Goal: Transaction & Acquisition: Purchase product/service

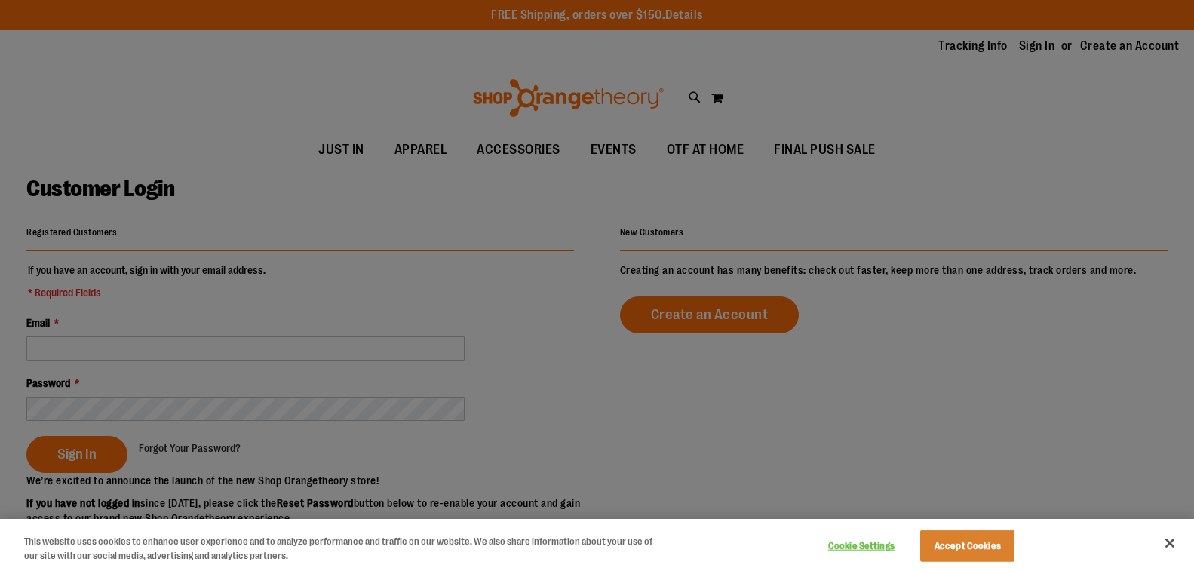
click at [263, 352] on div at bounding box center [597, 285] width 1194 height 571
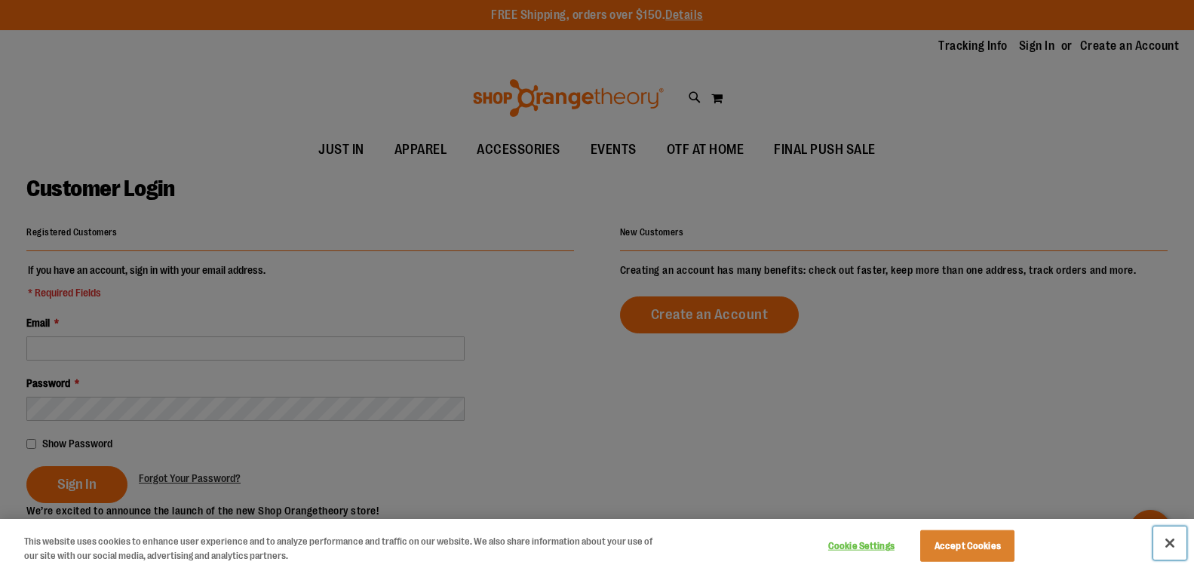
click at [1165, 542] on button "Close" at bounding box center [1169, 543] width 33 height 33
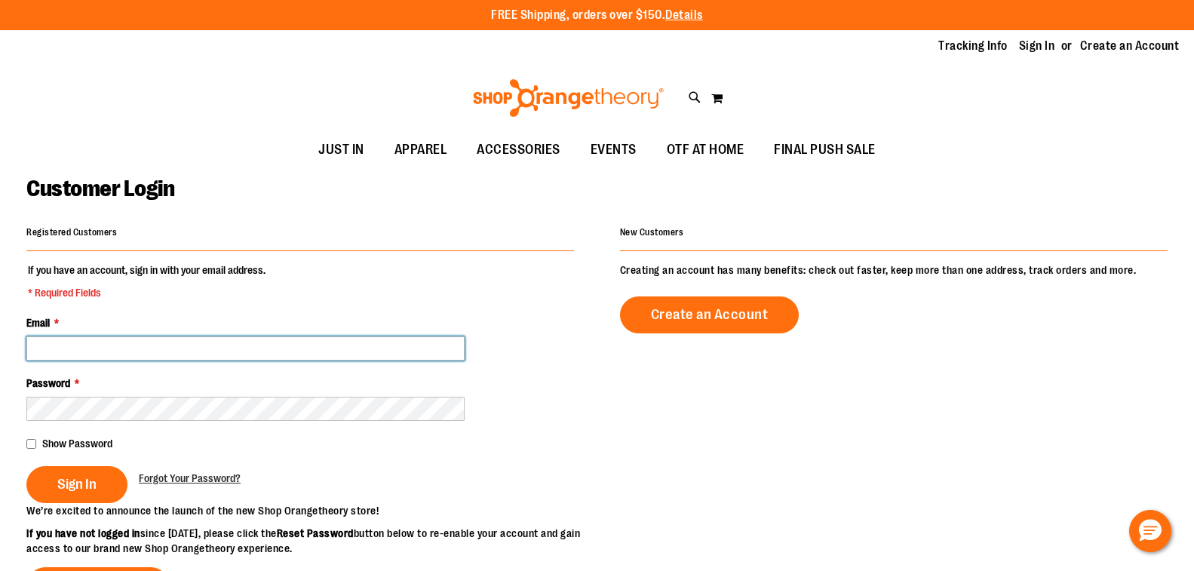
click at [310, 354] on input "Email *" at bounding box center [245, 348] width 438 height 24
paste input "**********"
type input "**********"
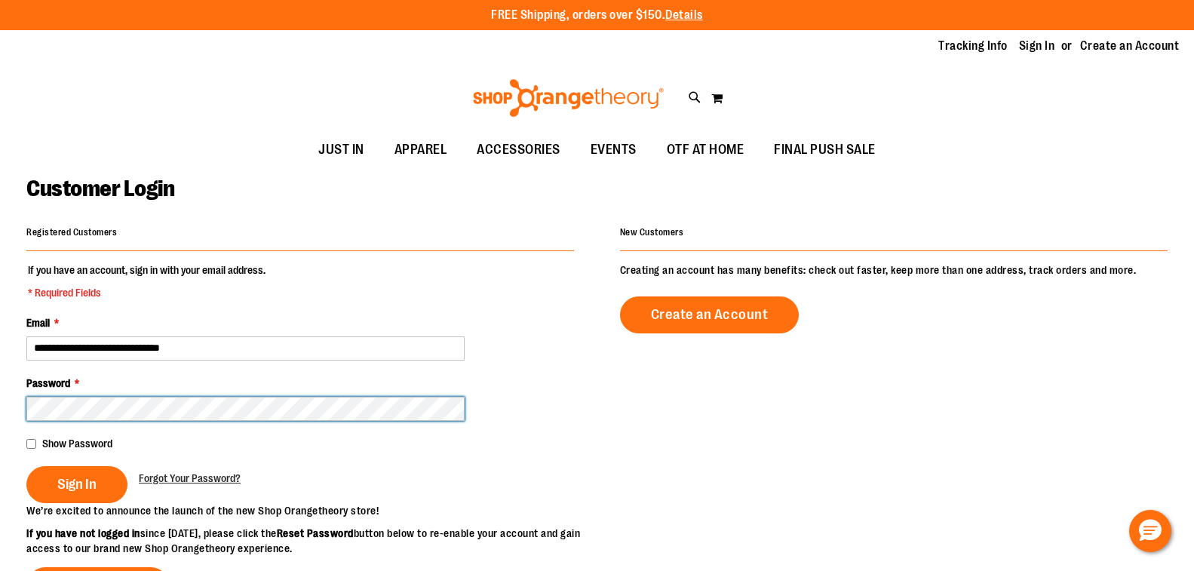
click at [26, 466] on button "Sign In" at bounding box center [76, 484] width 101 height 37
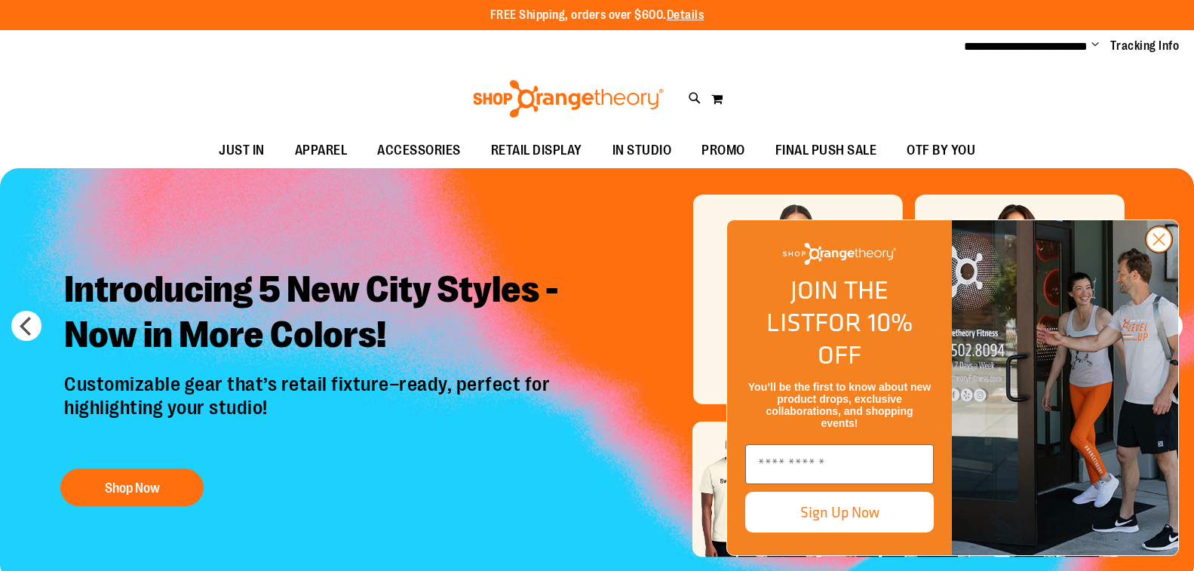
click at [1157, 252] on circle "Close dialog" at bounding box center [1159, 239] width 25 height 25
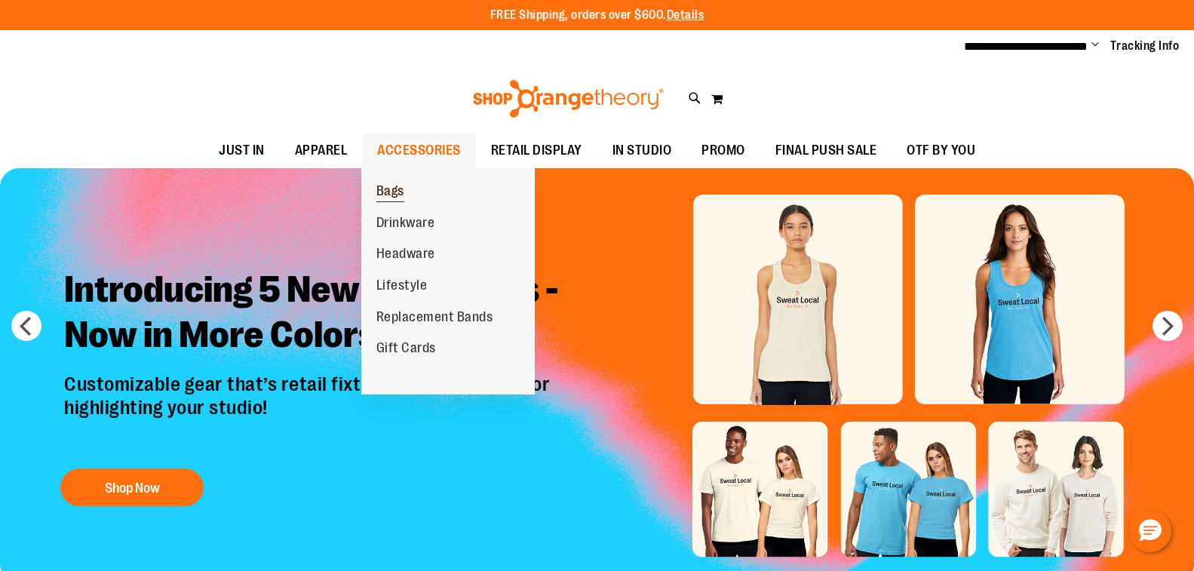
click at [401, 189] on span "Bags" at bounding box center [390, 192] width 28 height 19
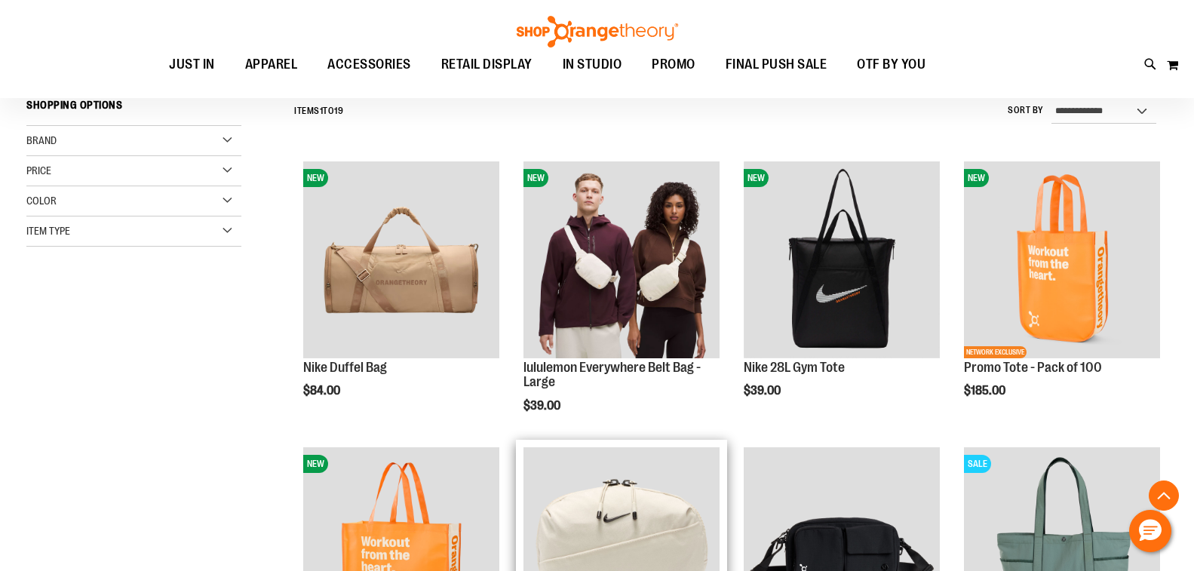
scroll to position [301, 0]
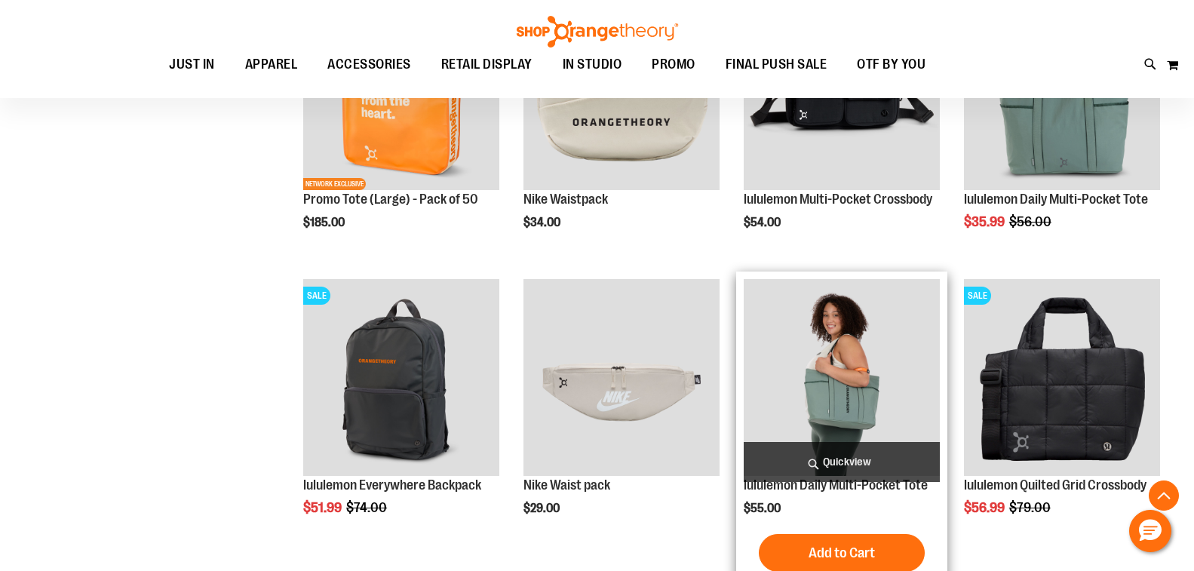
scroll to position [527, 0]
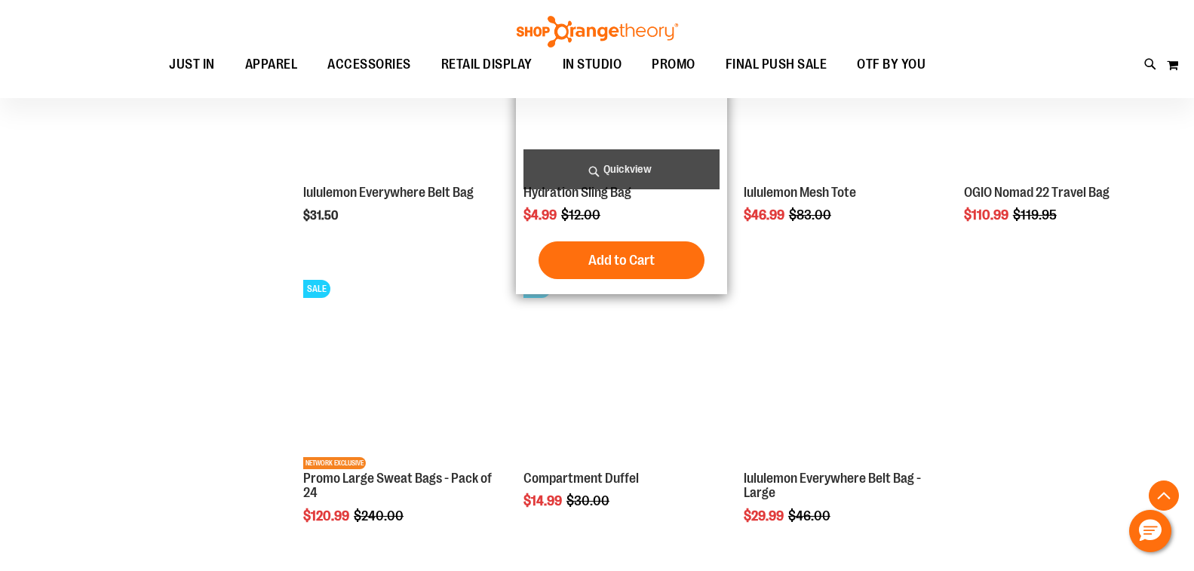
scroll to position [1206, 0]
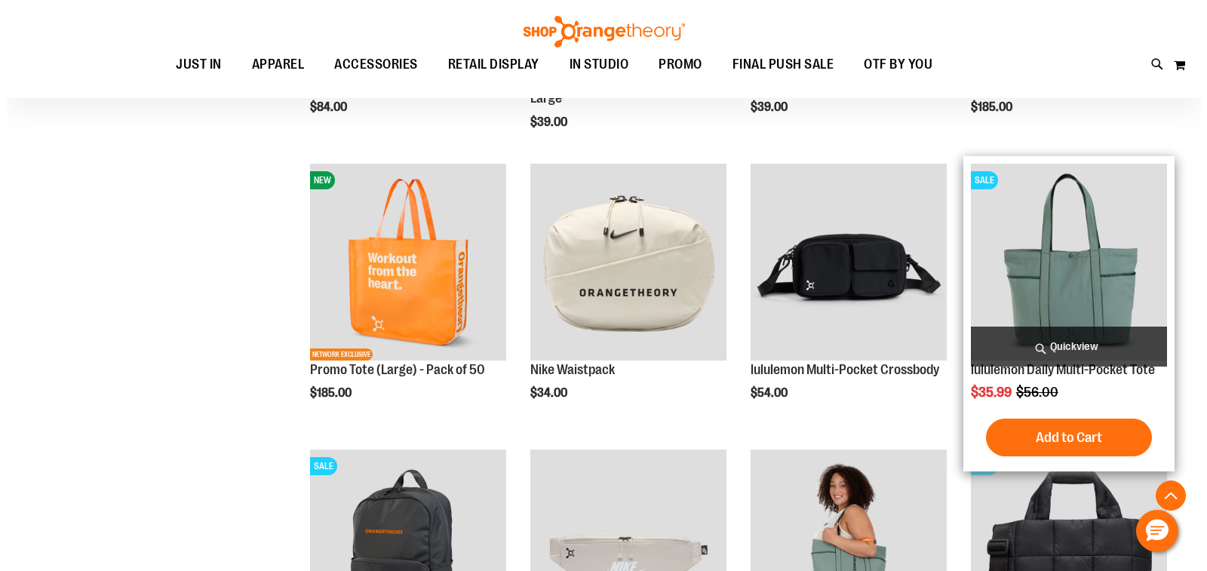
scroll to position [432, 0]
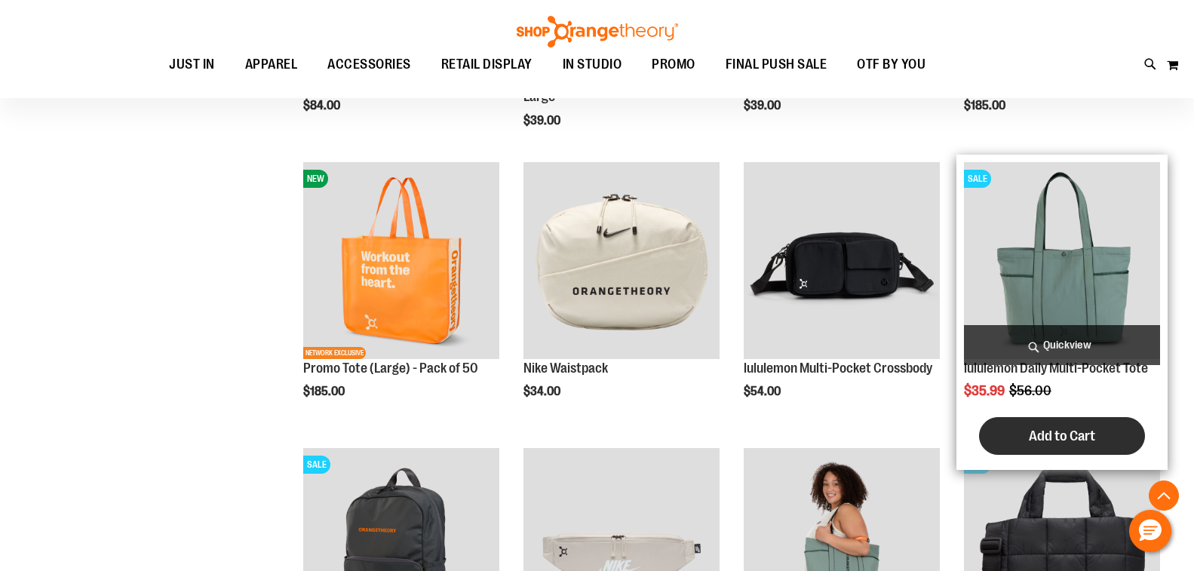
click at [1055, 431] on span "Add to Cart" at bounding box center [1062, 436] width 66 height 17
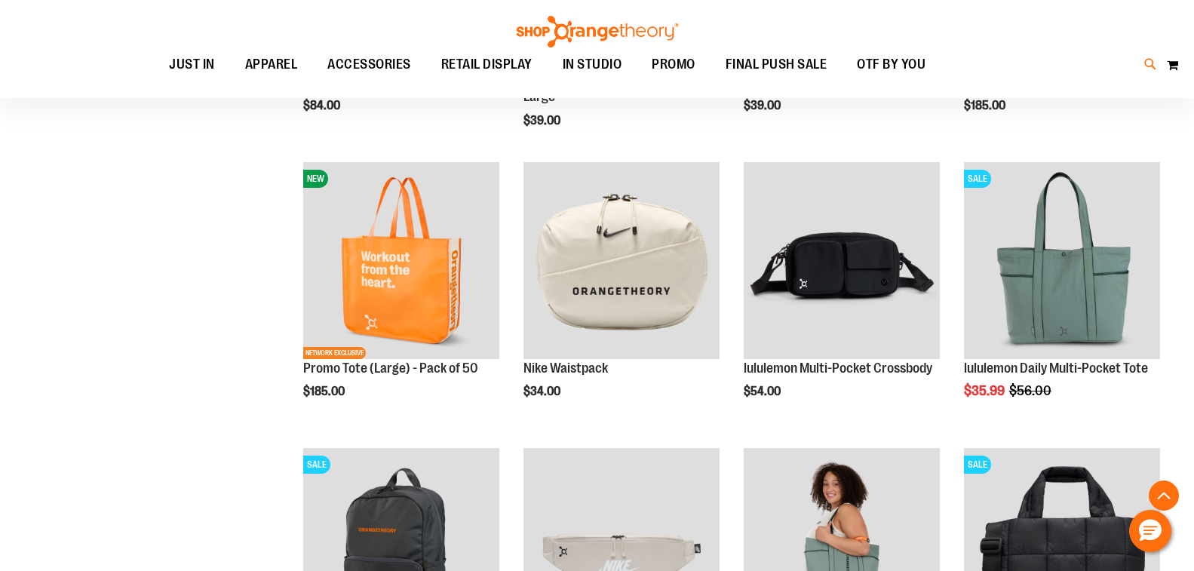
click at [1144, 62] on icon at bounding box center [1150, 64] width 13 height 17
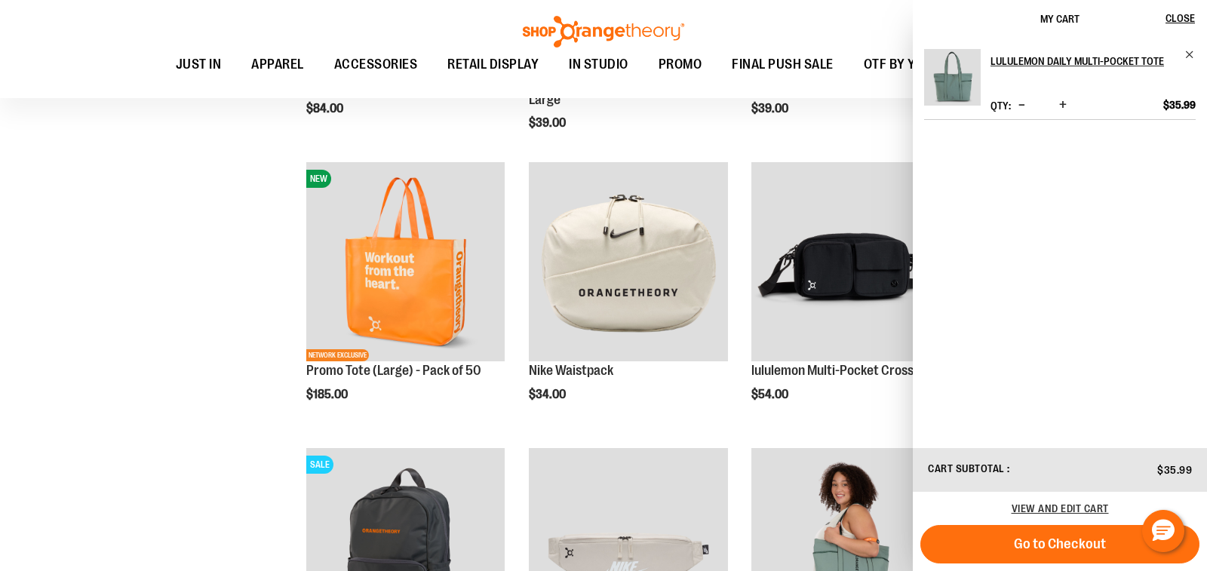
click at [904, 81] on input "Search" at bounding box center [603, 85] width 956 height 50
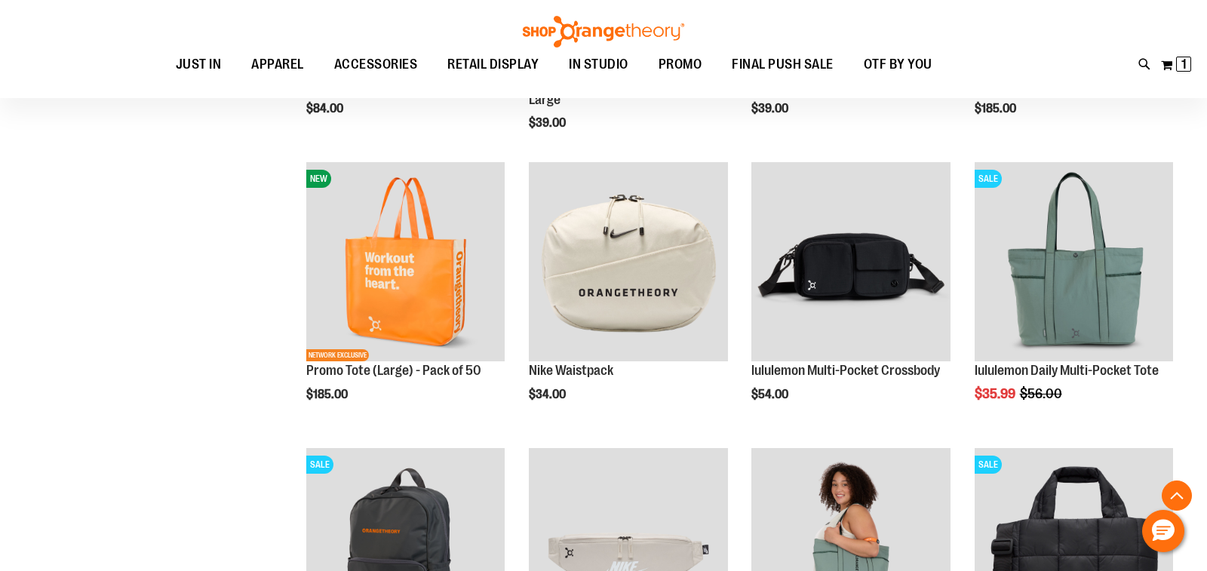
click at [904, 81] on input "Search" at bounding box center [603, 85] width 956 height 50
type input "*******"
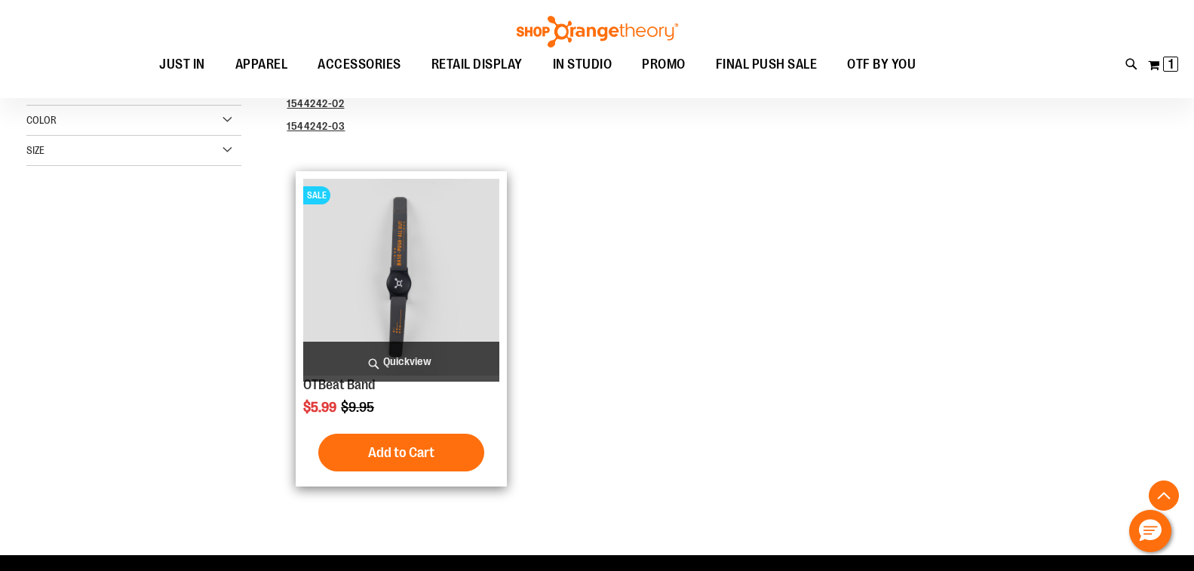
scroll to position [301, 0]
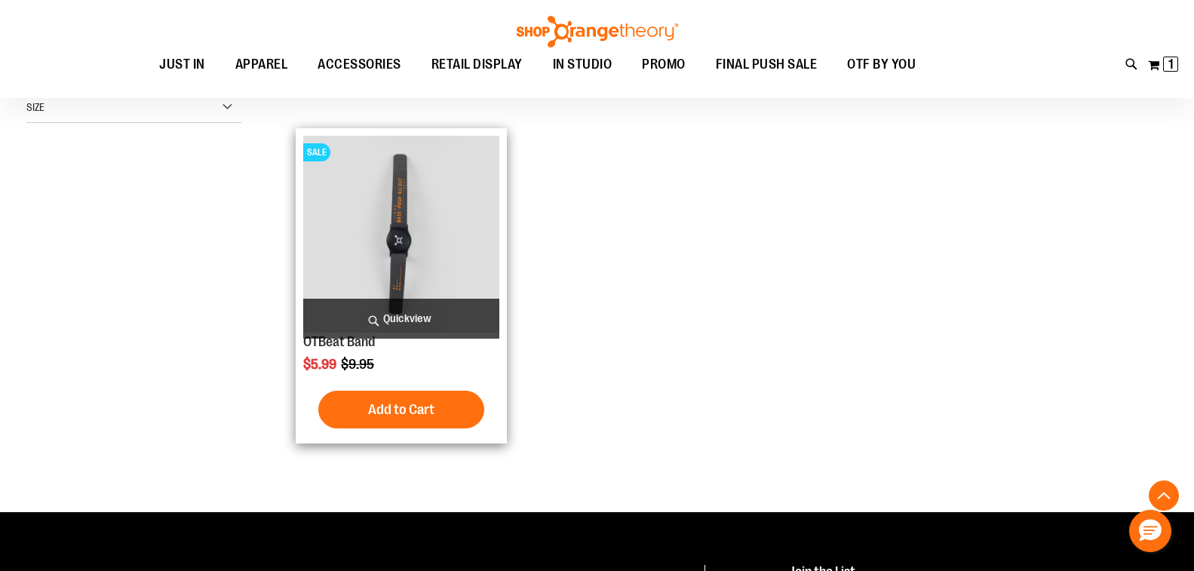
click at [392, 263] on img "product" at bounding box center [401, 234] width 196 height 196
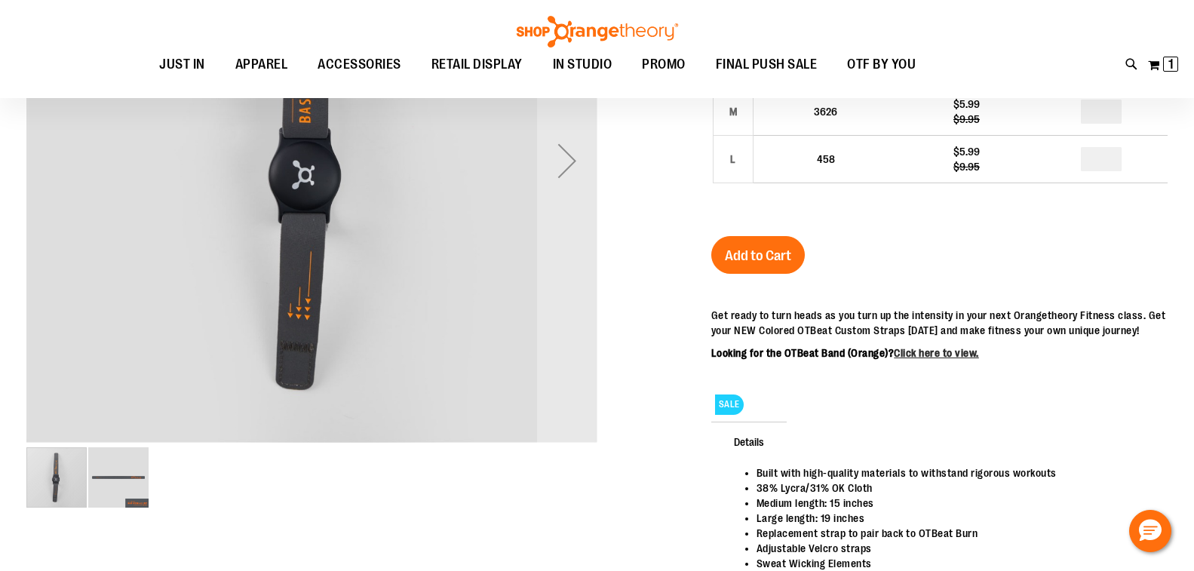
scroll to position [75, 0]
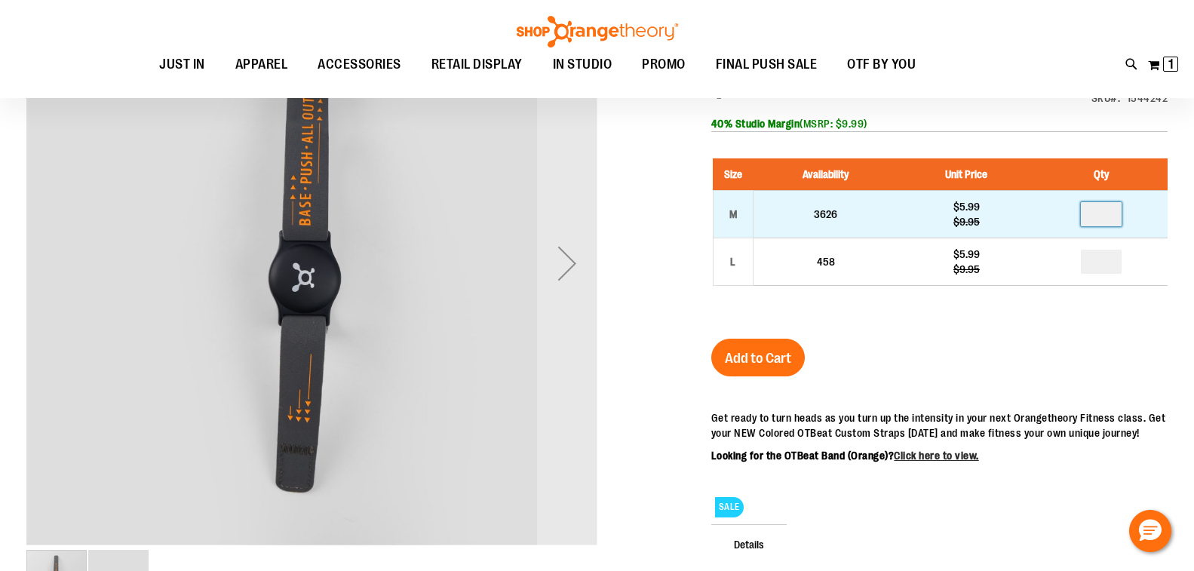
click at [1120, 223] on input "number" at bounding box center [1101, 214] width 41 height 24
type input "*"
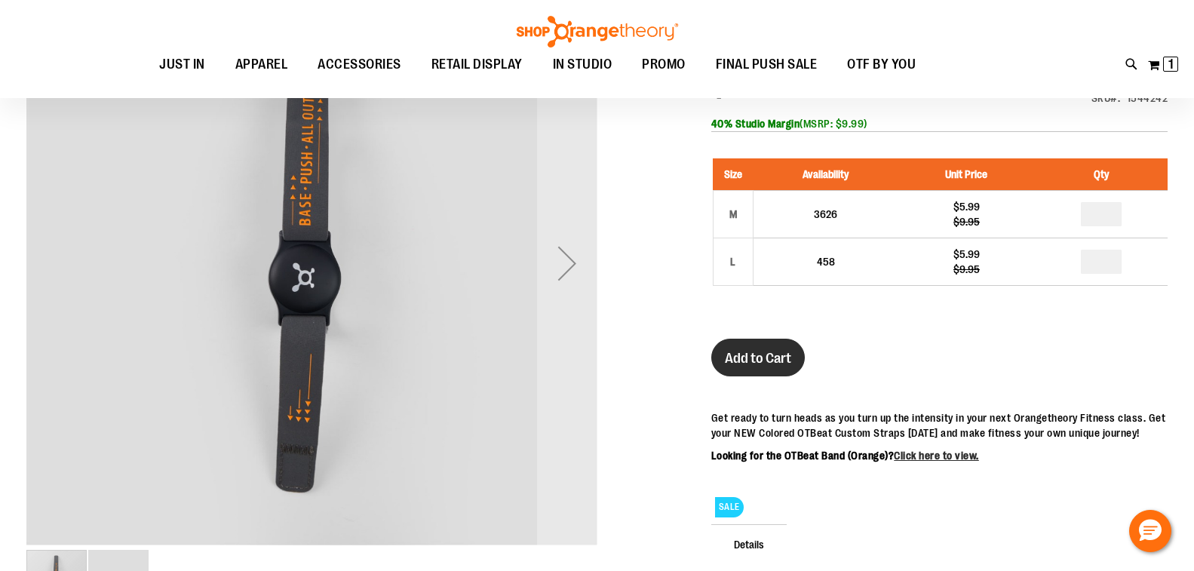
click at [768, 367] on span "Add to Cart" at bounding box center [758, 358] width 66 height 17
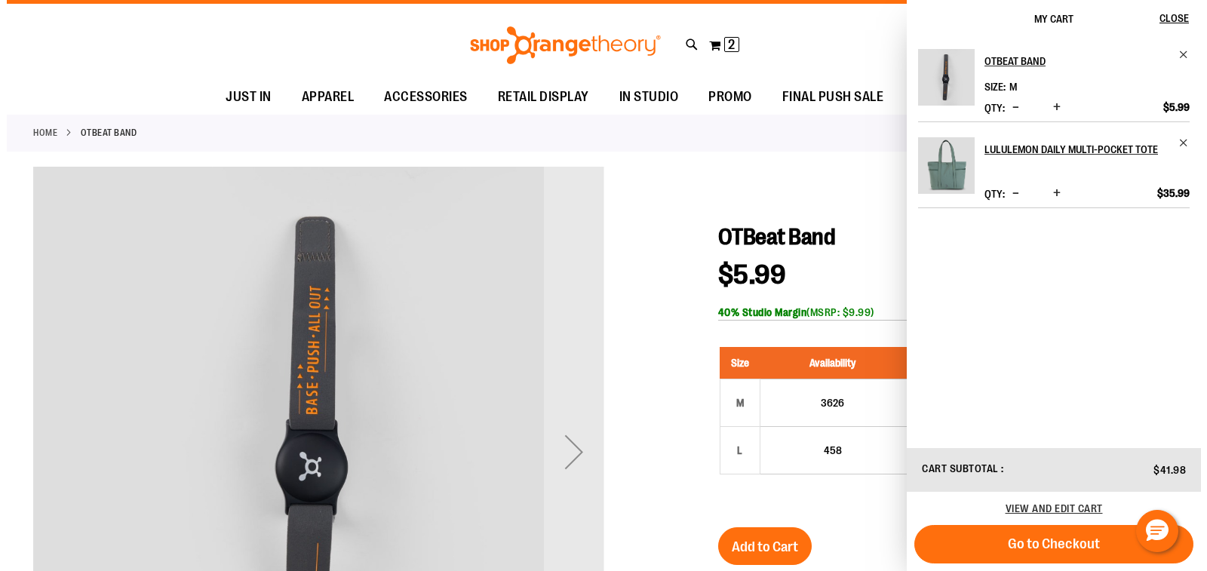
scroll to position [0, 0]
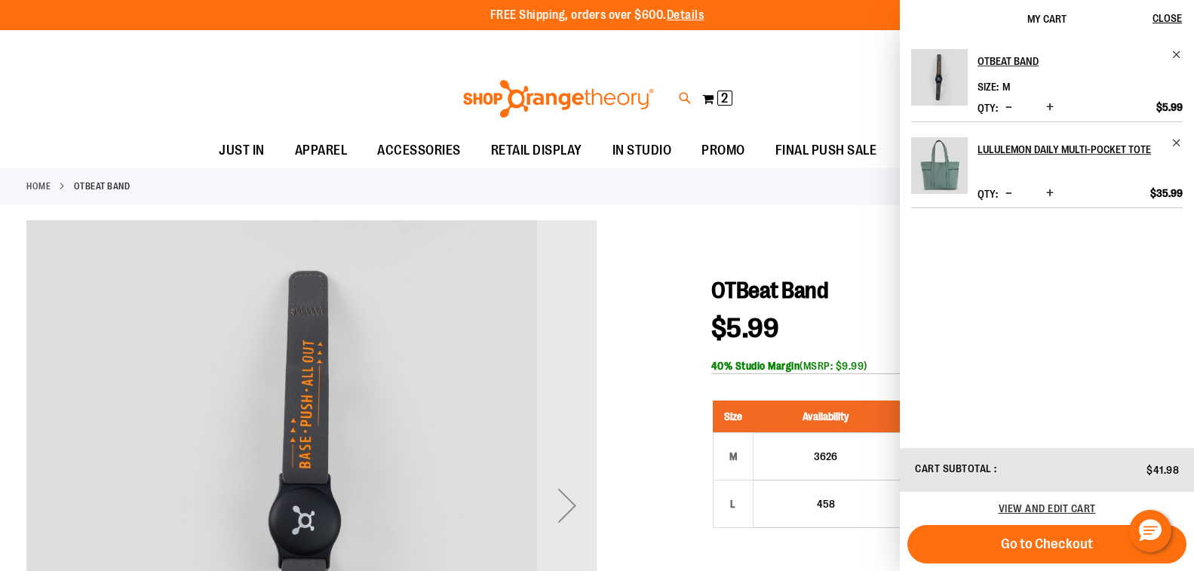
click at [679, 97] on icon at bounding box center [685, 98] width 13 height 17
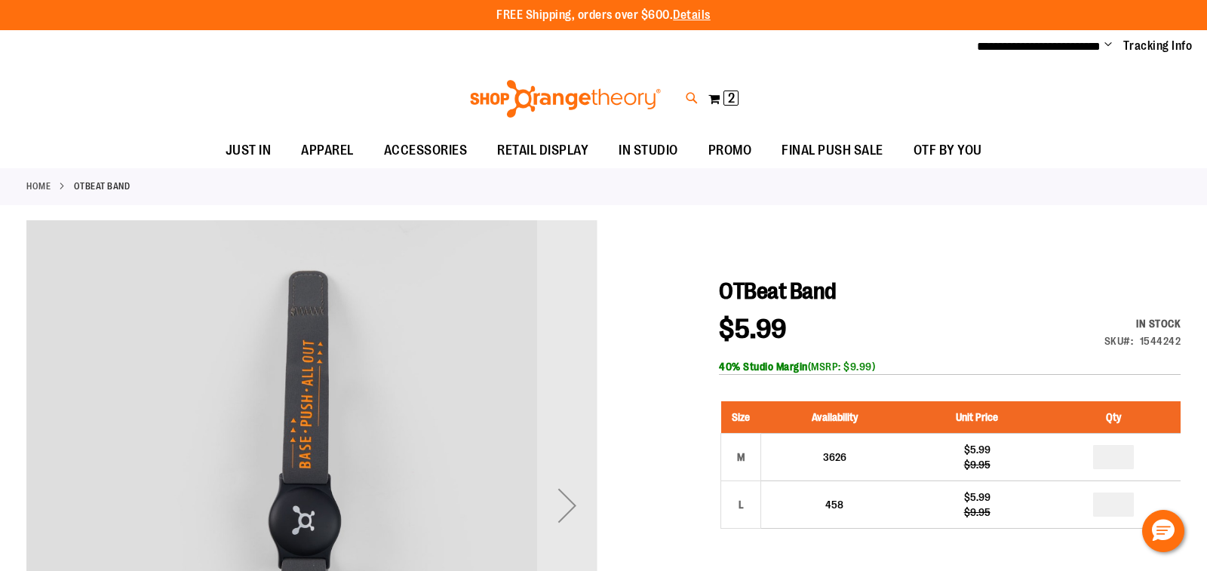
type input "*******"
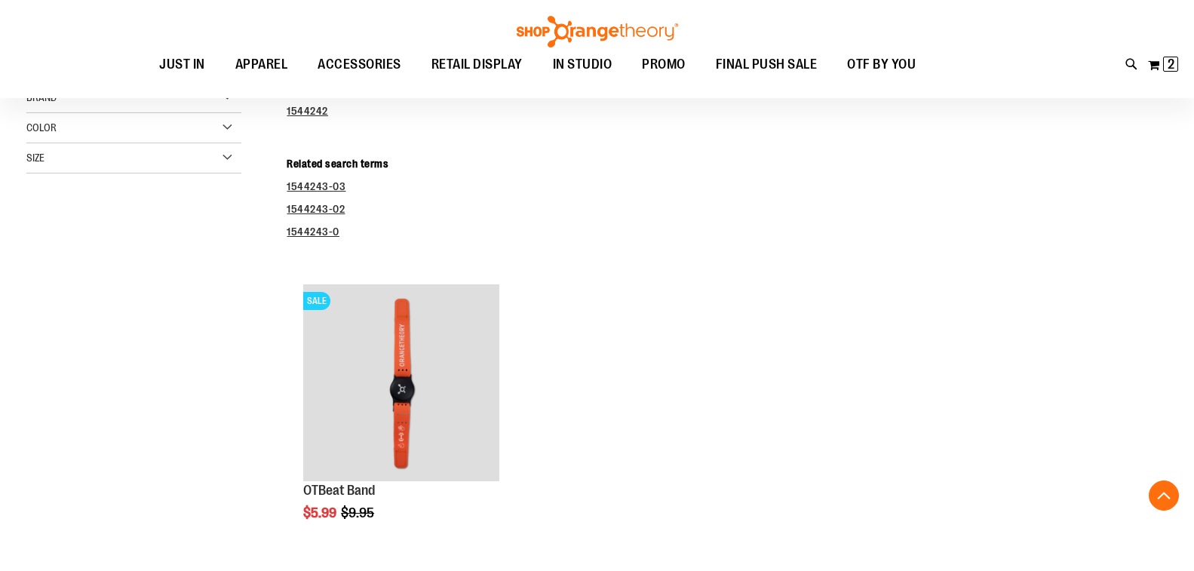
scroll to position [301, 0]
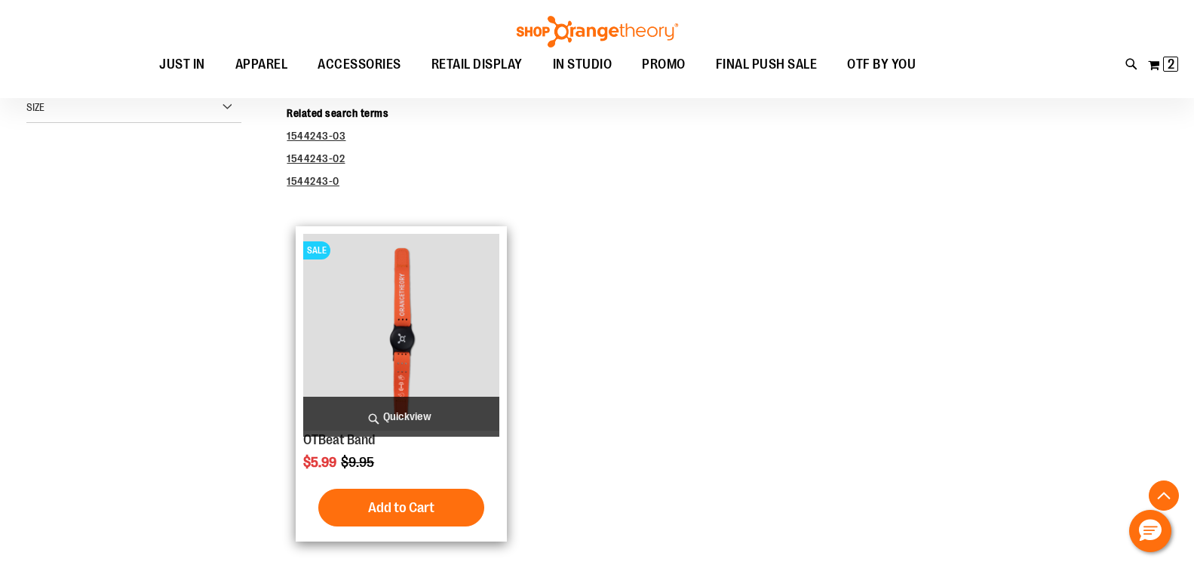
click at [450, 372] on img "product" at bounding box center [401, 332] width 196 height 196
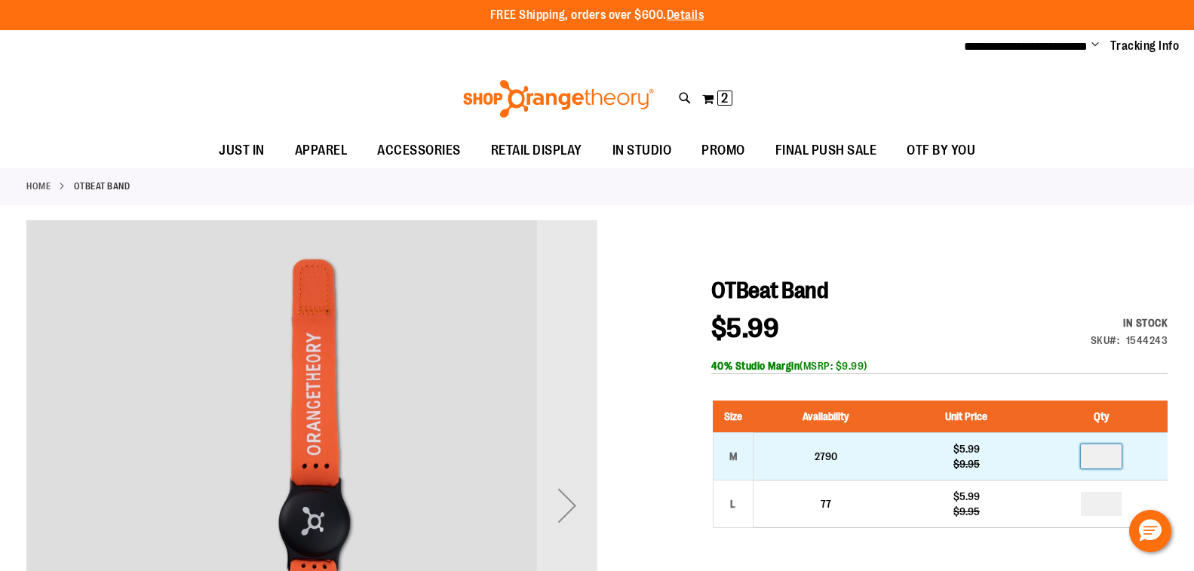
click at [1113, 468] on input "number" at bounding box center [1101, 456] width 41 height 24
type input "*"
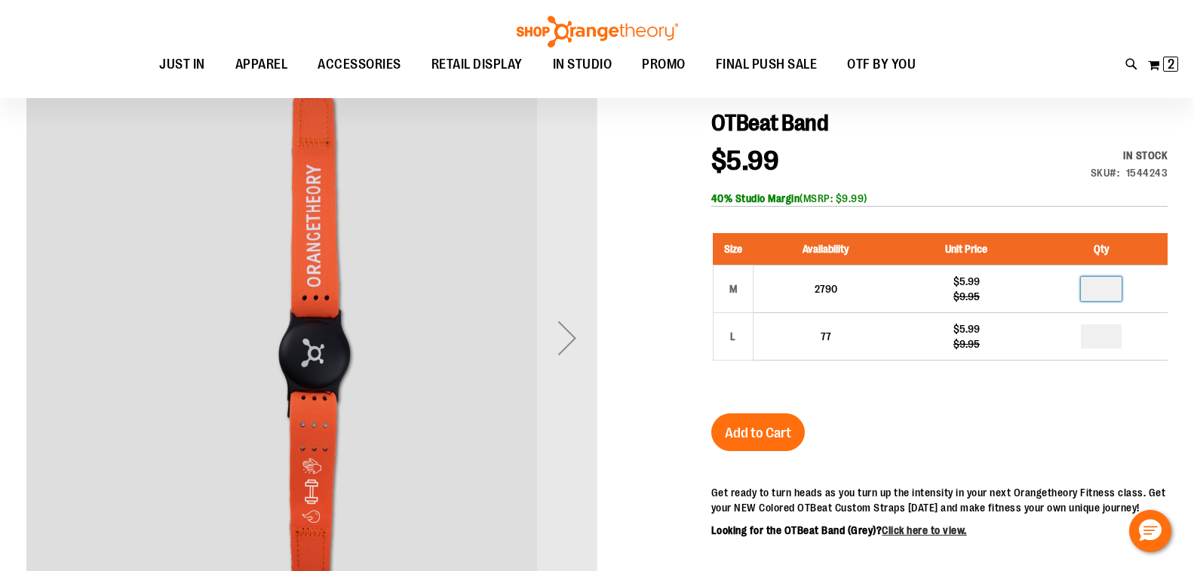
scroll to position [226, 0]
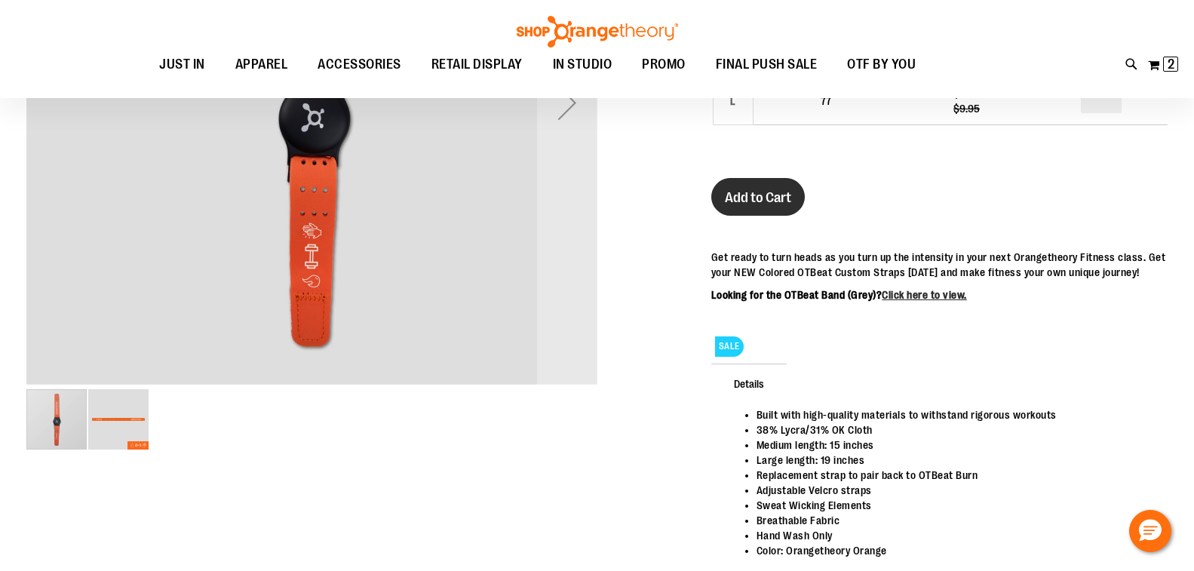
click at [727, 216] on button "Add to Cart" at bounding box center [758, 197] width 94 height 38
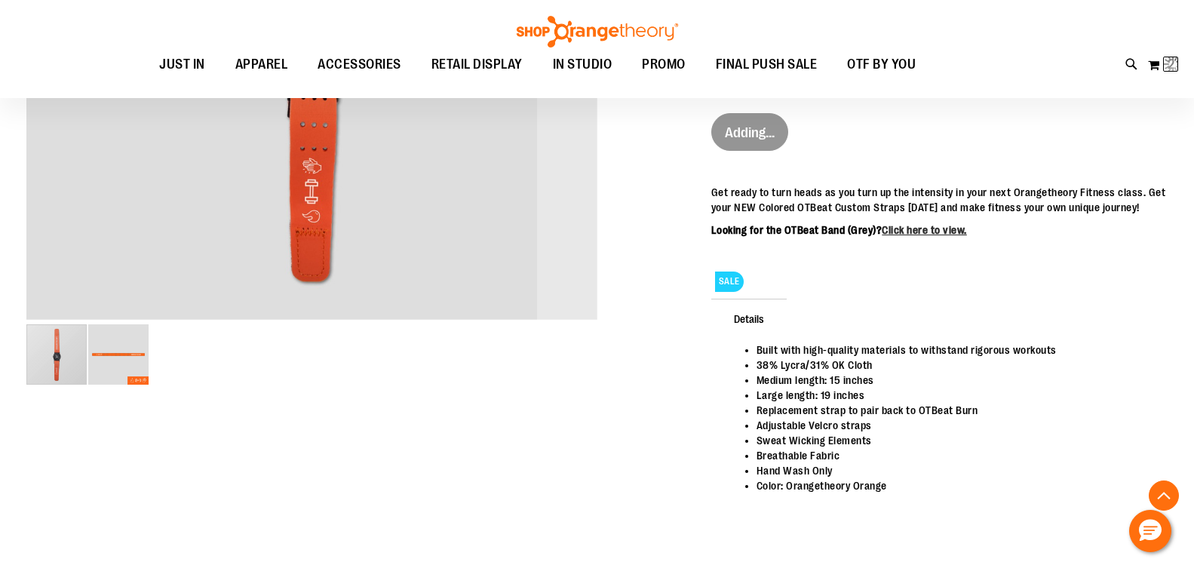
scroll to position [301, 0]
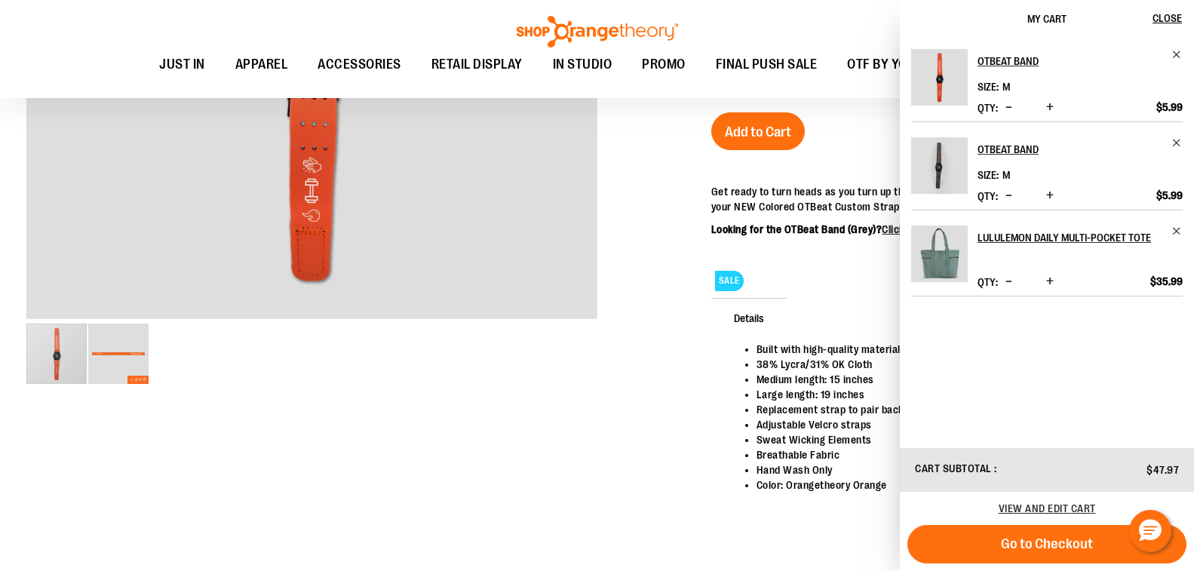
click at [477, 398] on div at bounding box center [596, 152] width 1141 height 803
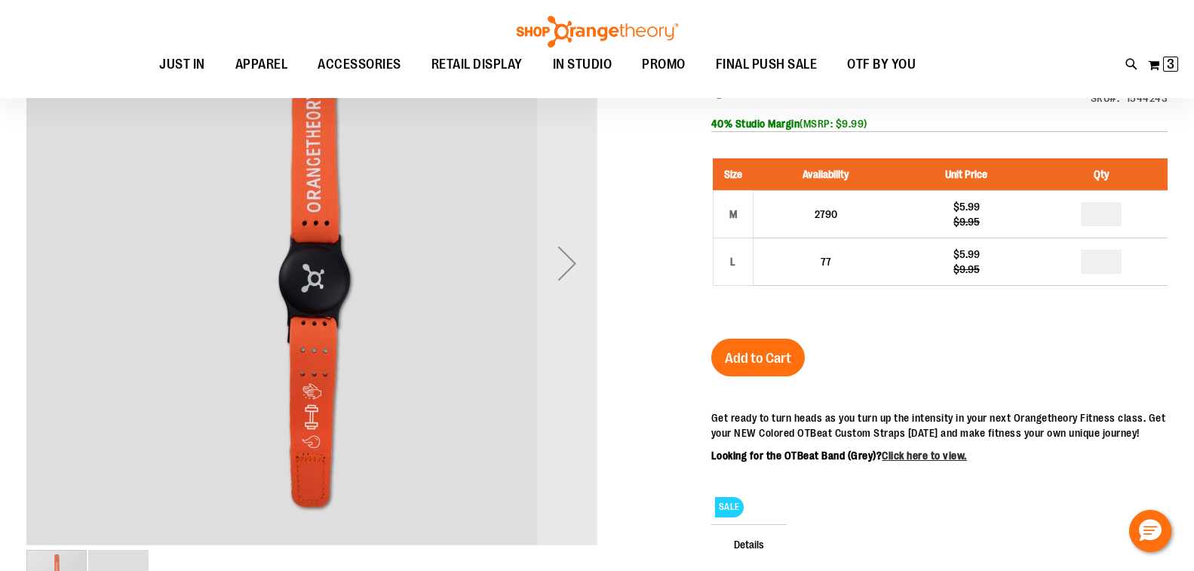
scroll to position [0, 0]
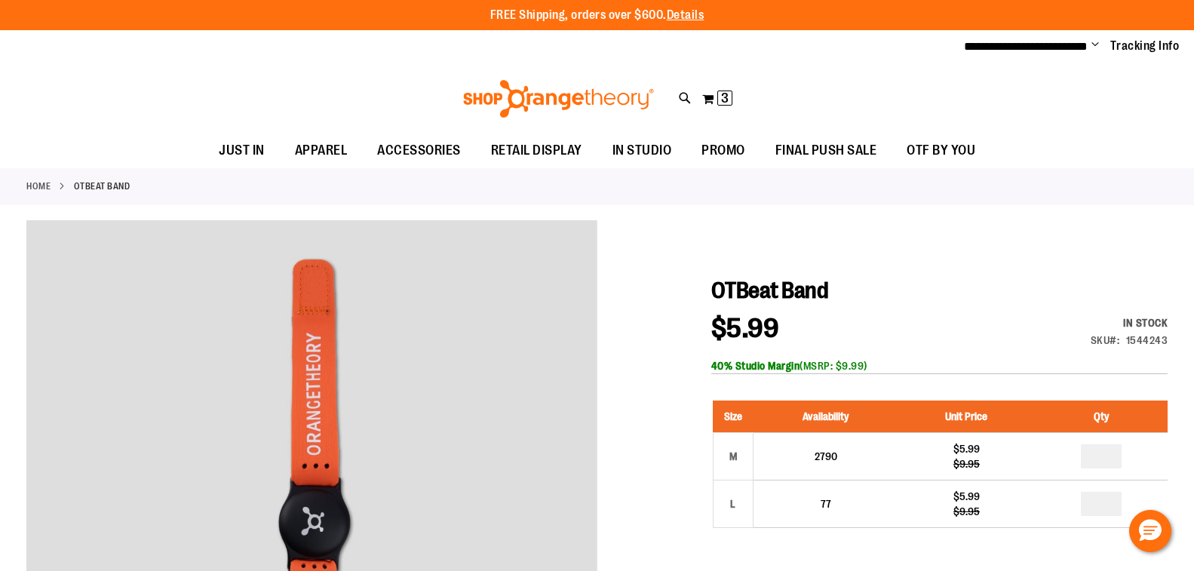
click at [40, 189] on link "Home" at bounding box center [38, 187] width 24 height 14
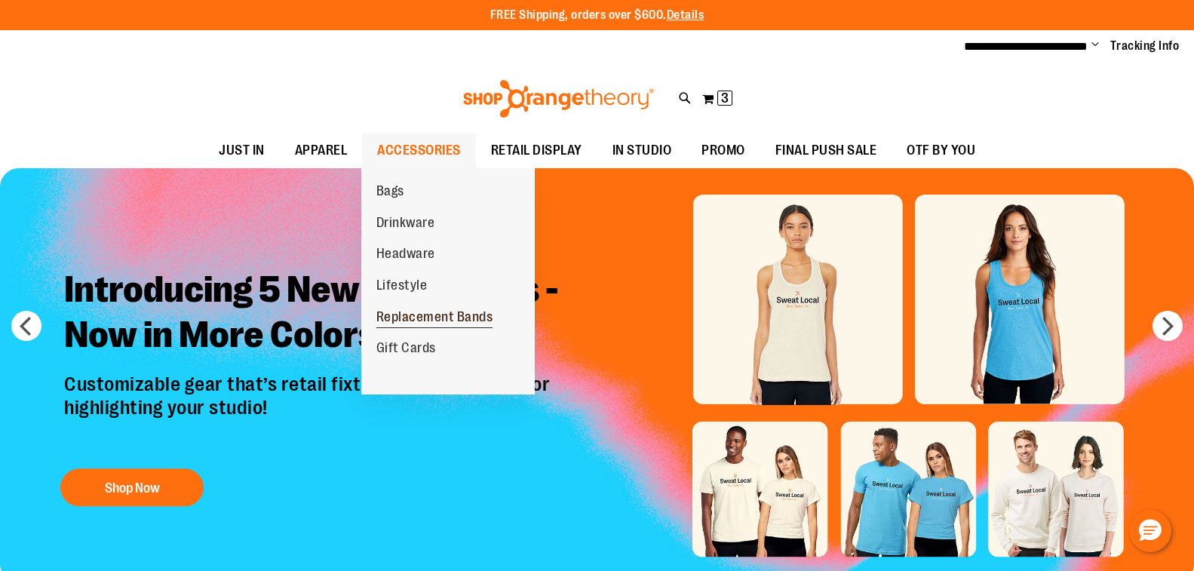
click at [444, 320] on span "Replacement Bands" at bounding box center [434, 318] width 117 height 19
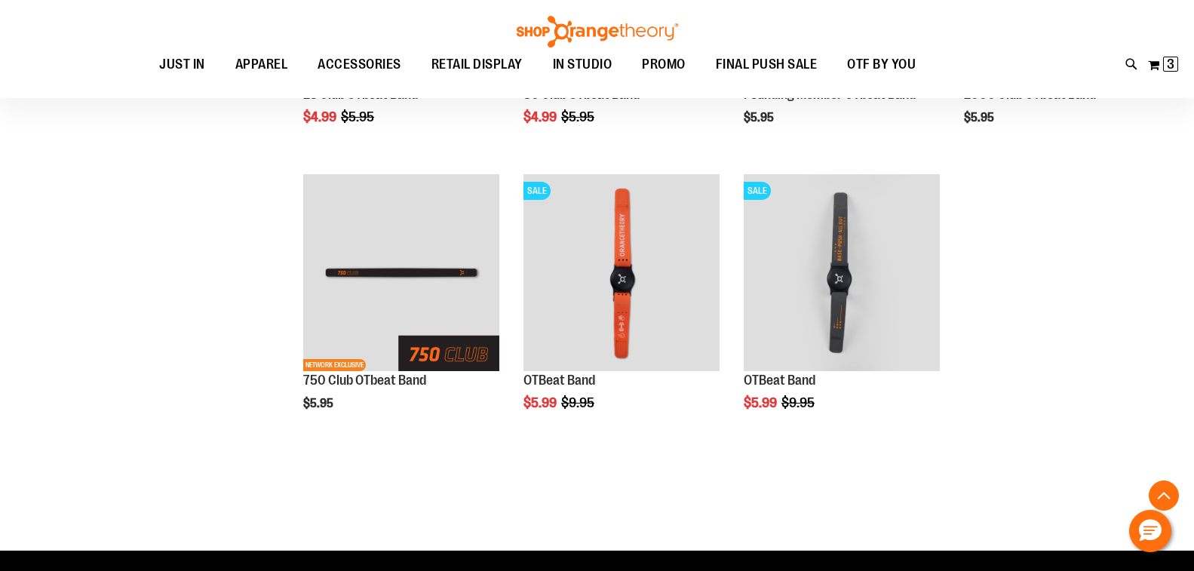
scroll to position [678, 0]
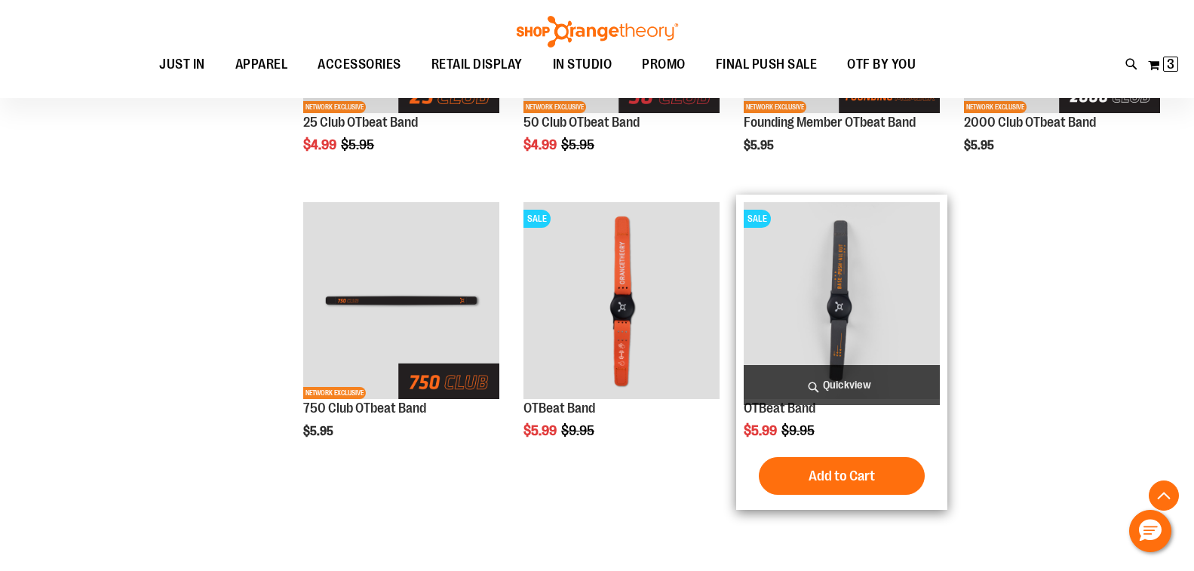
click at [839, 305] on img "product" at bounding box center [842, 300] width 196 height 196
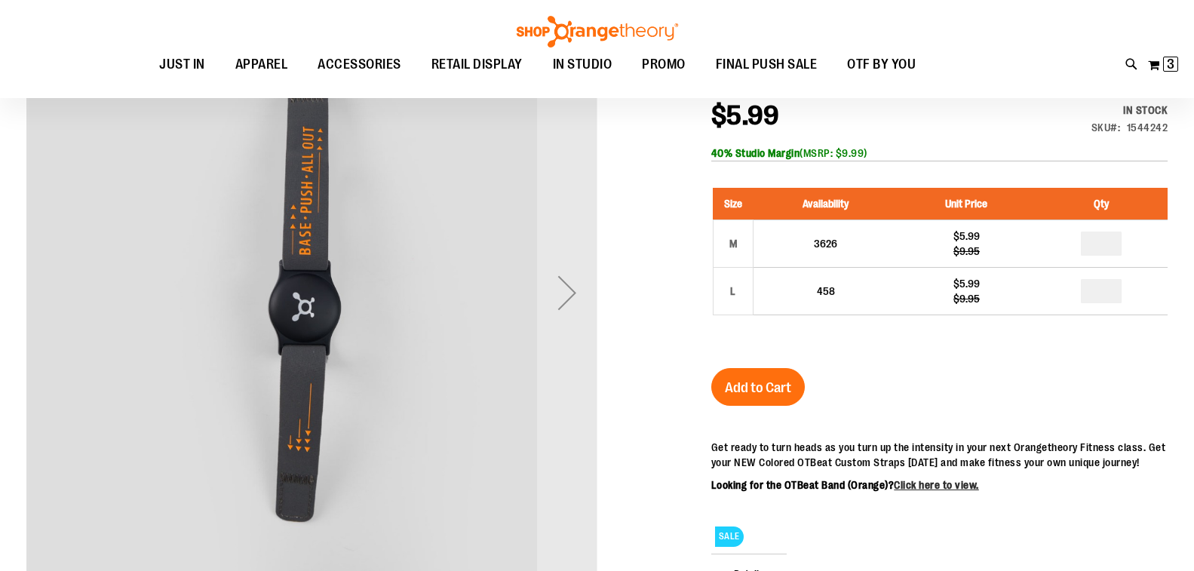
scroll to position [226, 0]
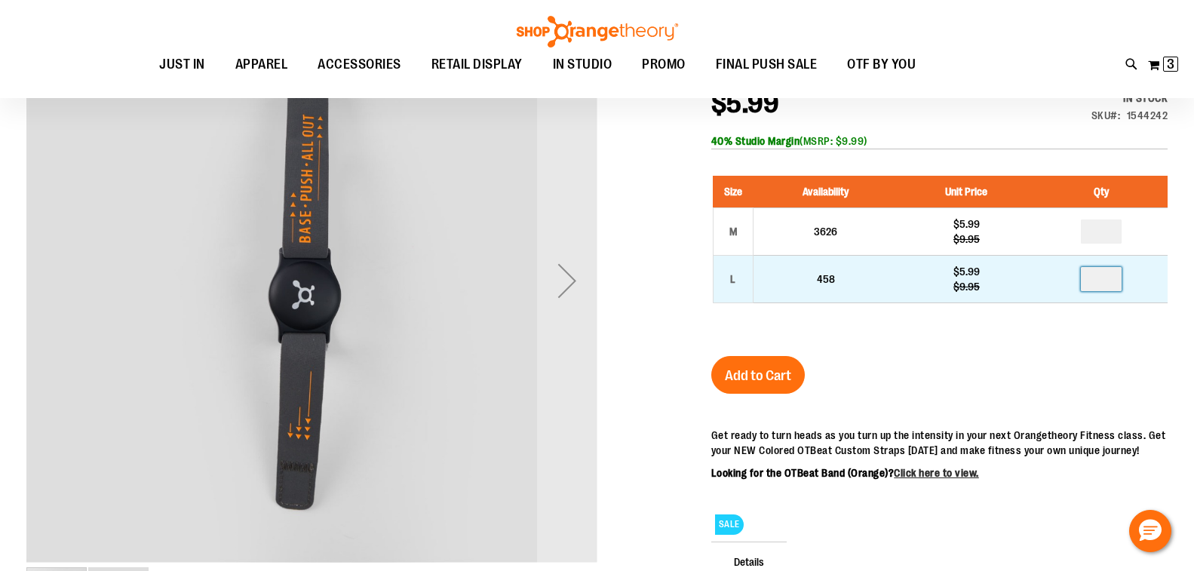
click at [1107, 291] on input "number" at bounding box center [1101, 279] width 41 height 24
type input "*"
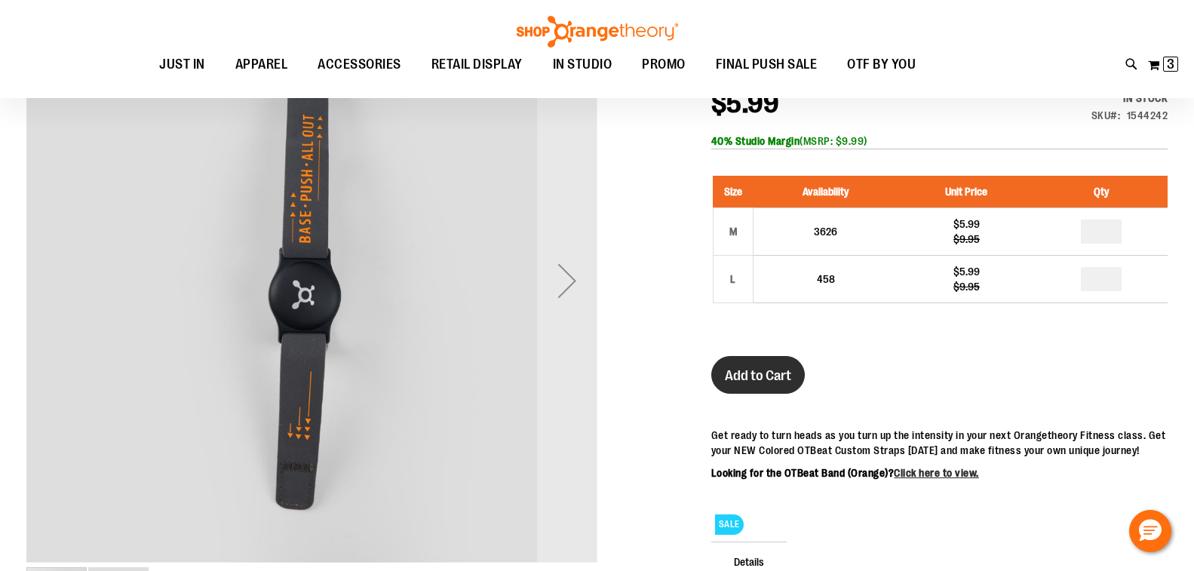
click at [760, 384] on span "Add to Cart" at bounding box center [758, 375] width 66 height 17
click at [1126, 65] on icon at bounding box center [1132, 64] width 13 height 17
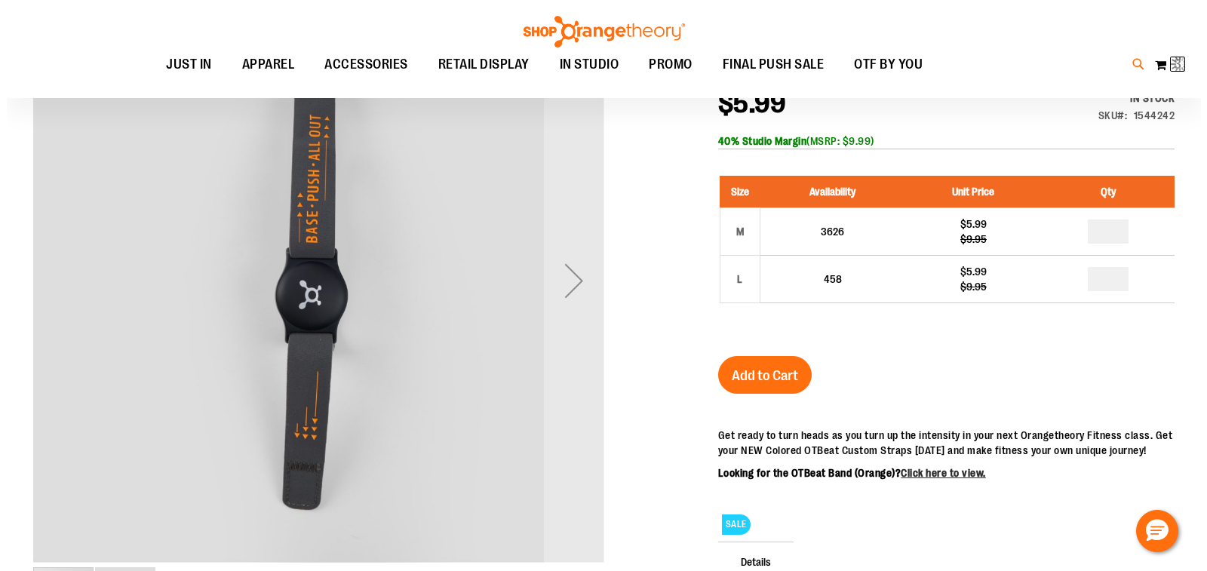
scroll to position [226, 0]
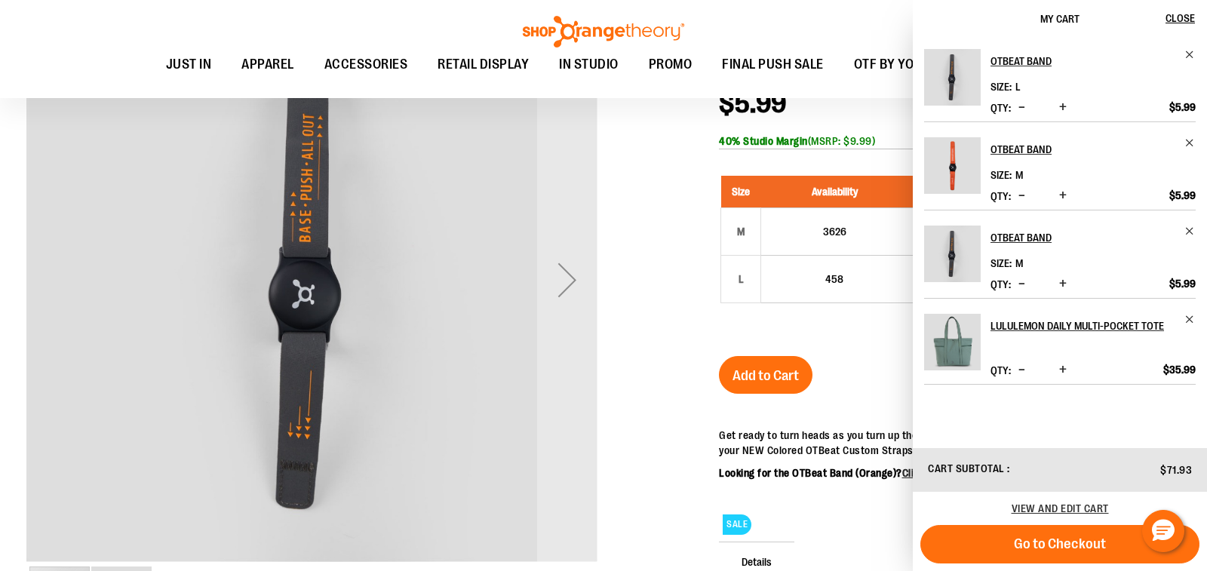
click at [347, 89] on input "Search" at bounding box center [603, 85] width 956 height 50
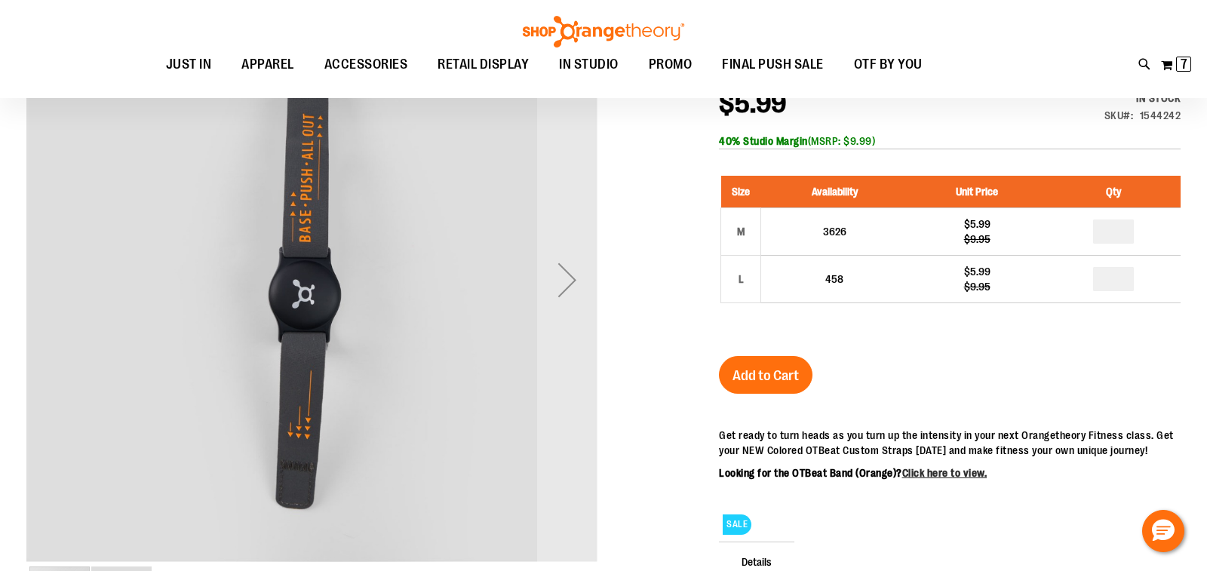
click at [521, 16] on link at bounding box center [604, 32] width 166 height 32
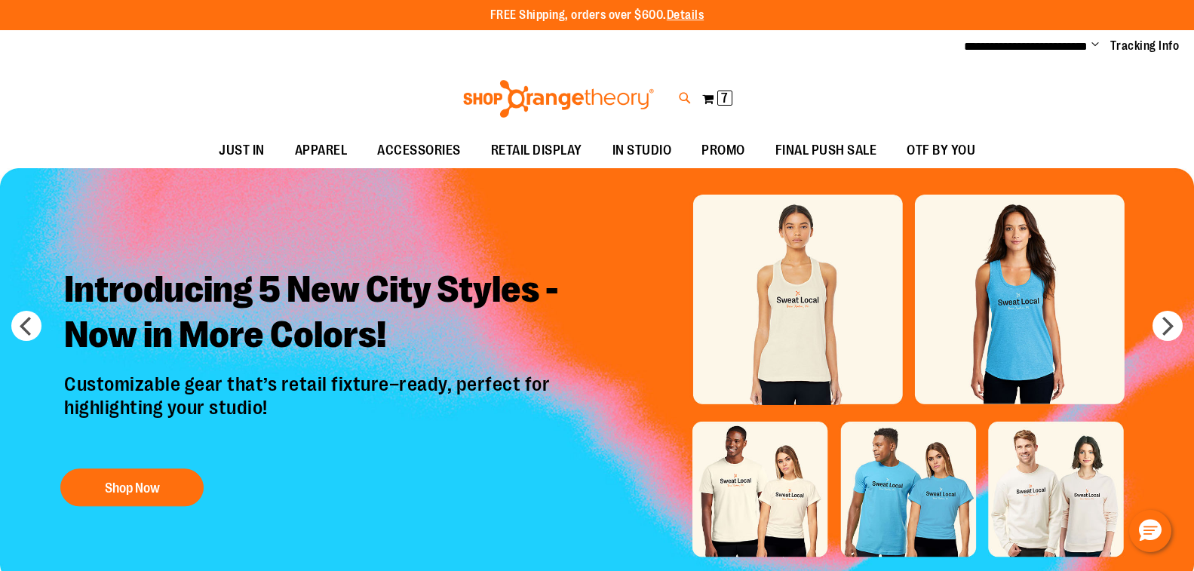
click at [684, 102] on icon at bounding box center [685, 98] width 13 height 17
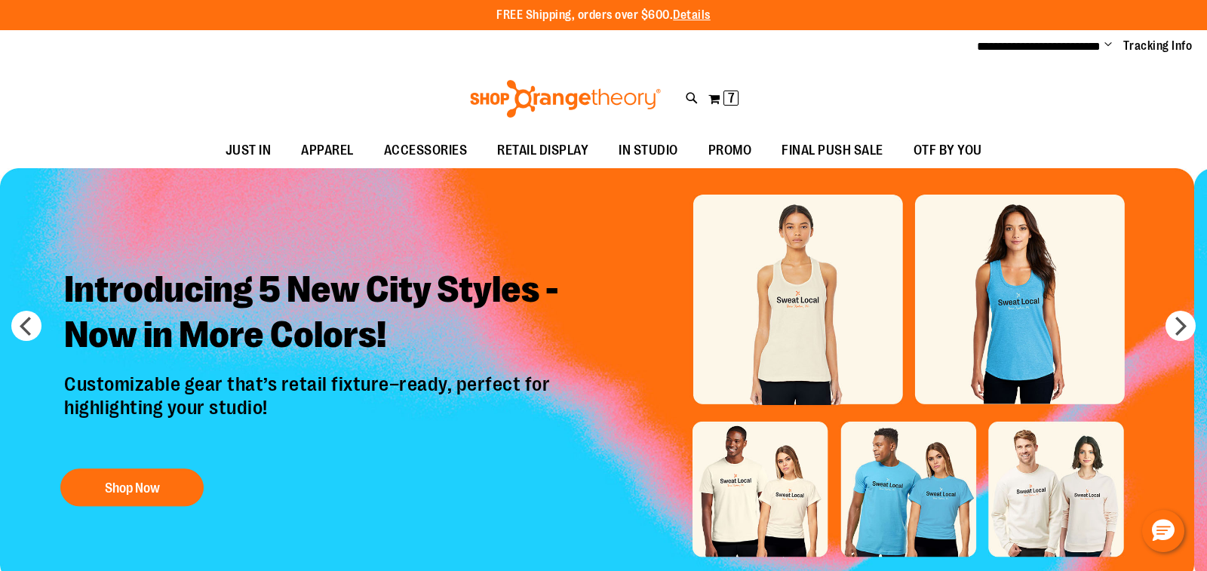
click at [309, 88] on input "Search" at bounding box center [603, 85] width 956 height 50
type input "*******"
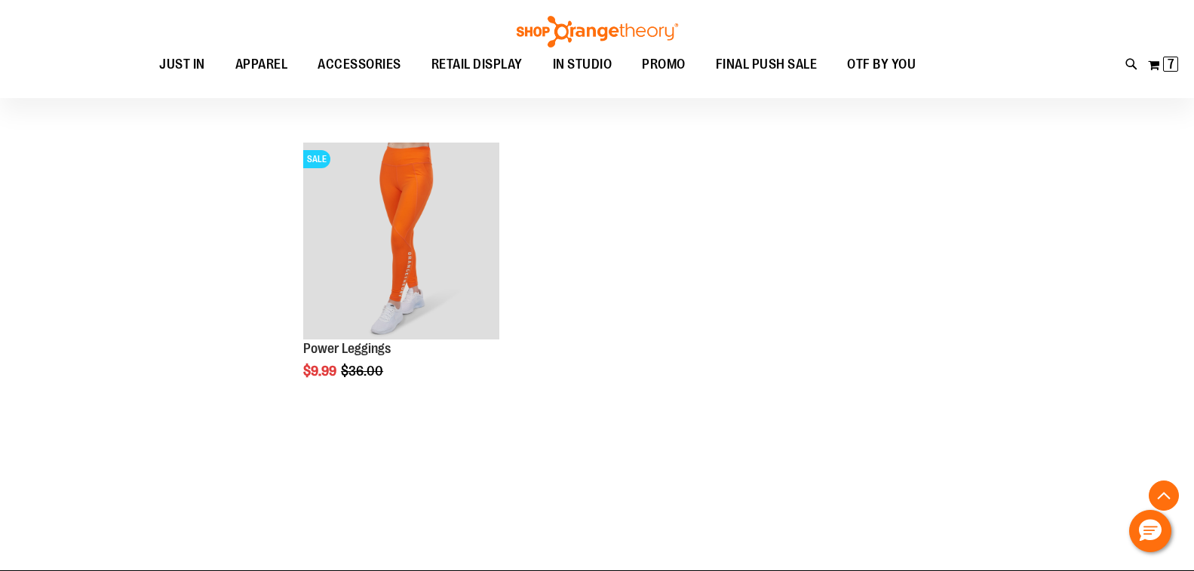
scroll to position [452, 0]
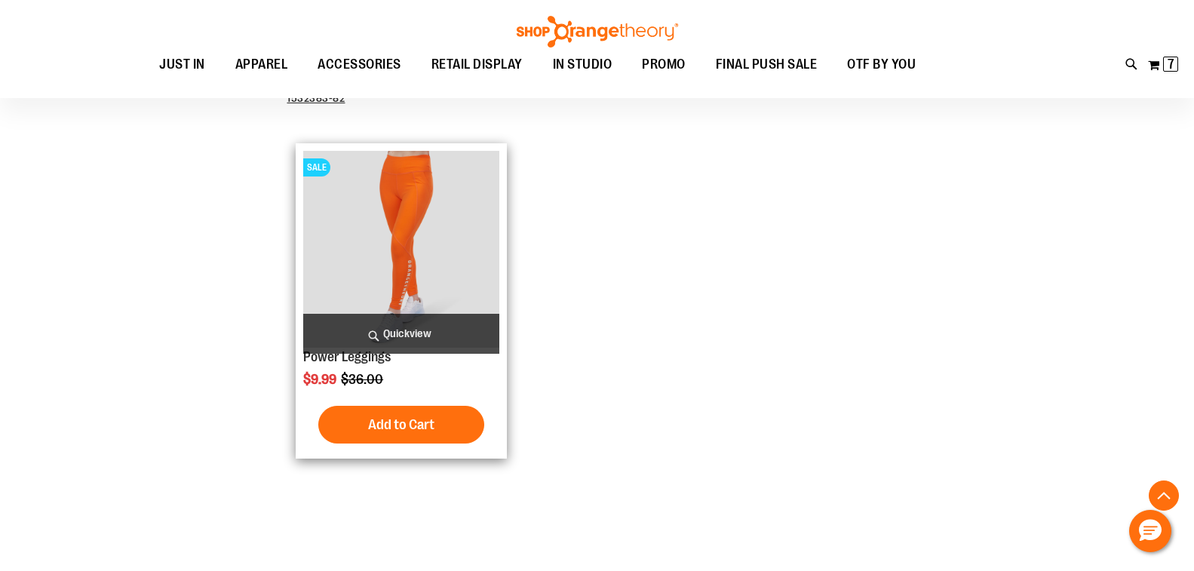
click at [392, 275] on img "product" at bounding box center [401, 249] width 196 height 196
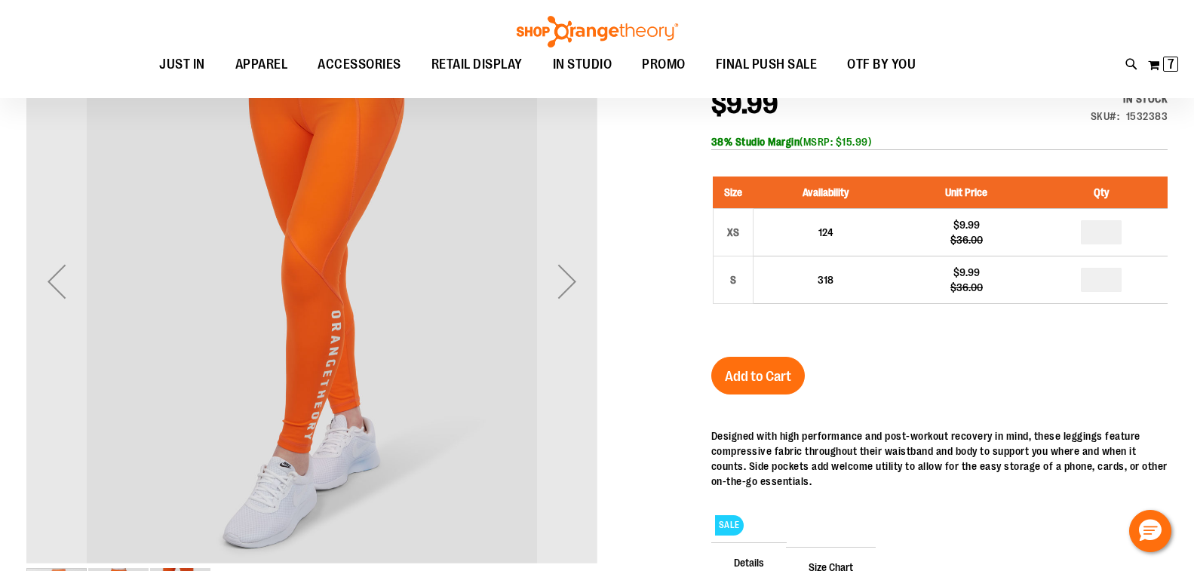
scroll to position [226, 0]
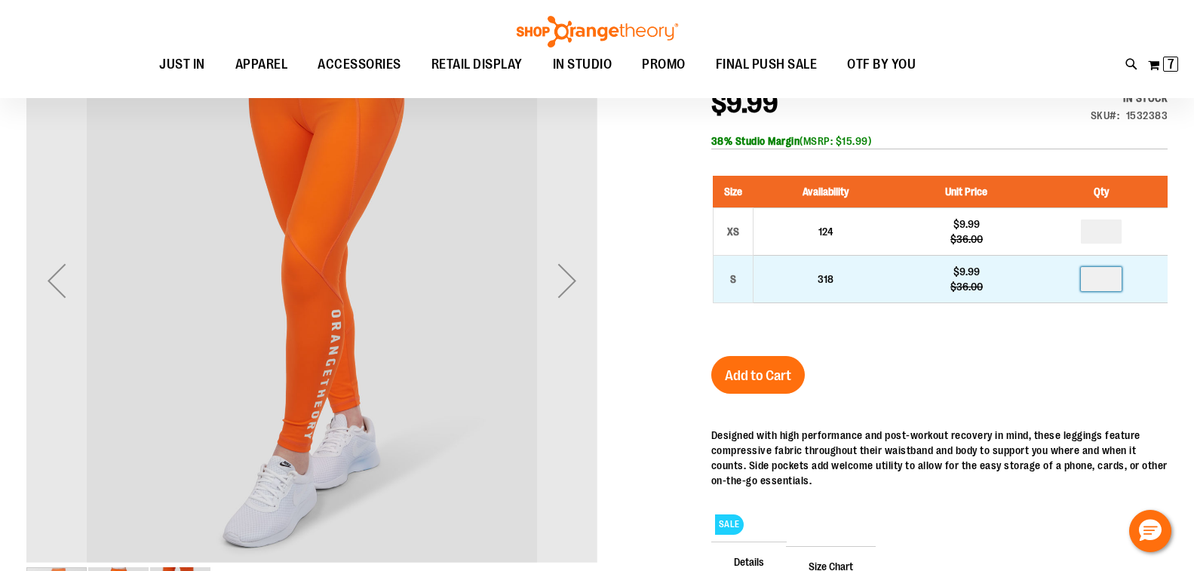
click at [1104, 291] on input "number" at bounding box center [1101, 279] width 41 height 24
type input "*"
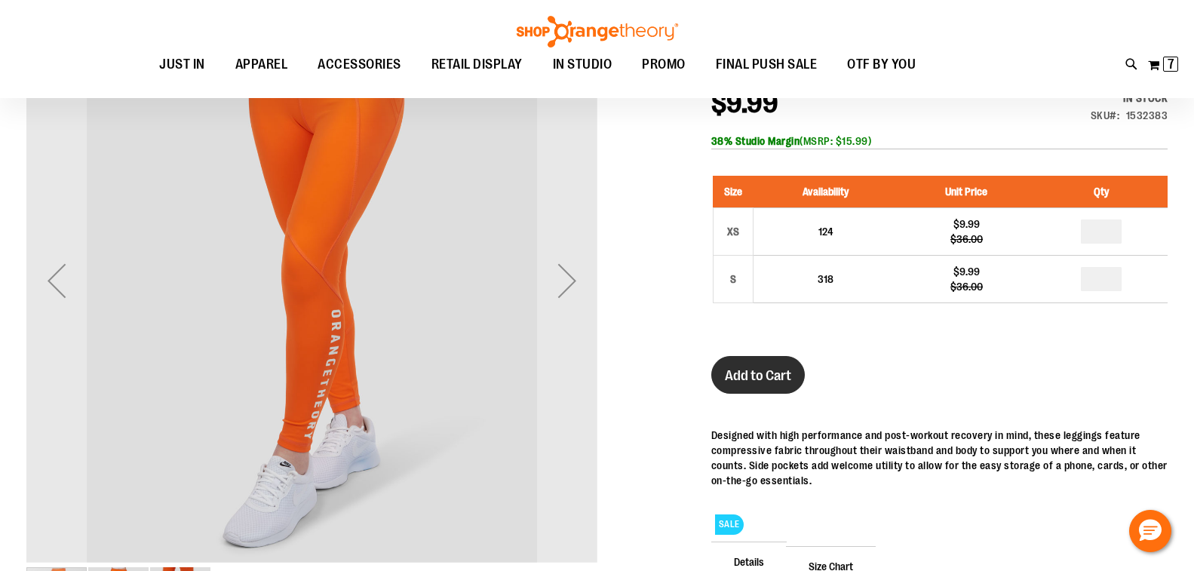
click at [759, 384] on span "Add to Cart" at bounding box center [758, 375] width 66 height 17
click at [1131, 63] on icon at bounding box center [1132, 64] width 13 height 17
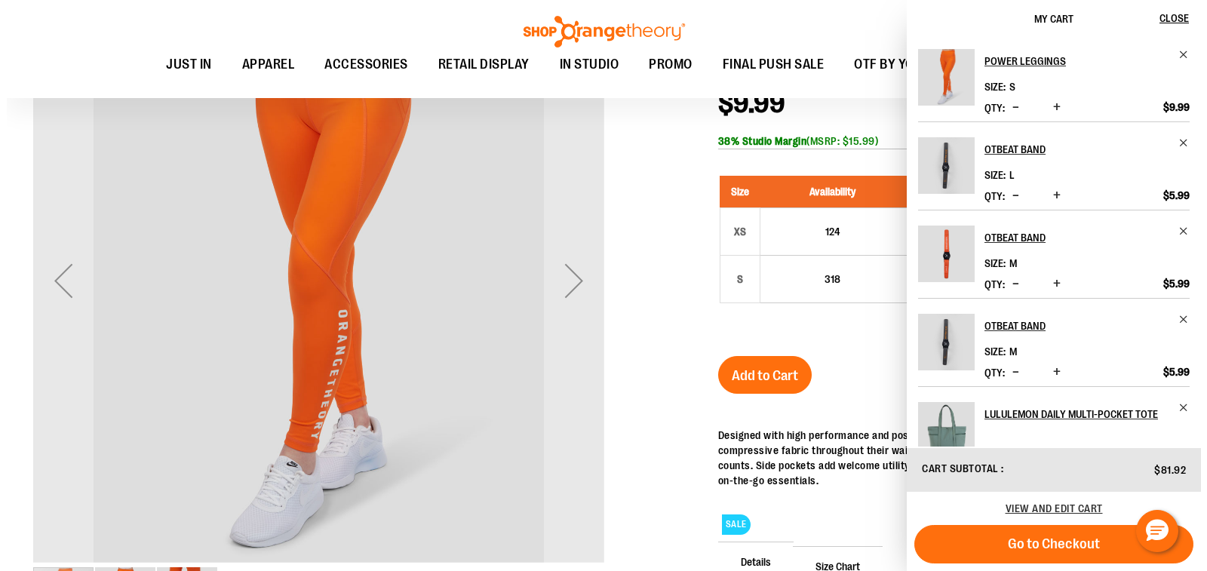
scroll to position [226, 0]
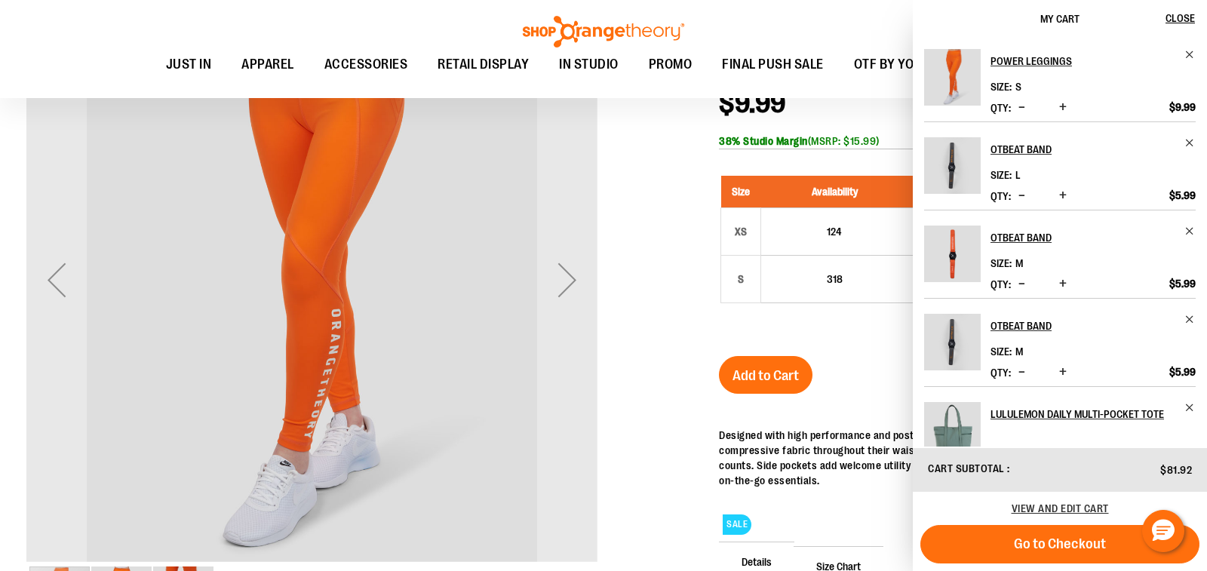
type input "*******"
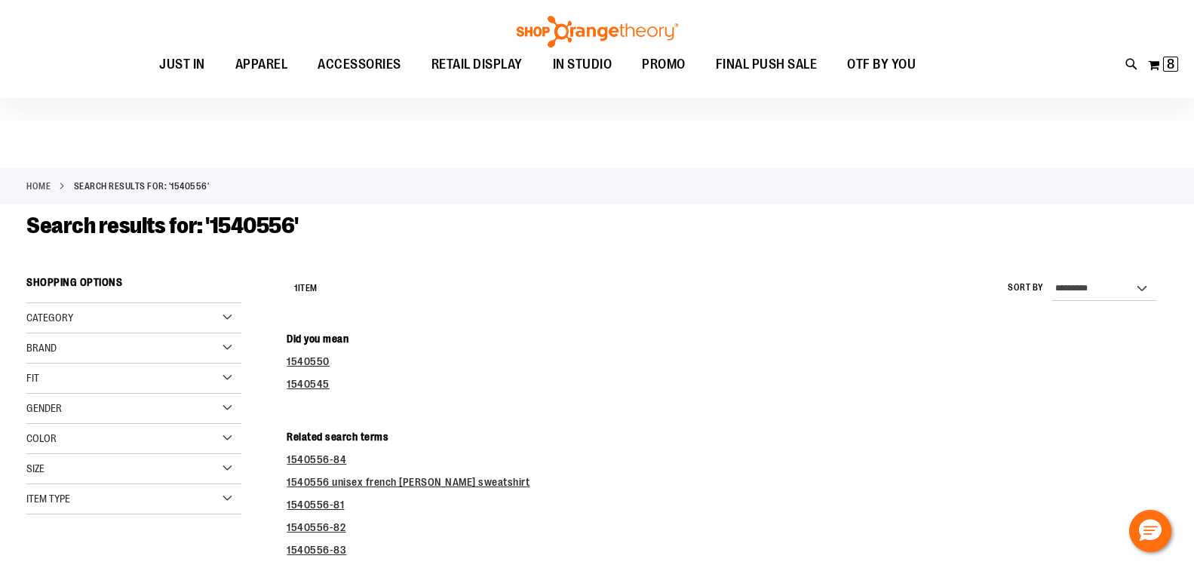
scroll to position [301, 0]
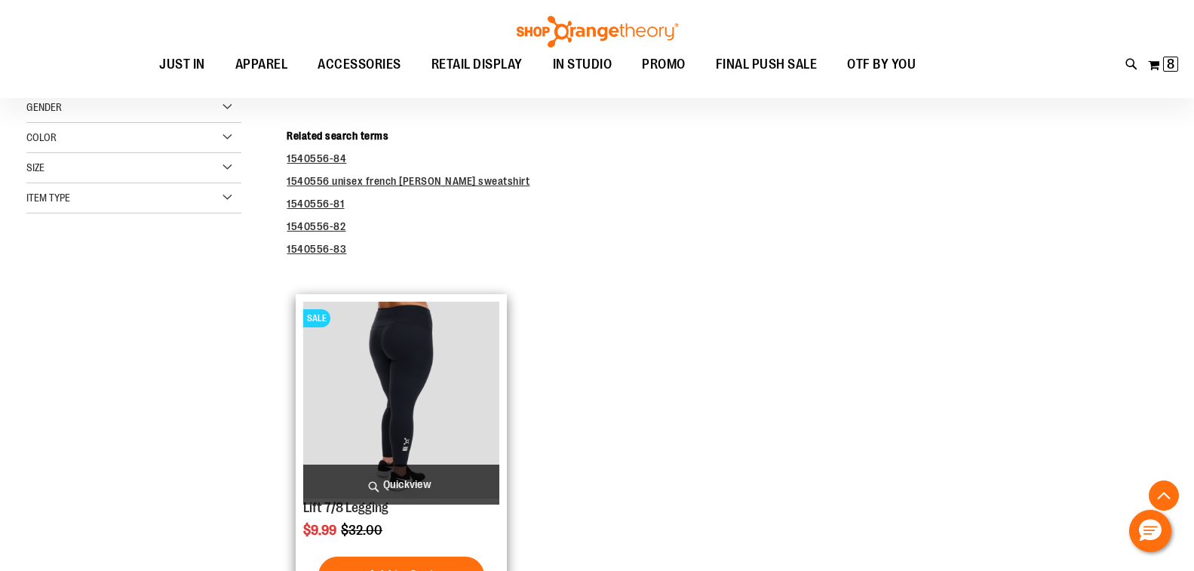
click at [377, 404] on img "product" at bounding box center [401, 400] width 196 height 196
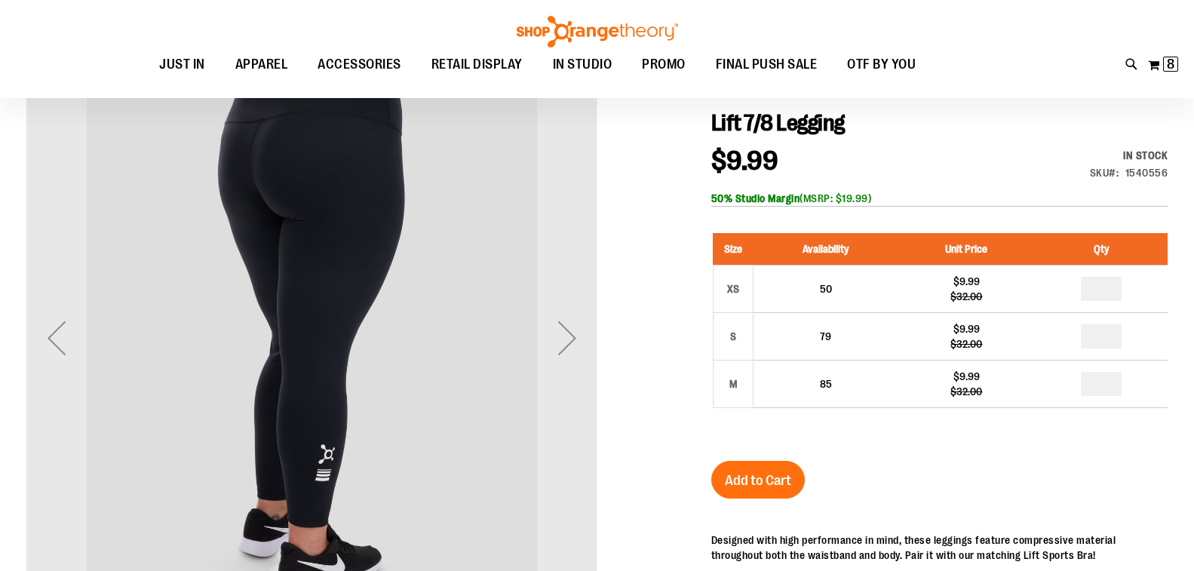
scroll to position [133, 0]
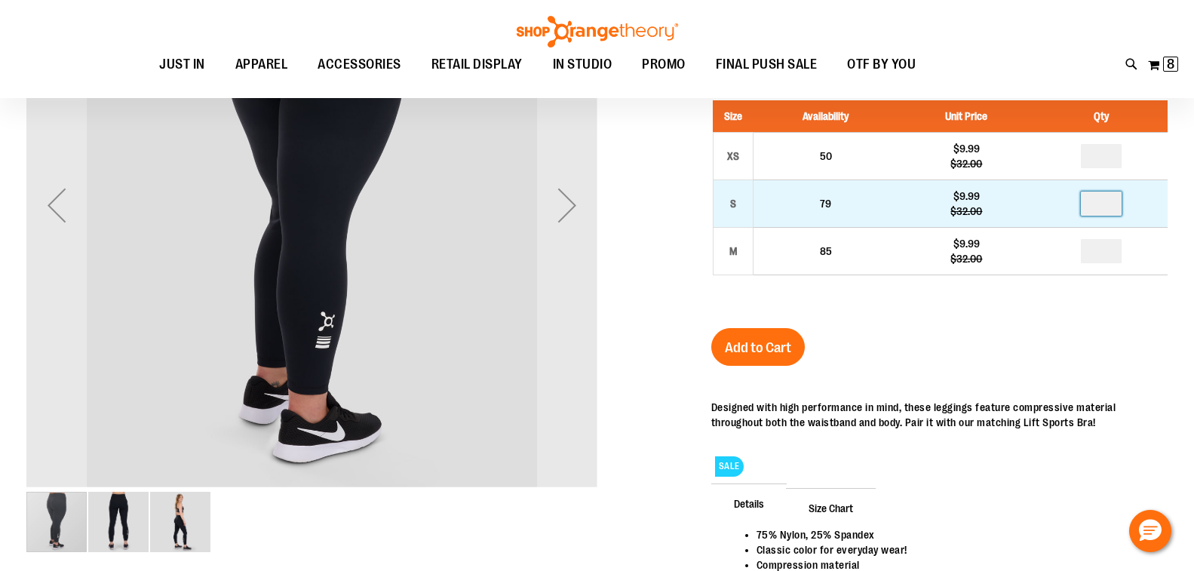
click at [1113, 216] on input "number" at bounding box center [1101, 204] width 41 height 24
type input "*"
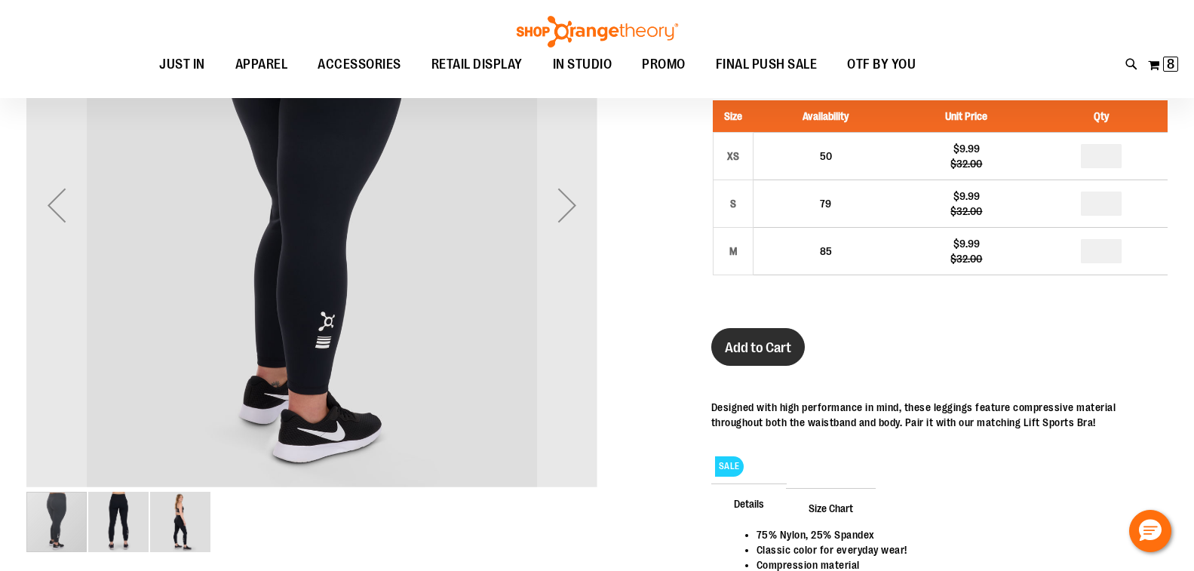
click at [764, 356] on span "Add to Cart" at bounding box center [758, 347] width 66 height 17
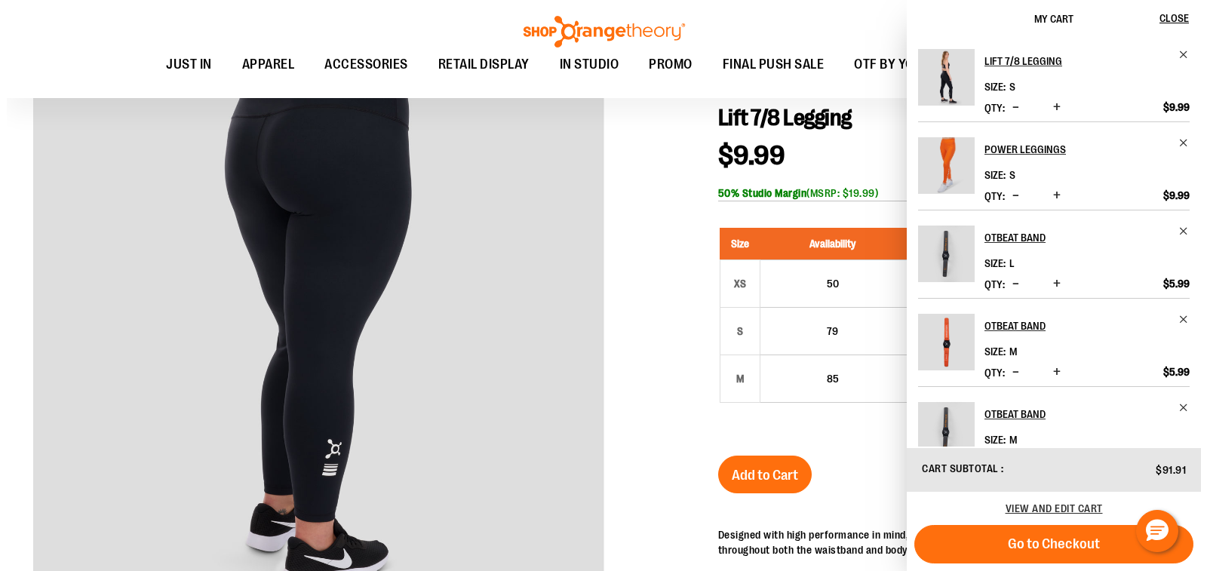
scroll to position [0, 0]
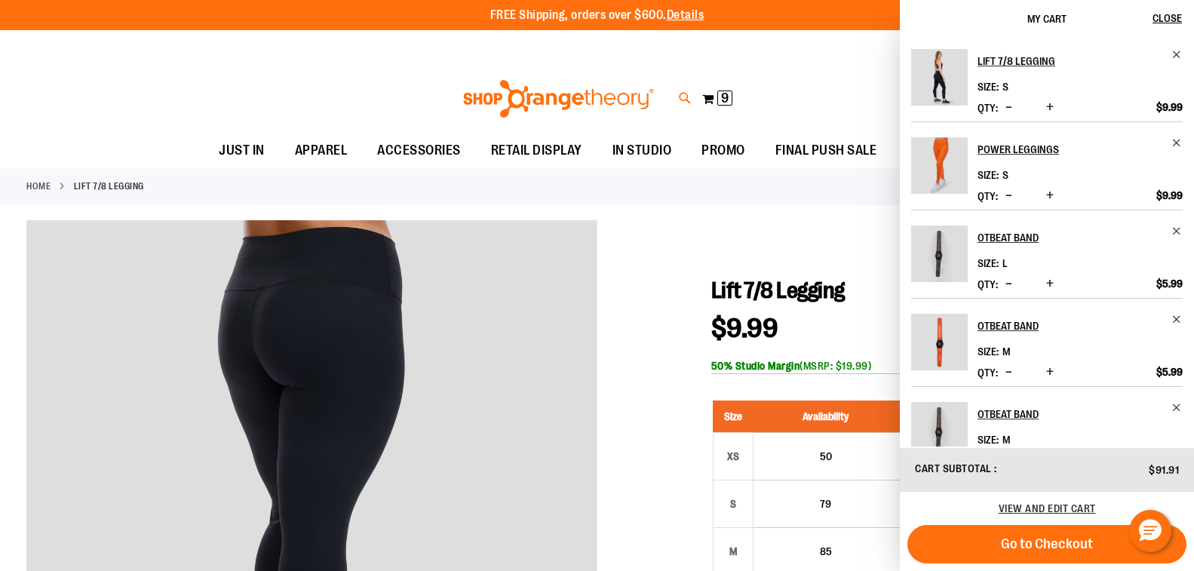
click at [682, 96] on icon at bounding box center [685, 98] width 13 height 17
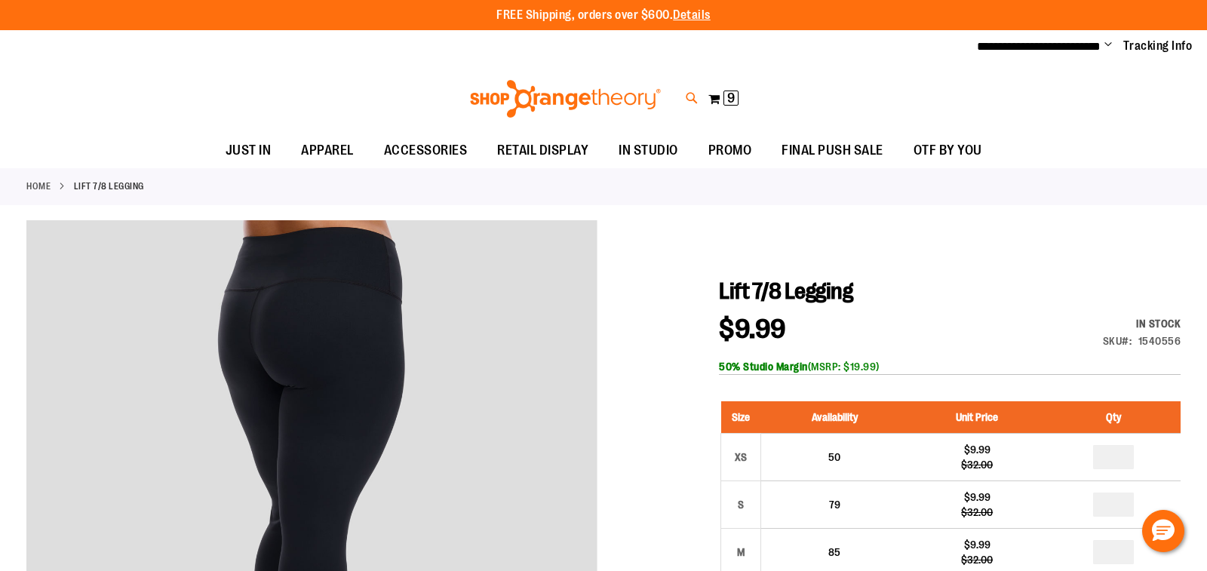
type input "*******"
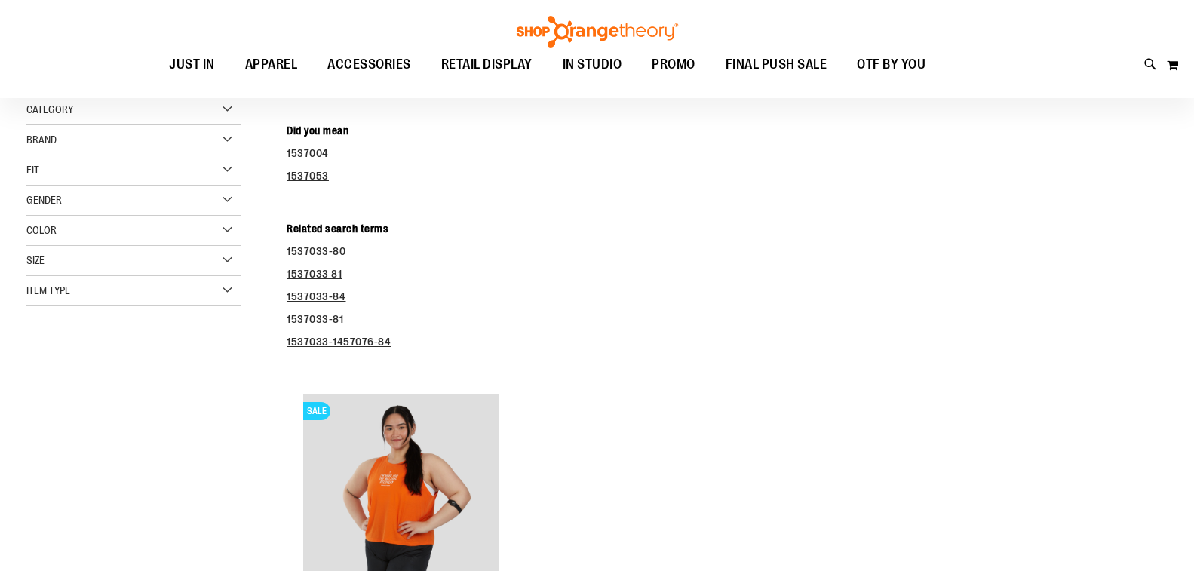
scroll to position [208, 0]
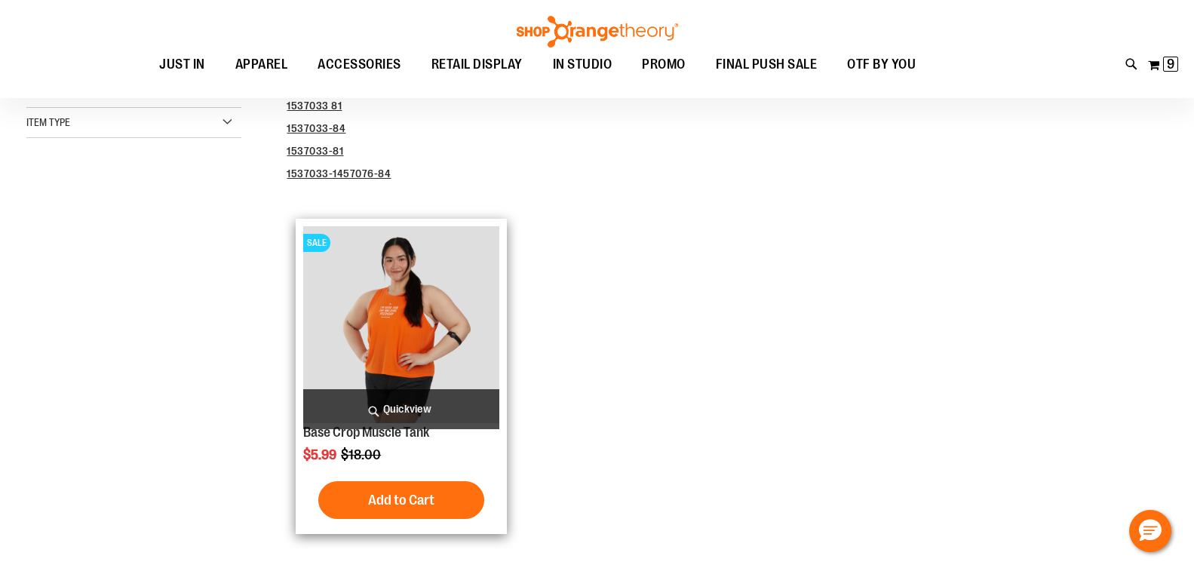
click at [396, 346] on img "product" at bounding box center [401, 324] width 196 height 196
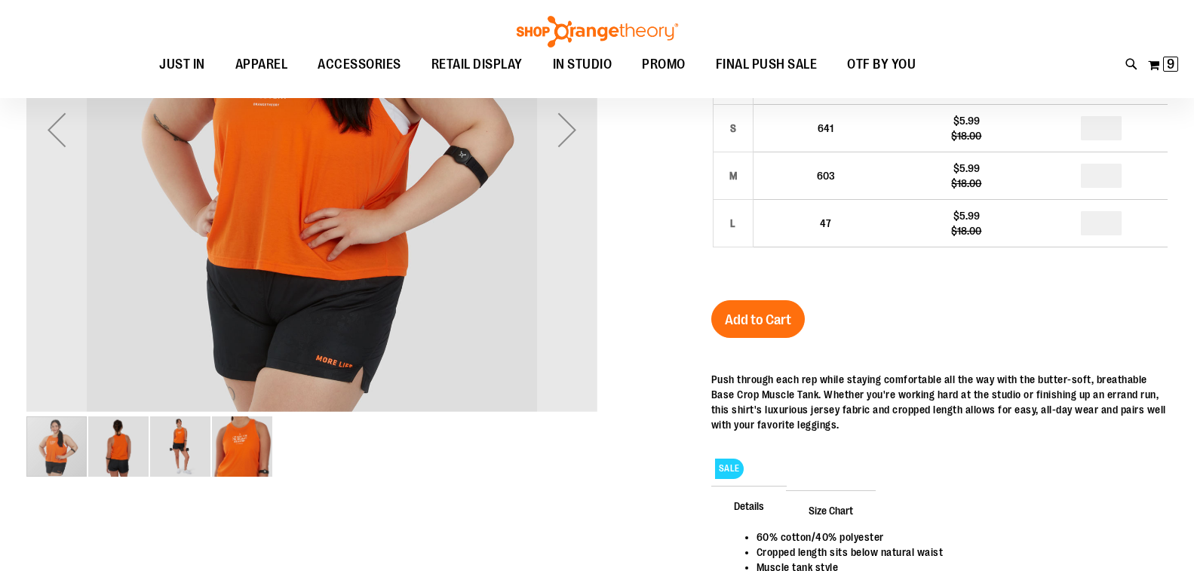
scroll to position [208, 0]
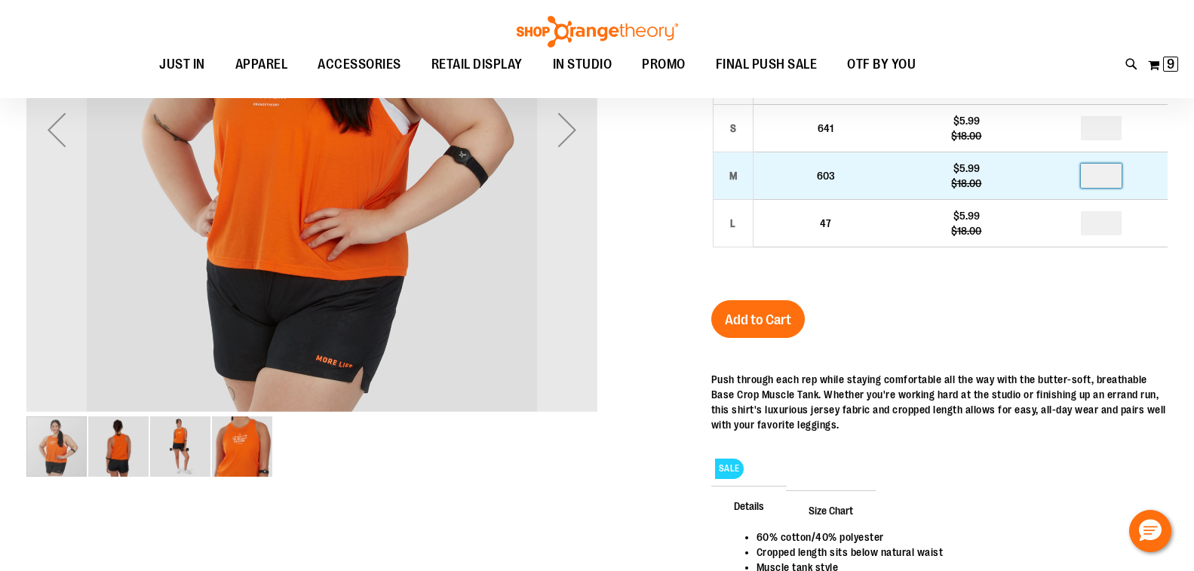
click at [1106, 188] on input "number" at bounding box center [1101, 176] width 41 height 24
type input "*"
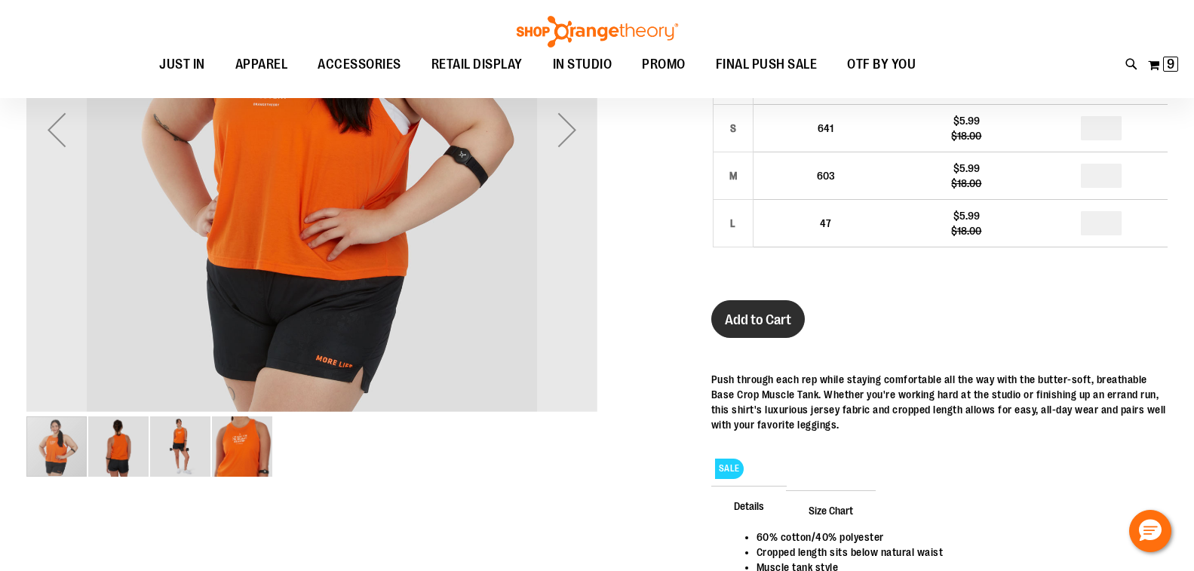
click at [749, 328] on span "Add to Cart" at bounding box center [758, 320] width 66 height 17
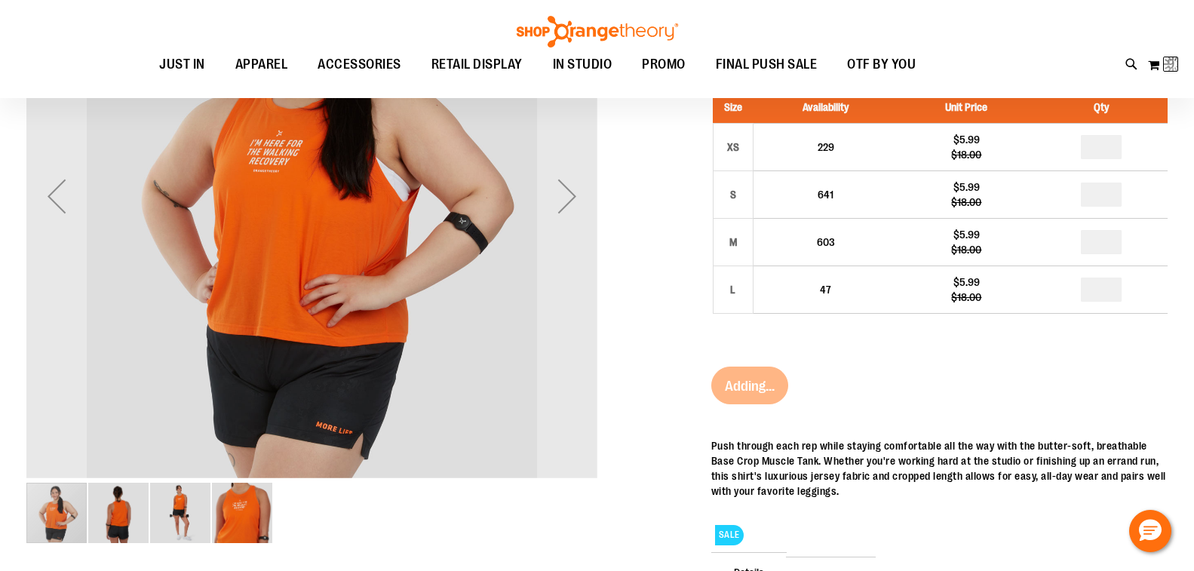
scroll to position [284, 0]
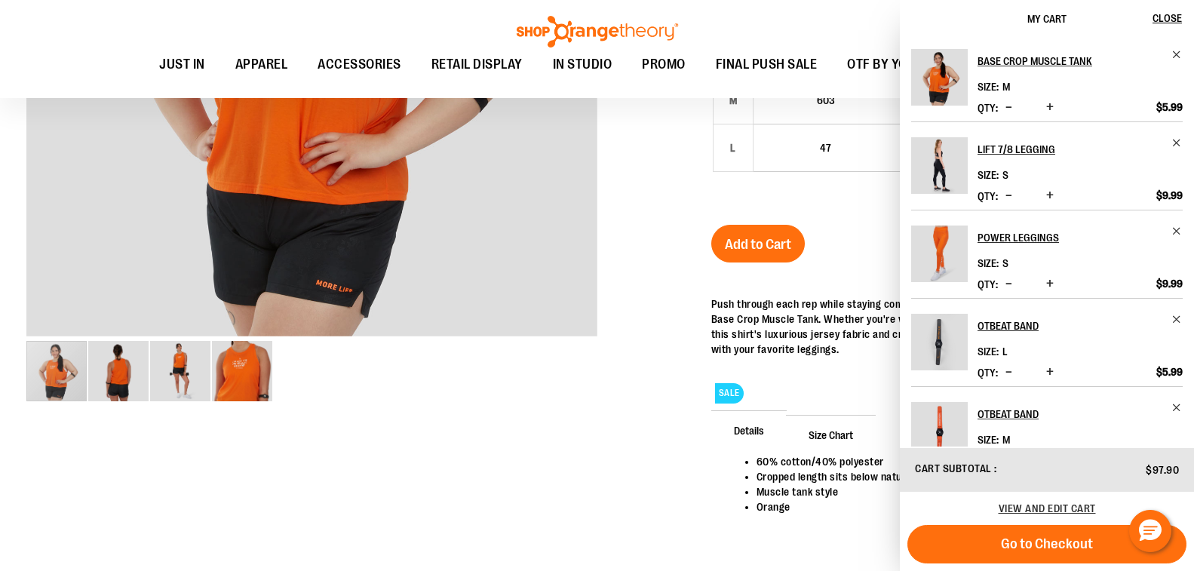
click at [1049, 108] on span "Increase product quantity" at bounding box center [1050, 107] width 8 height 15
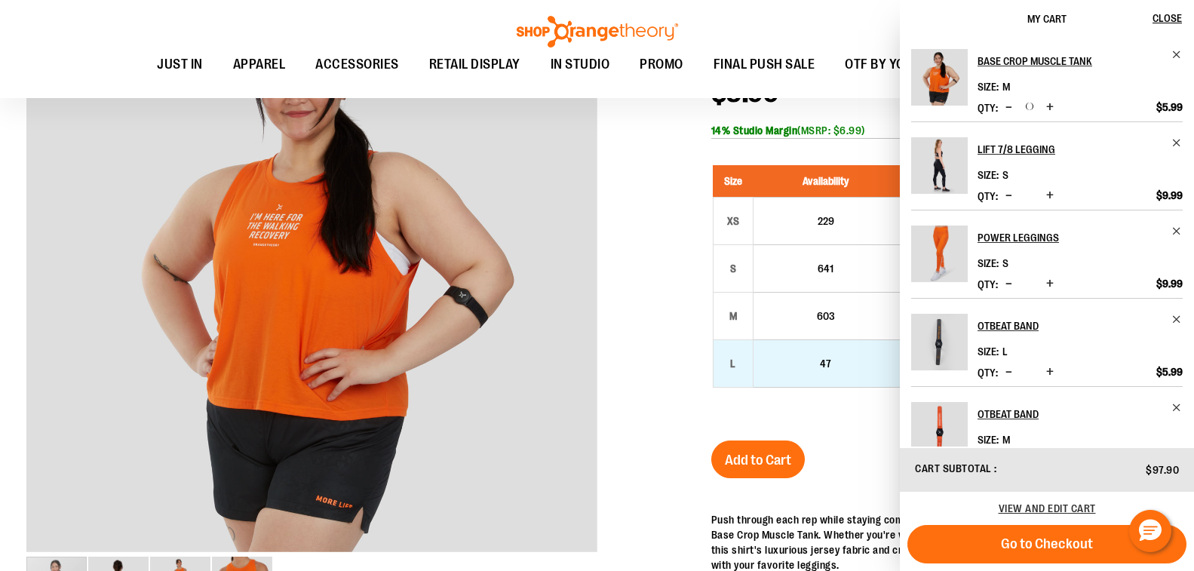
scroll to position [57, 0]
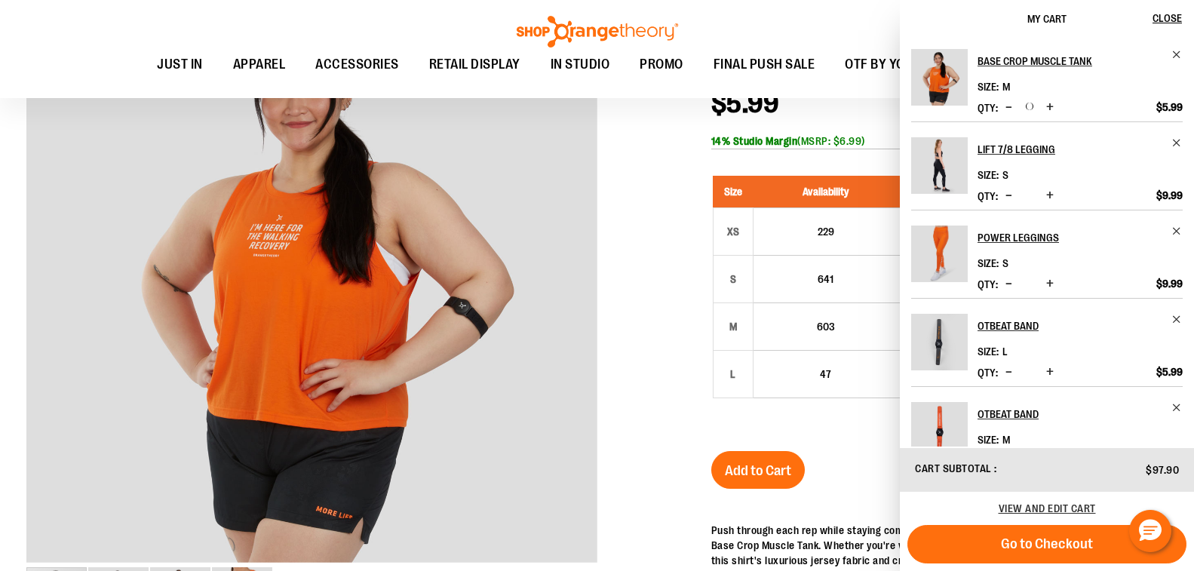
click at [674, 327] on div at bounding box center [596, 398] width 1141 height 807
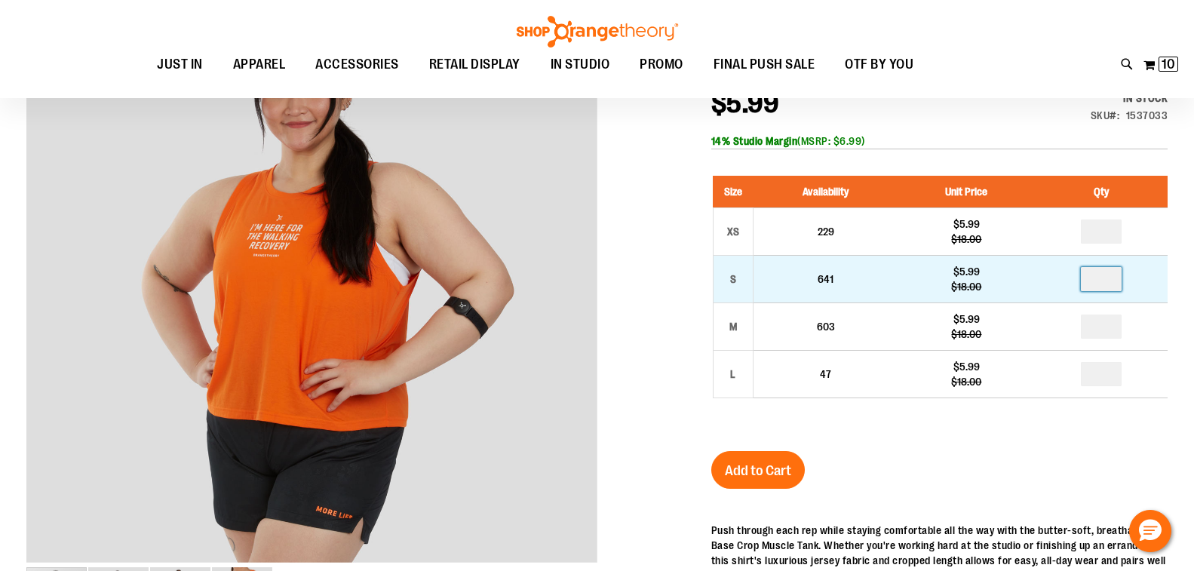
click at [1108, 291] on input "number" at bounding box center [1101, 279] width 41 height 24
type input "*"
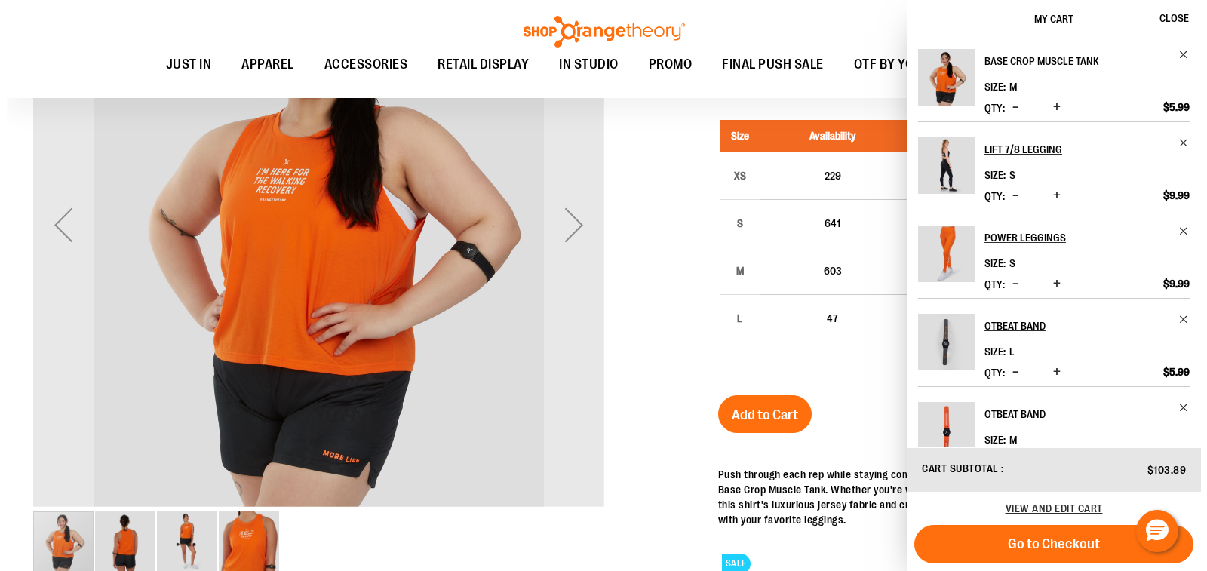
scroll to position [0, 0]
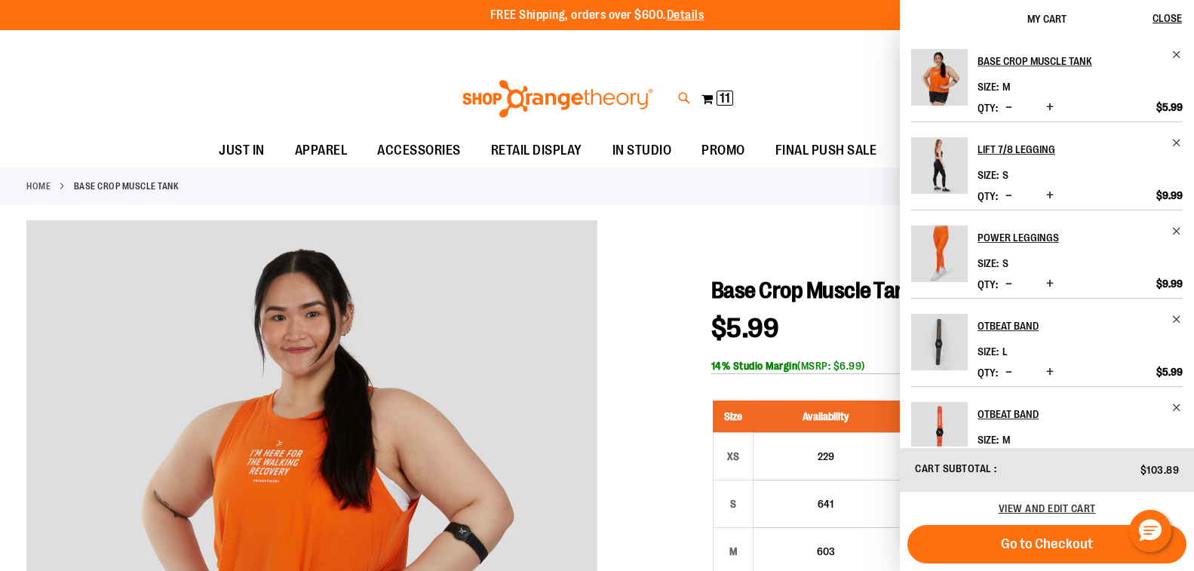
click at [680, 100] on icon at bounding box center [684, 98] width 13 height 17
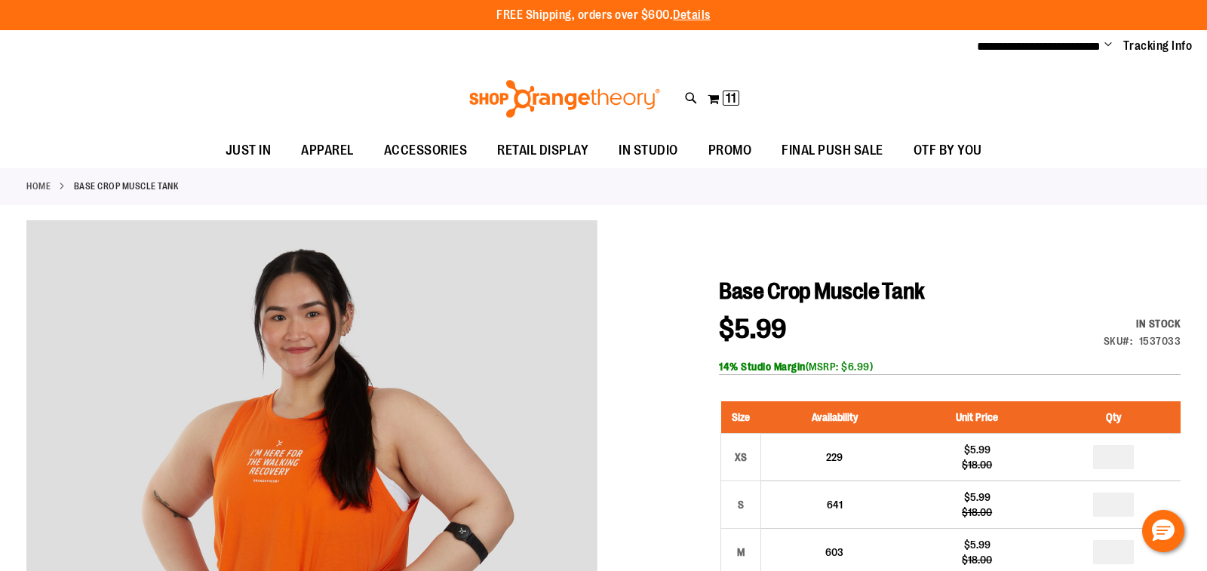
click at [367, 91] on input "Search" at bounding box center [603, 85] width 956 height 50
click at [366, 91] on input "Search" at bounding box center [603, 85] width 956 height 50
type input "**********"
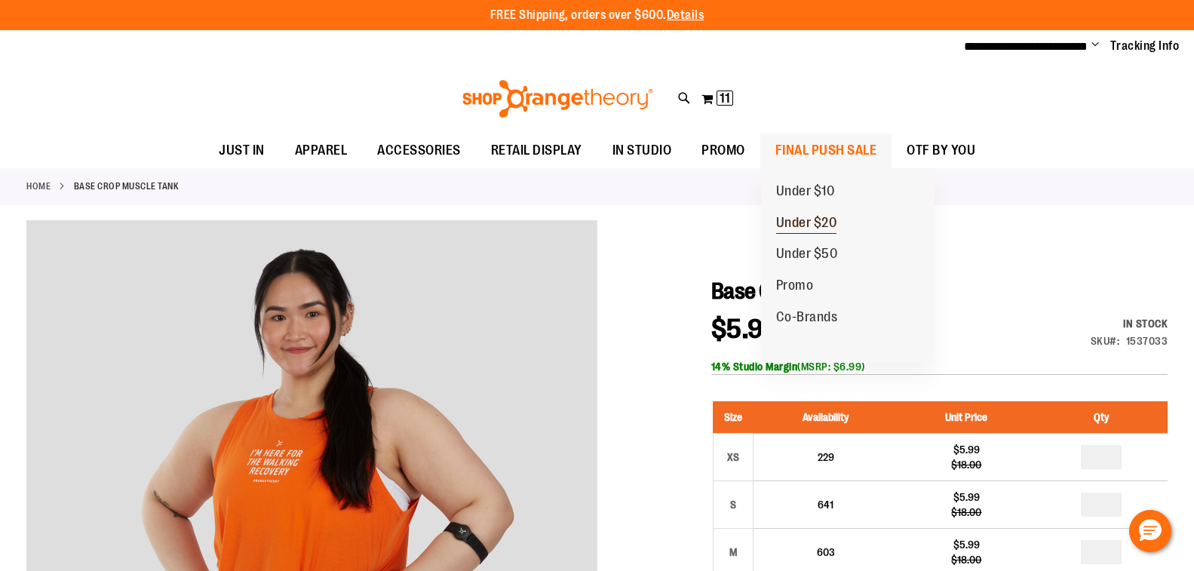
click at [825, 226] on span "Under $20" at bounding box center [806, 224] width 61 height 19
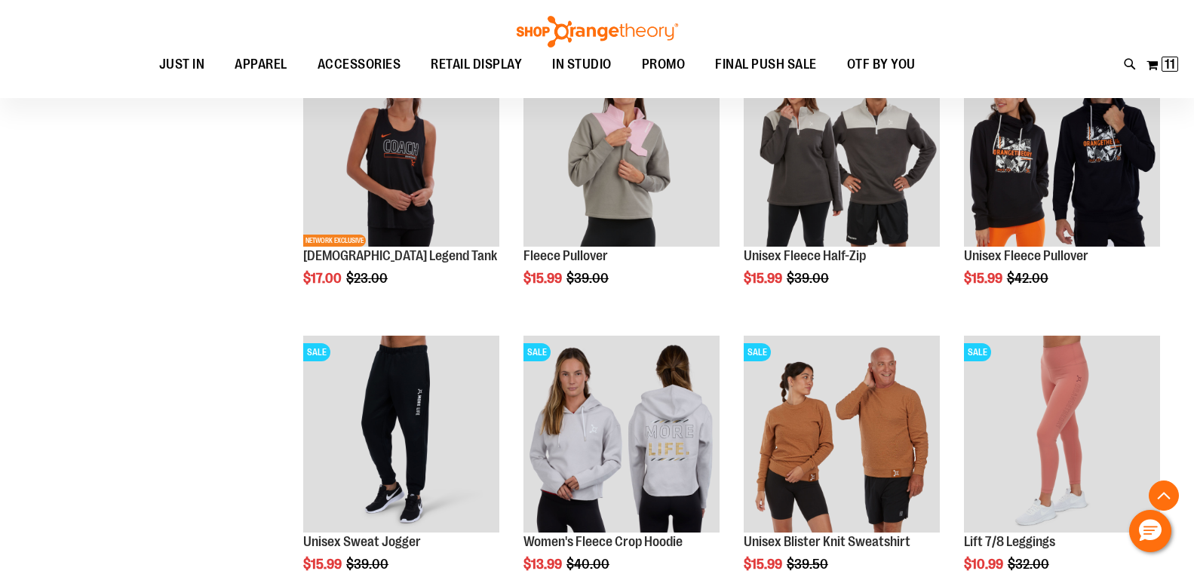
scroll to position [754, 0]
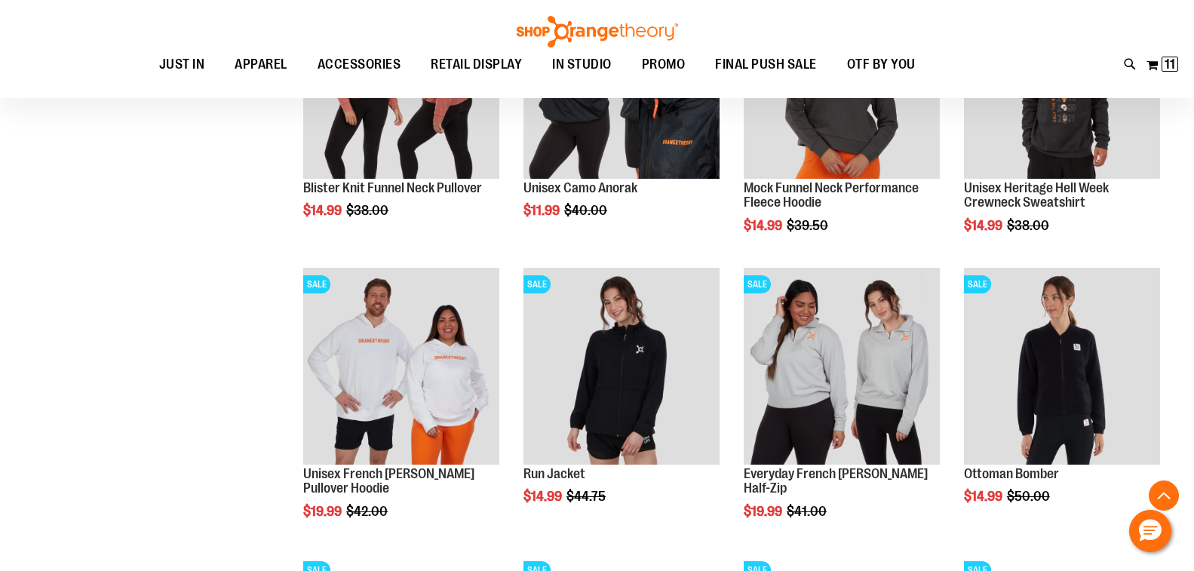
scroll to position [1357, 0]
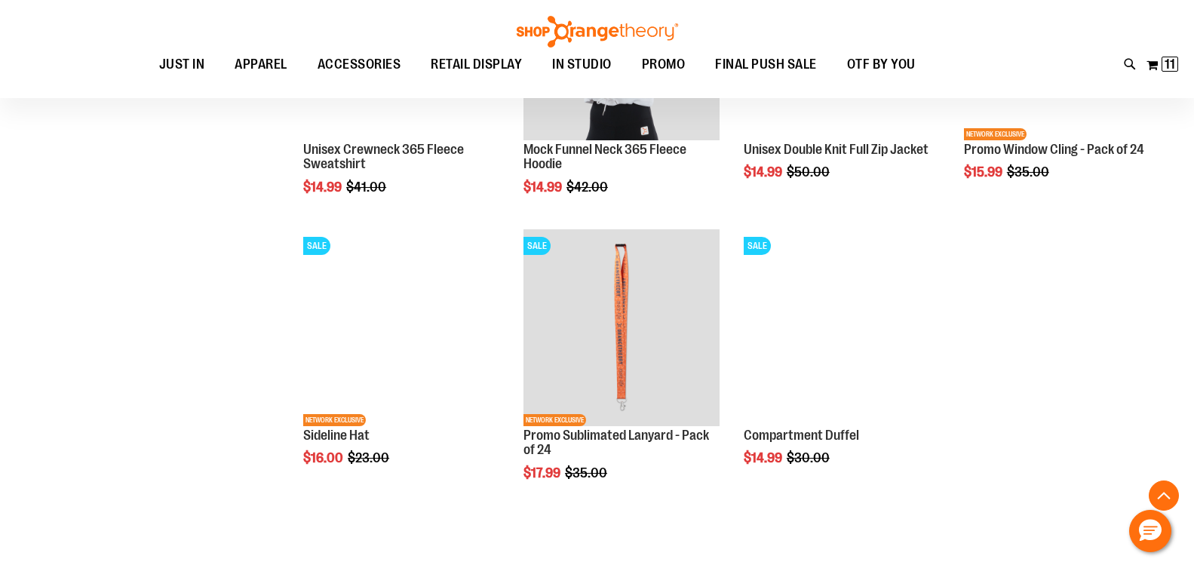
scroll to position [1923, 0]
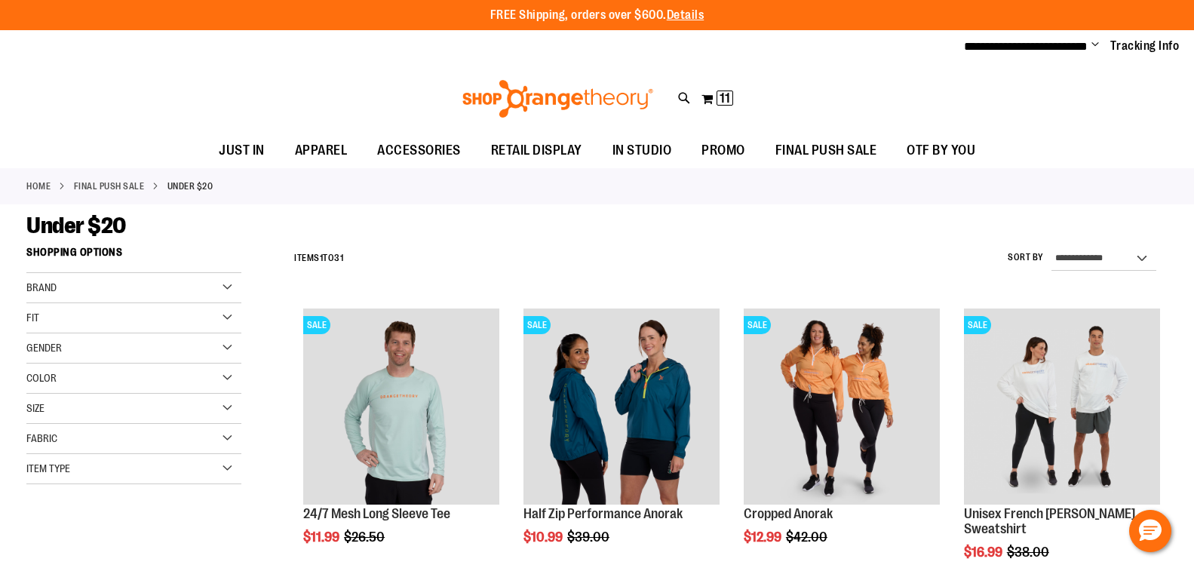
click at [109, 381] on div "Color" at bounding box center [133, 379] width 215 height 30
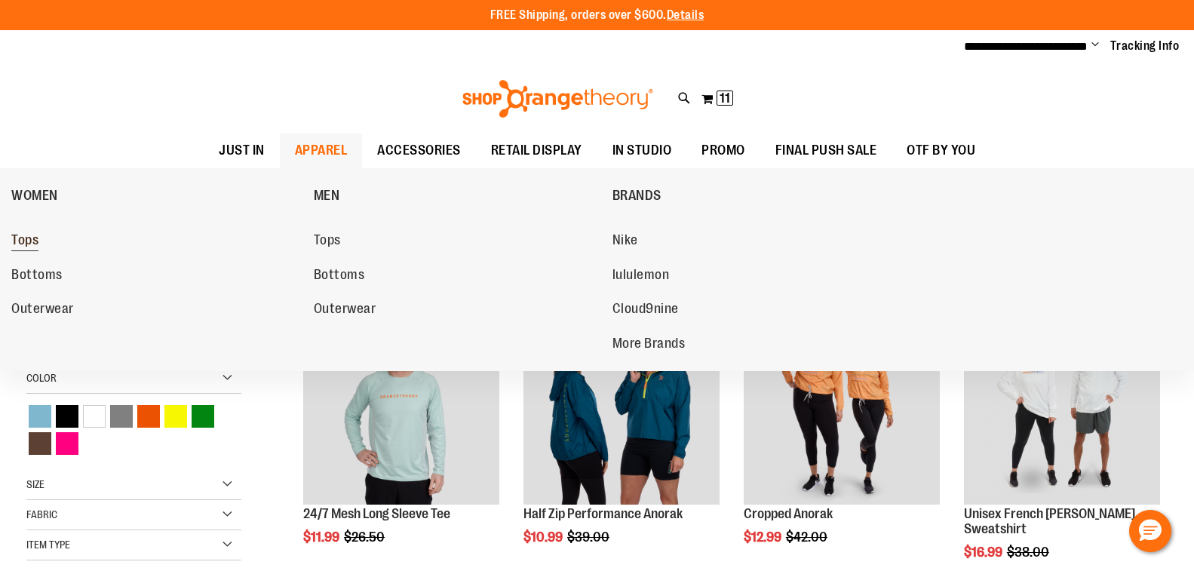
click at [25, 241] on span "Tops" at bounding box center [24, 241] width 27 height 19
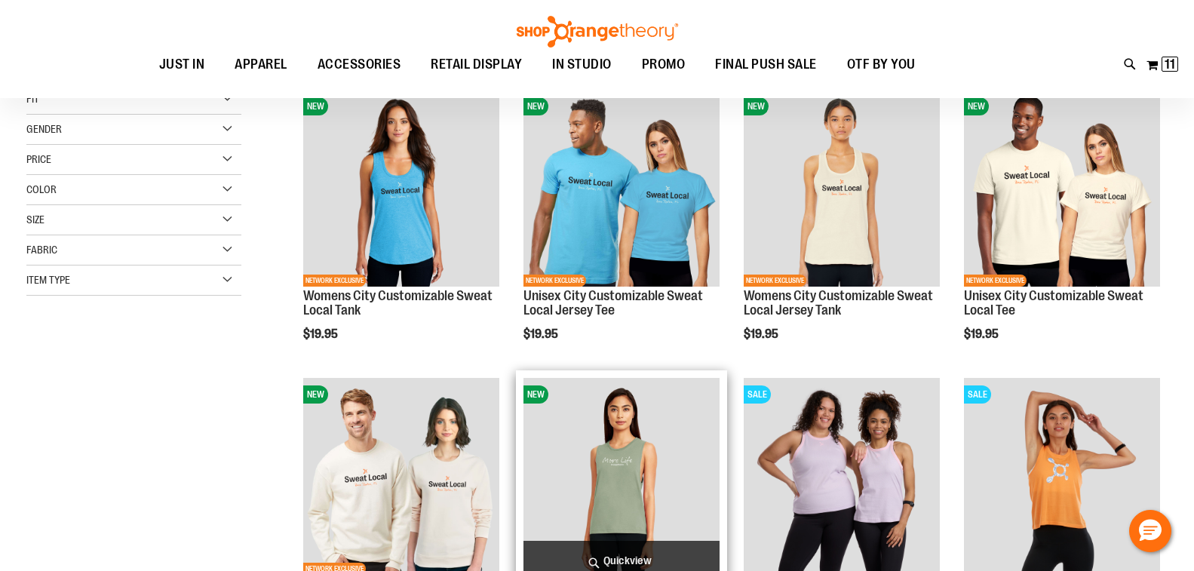
scroll to position [150, 0]
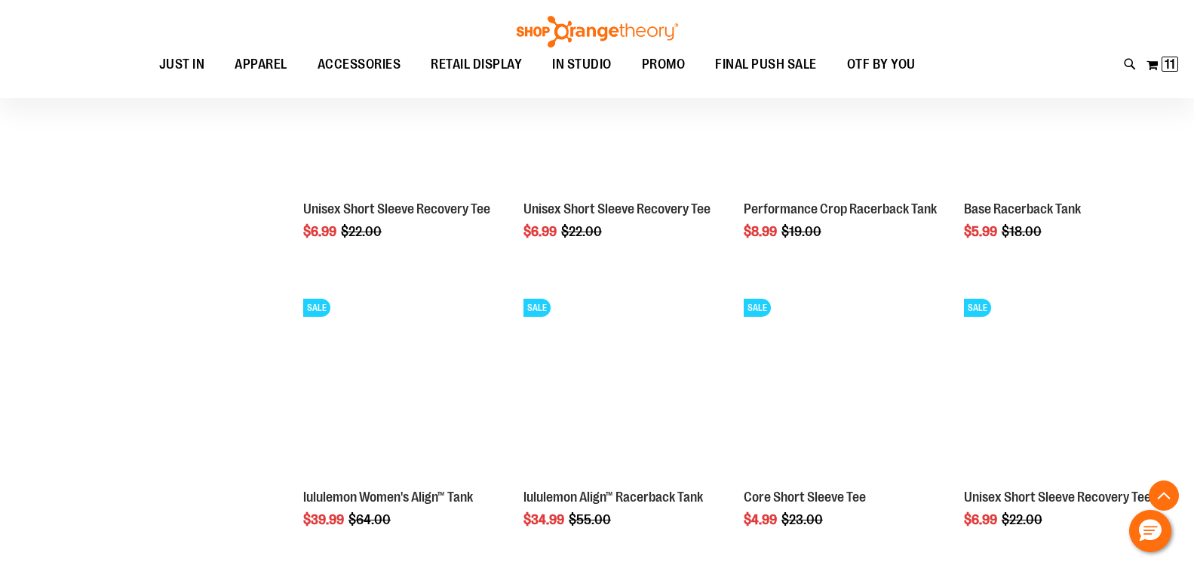
scroll to position [1206, 0]
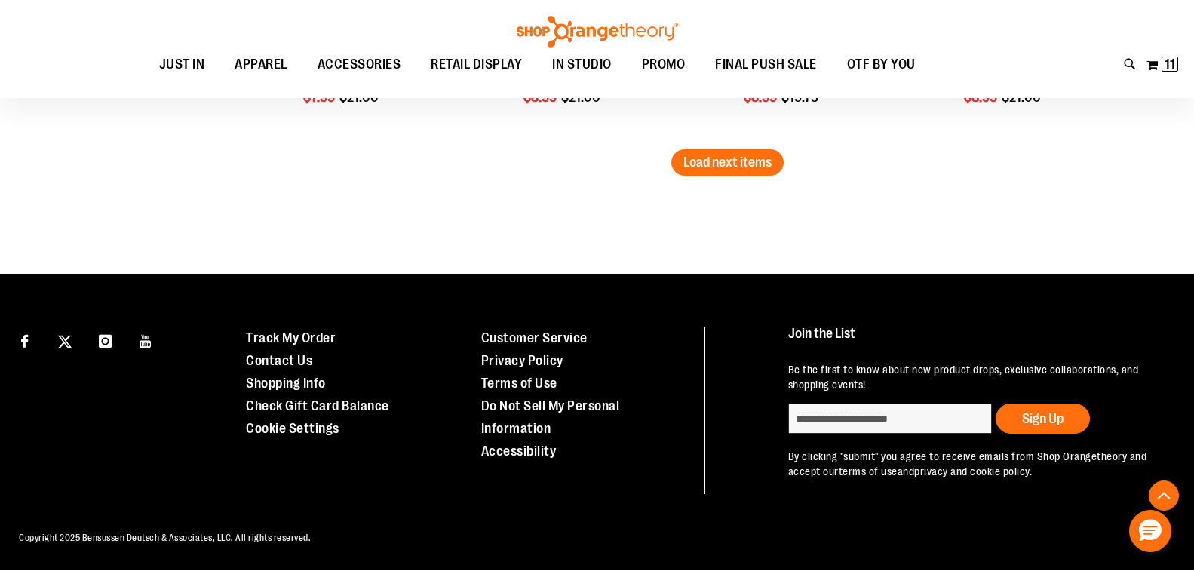
scroll to position [2448, 0]
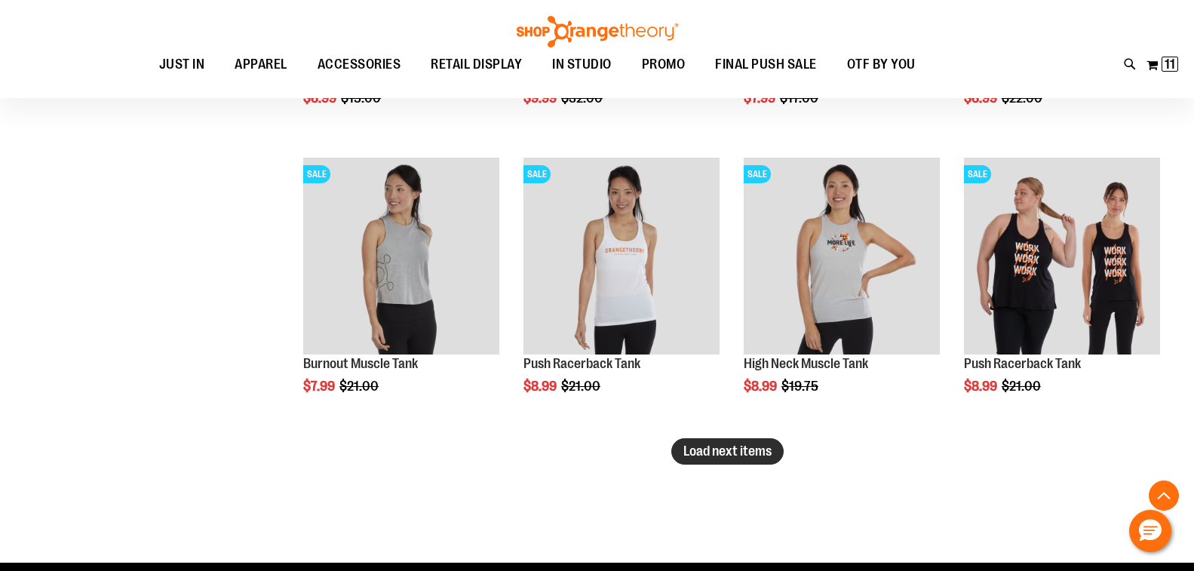
click at [751, 442] on button "Load next items" at bounding box center [727, 451] width 112 height 26
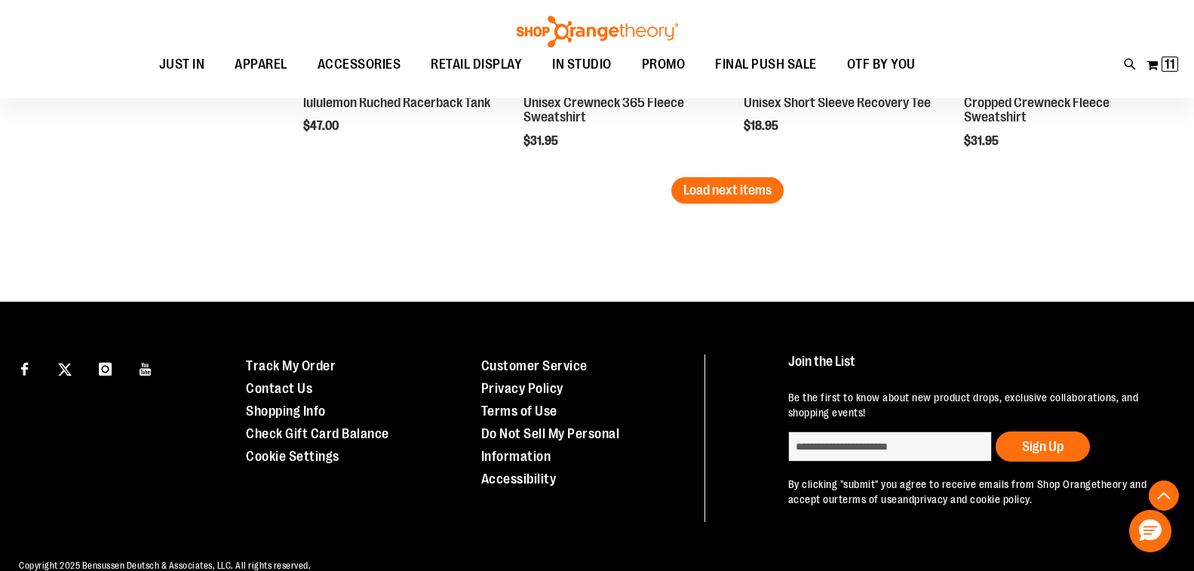
scroll to position [3614, 0]
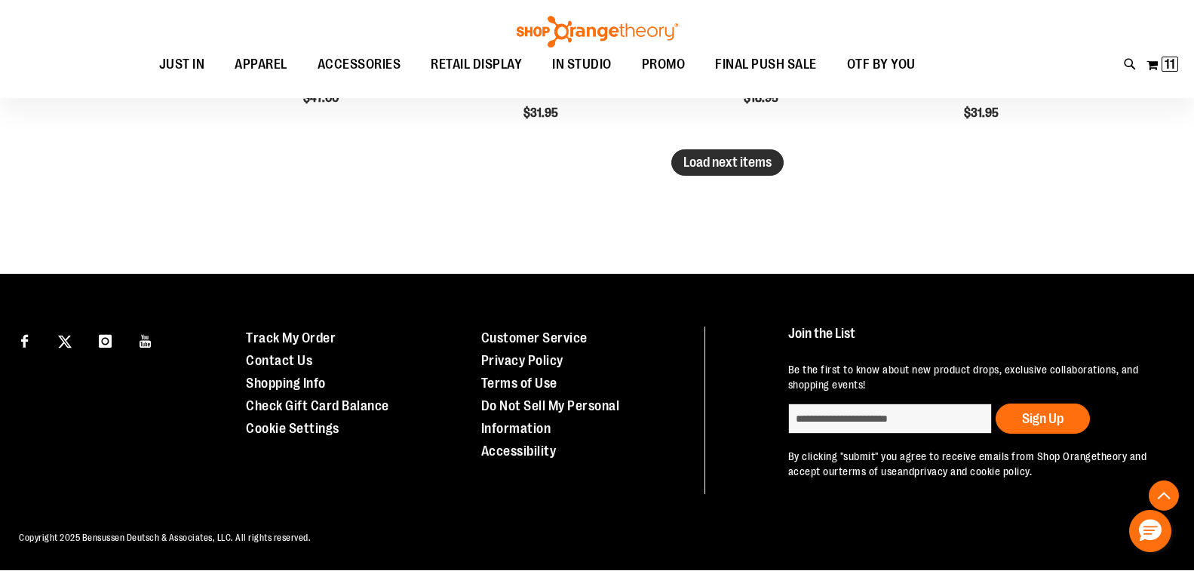
click at [711, 155] on span "Load next items" at bounding box center [727, 162] width 88 height 15
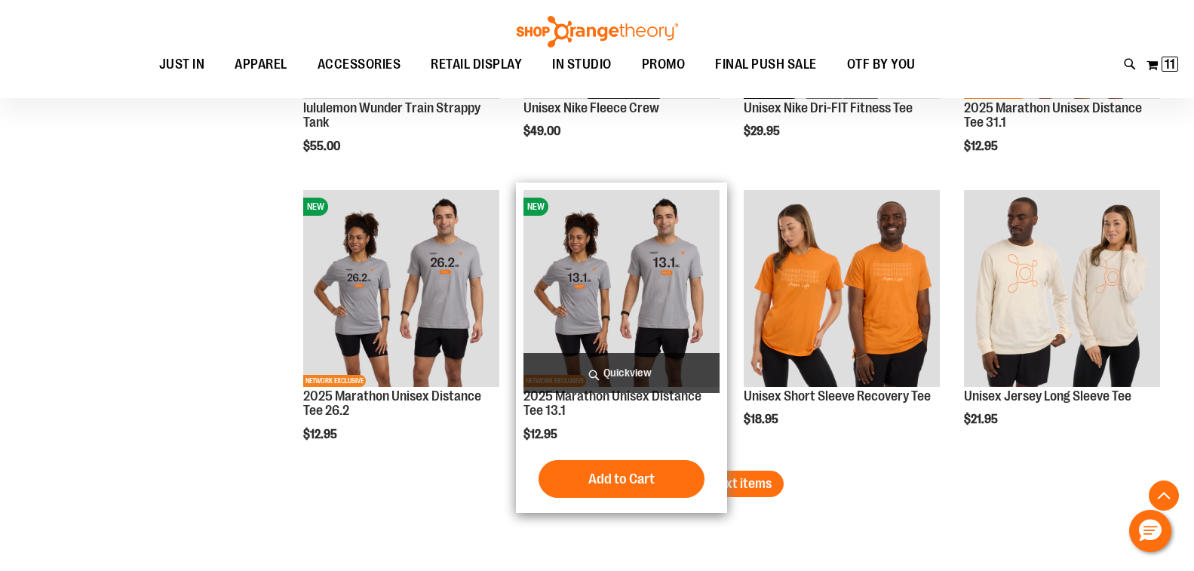
scroll to position [4368, 0]
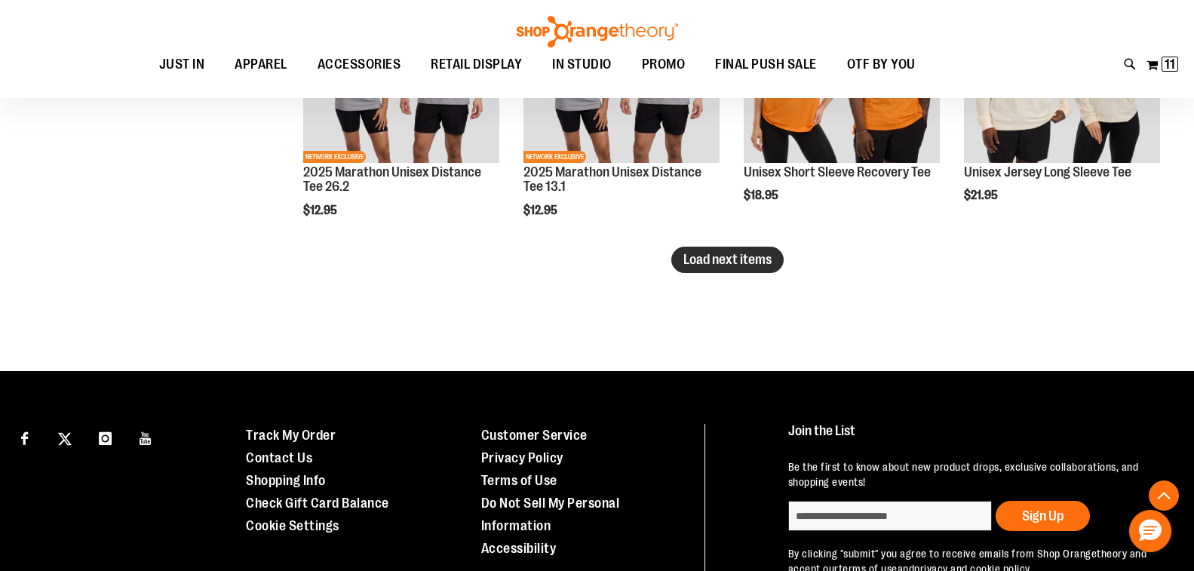
click at [740, 255] on span "Load next items" at bounding box center [727, 259] width 88 height 15
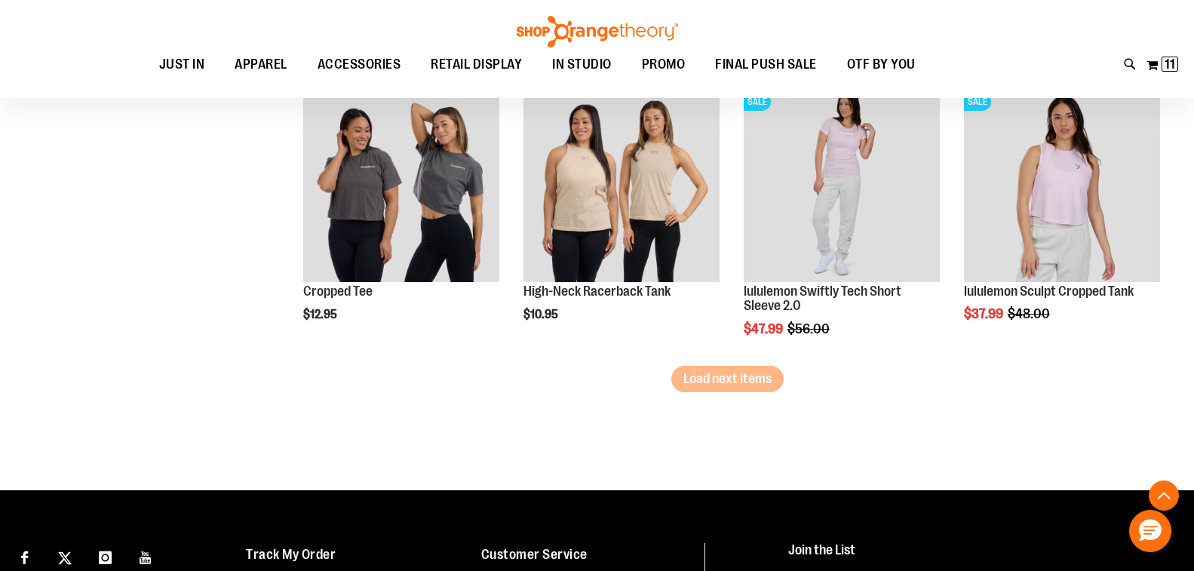
scroll to position [5123, 0]
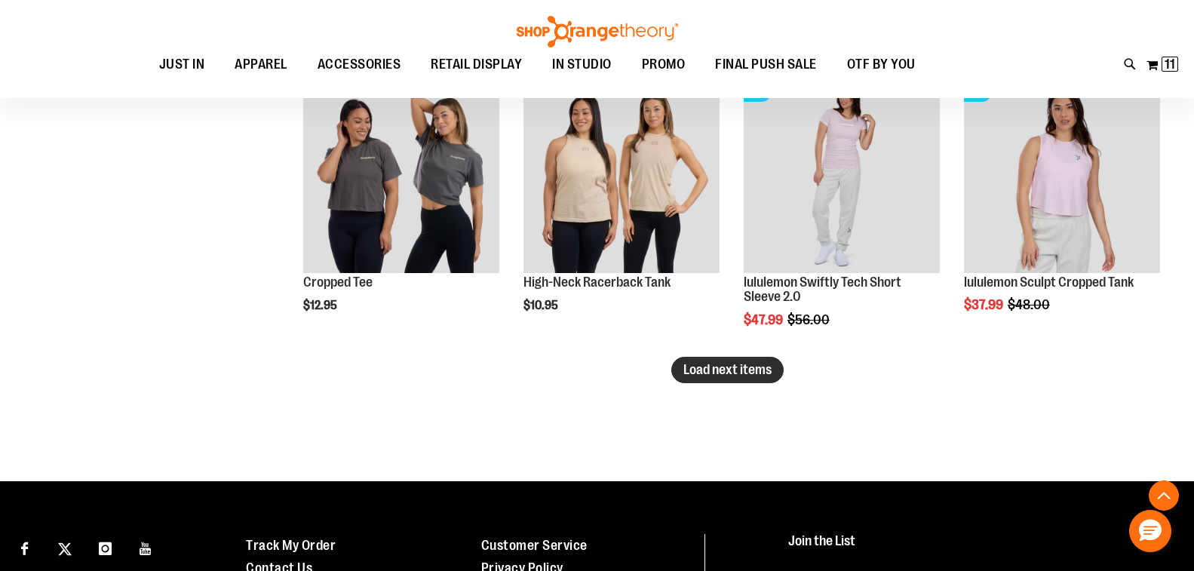
click at [696, 372] on span "Load next items" at bounding box center [727, 369] width 88 height 15
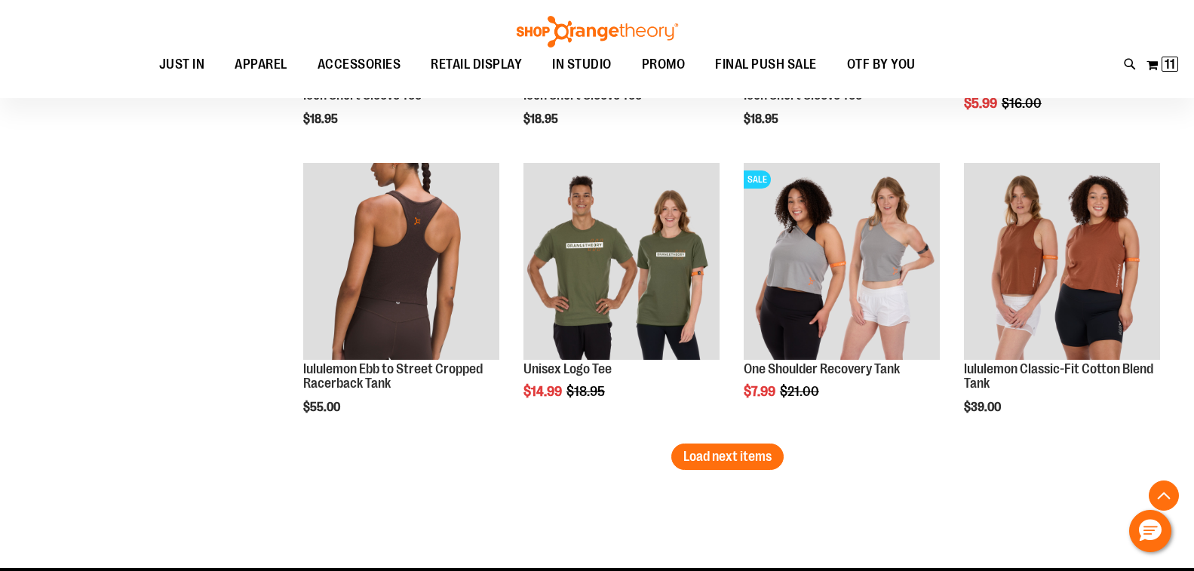
scroll to position [6104, 0]
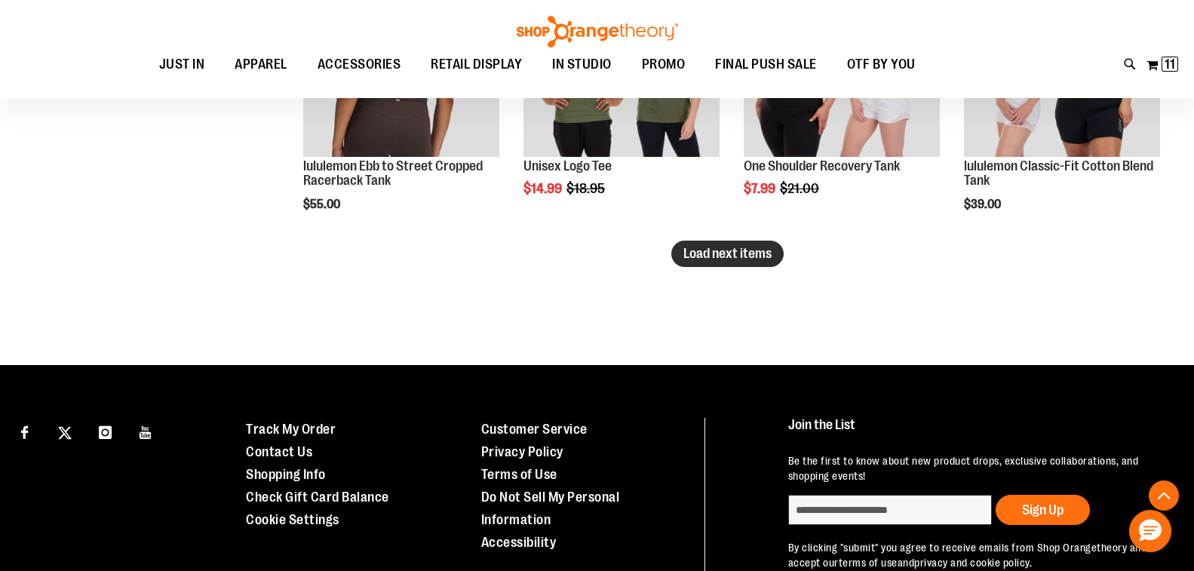
click at [724, 256] on span "Load next items" at bounding box center [727, 253] width 88 height 15
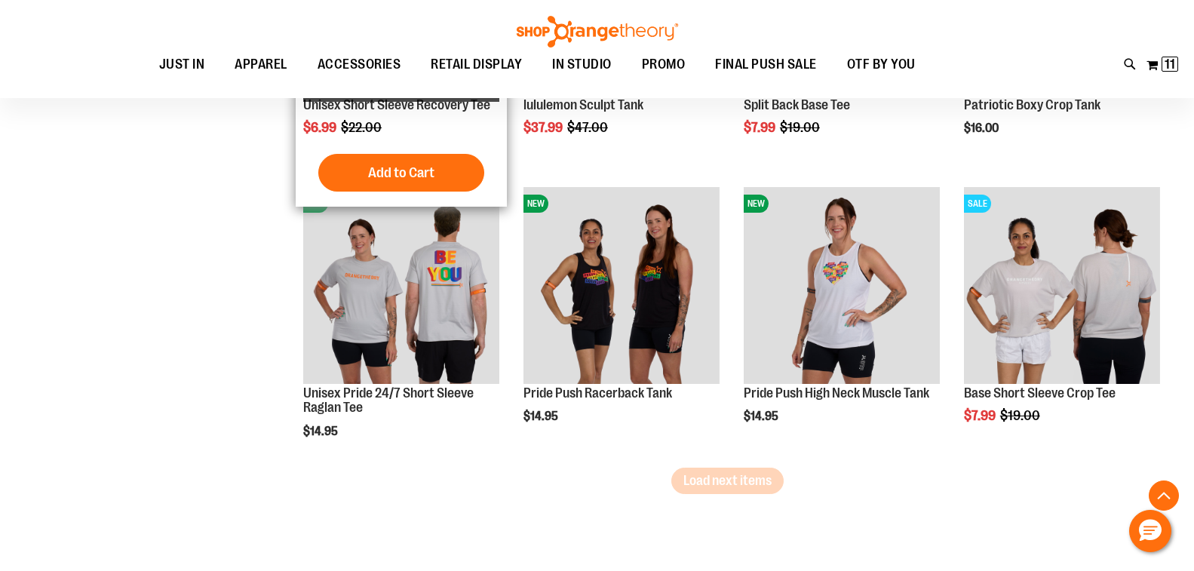
scroll to position [6782, 0]
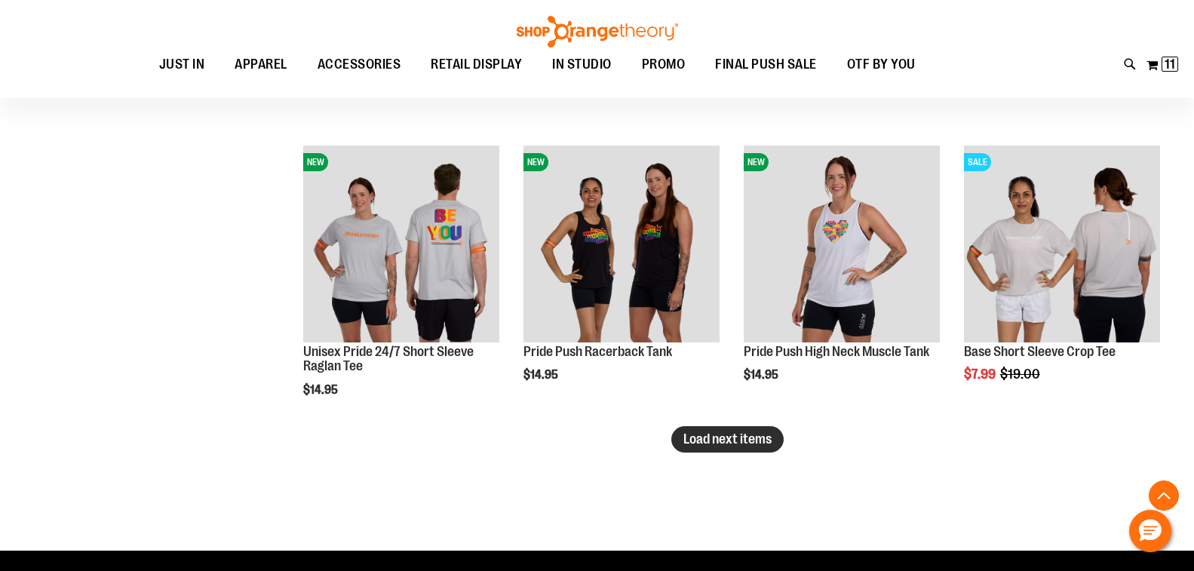
click at [748, 432] on button "Load next items" at bounding box center [727, 439] width 112 height 26
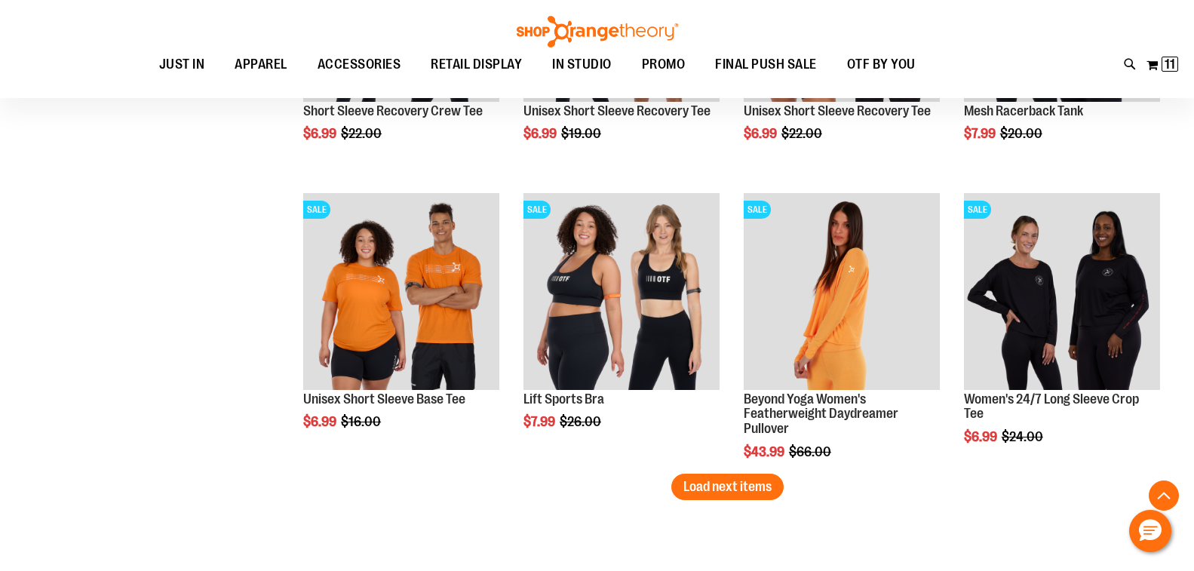
scroll to position [7763, 0]
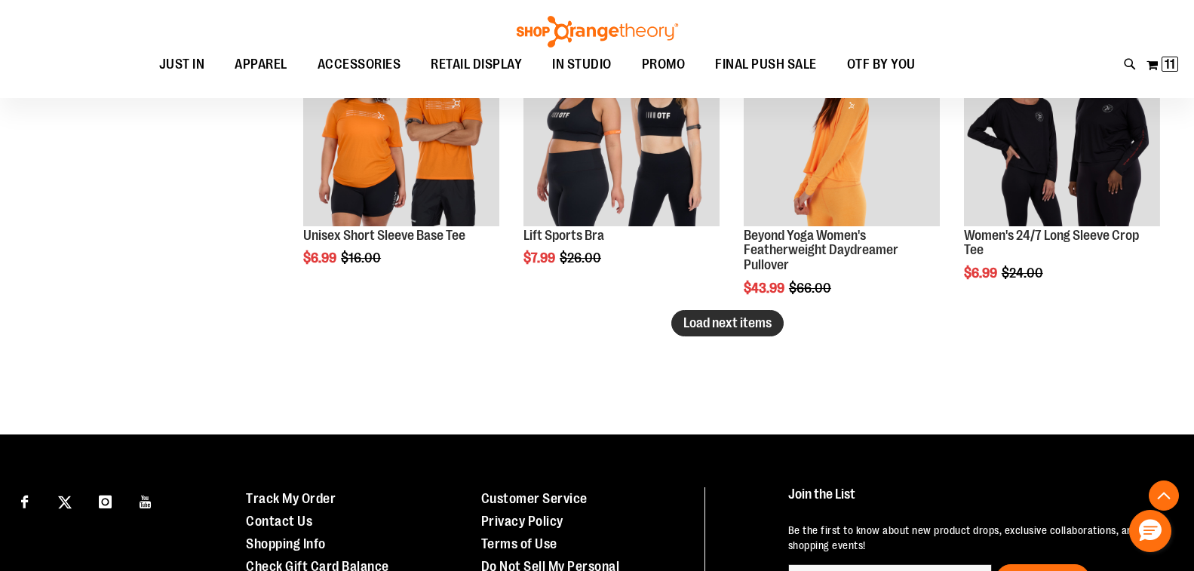
click at [755, 323] on span "Load next items" at bounding box center [727, 322] width 88 height 15
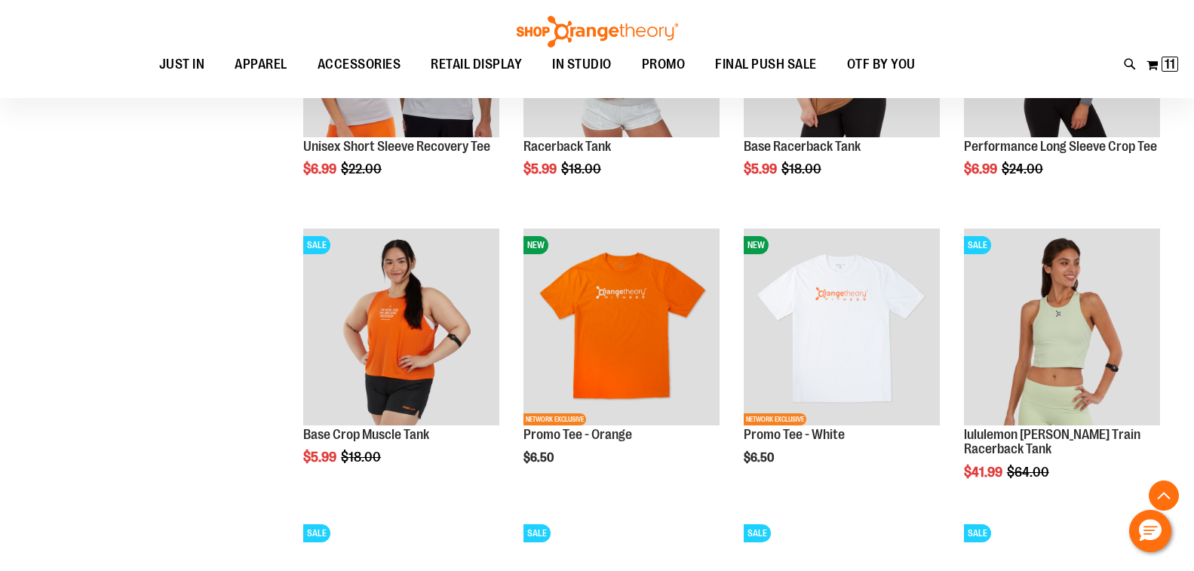
scroll to position [8517, 0]
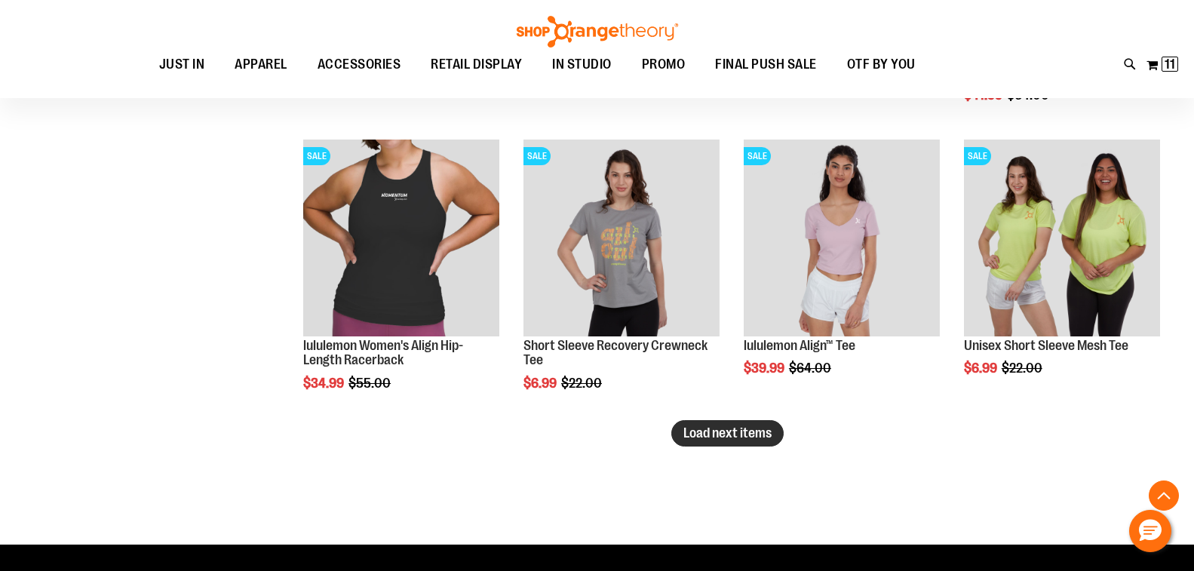
click at [748, 436] on span "Load next items" at bounding box center [727, 432] width 88 height 15
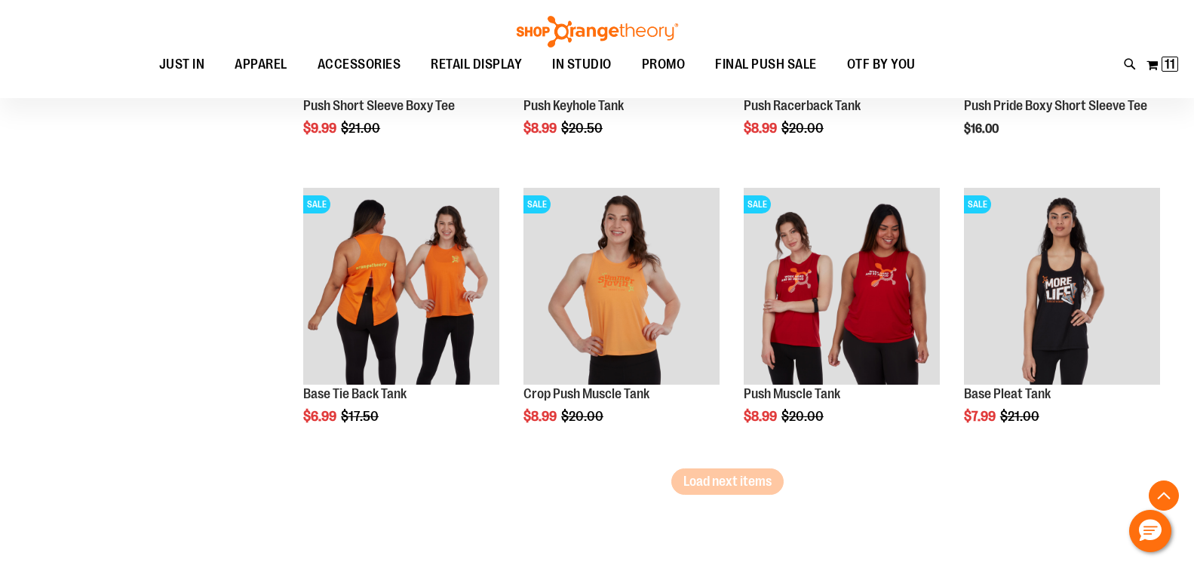
scroll to position [9347, 0]
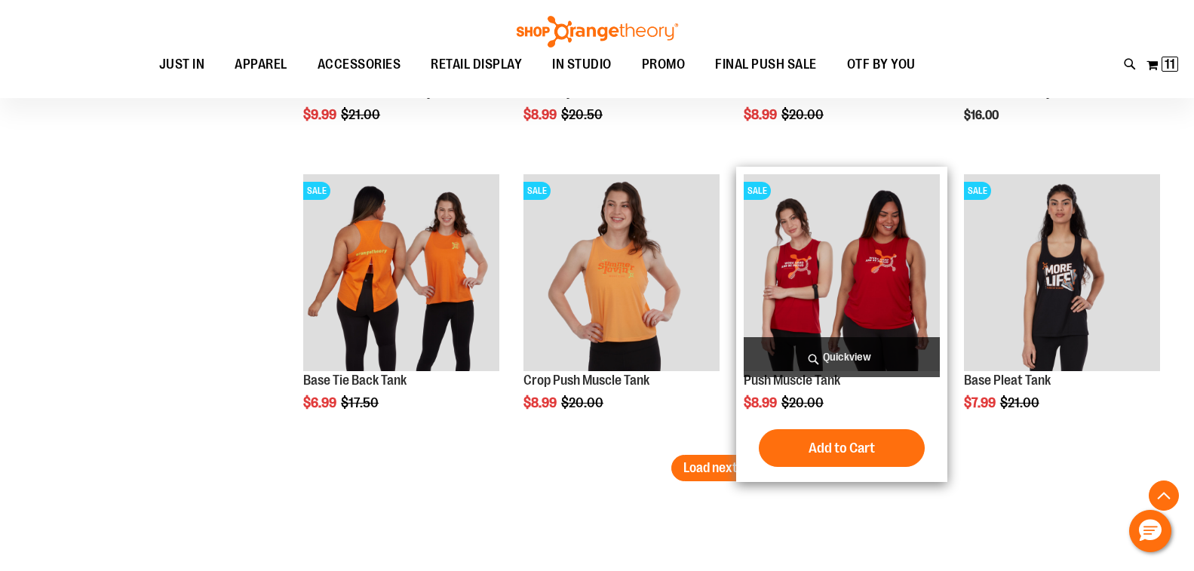
click at [797, 276] on img "product" at bounding box center [842, 272] width 196 height 196
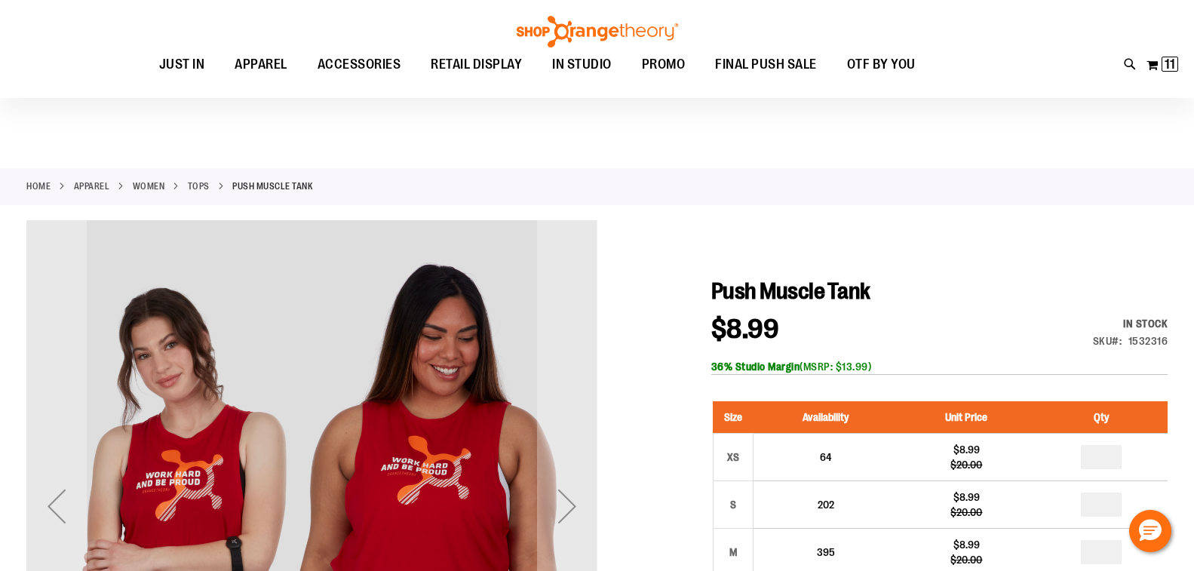
scroll to position [150, 0]
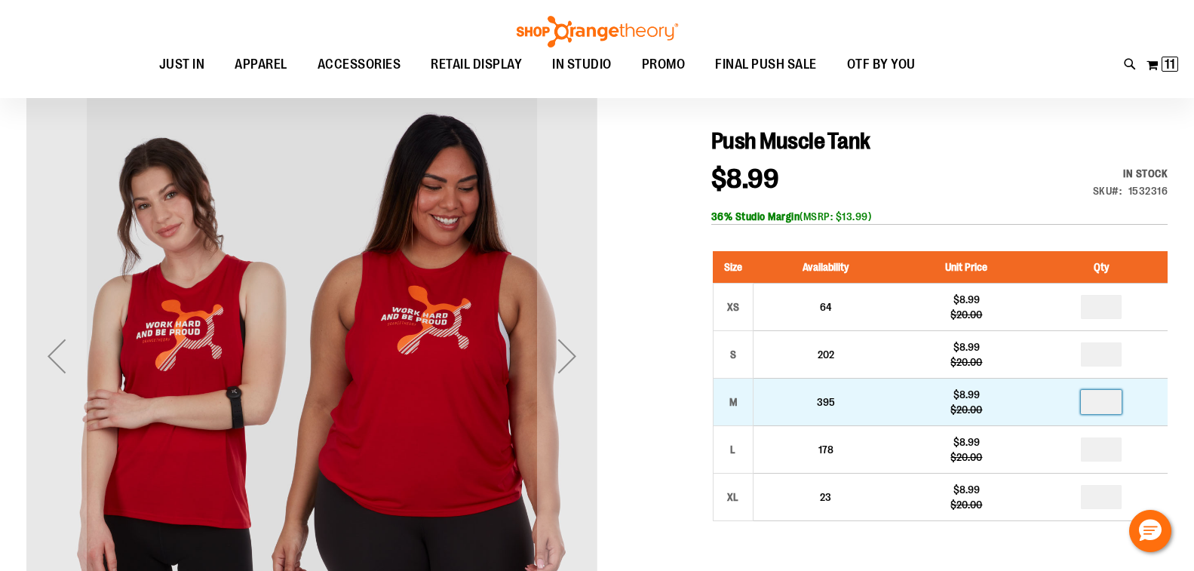
click at [1107, 414] on input "number" at bounding box center [1101, 402] width 41 height 24
type input "*"
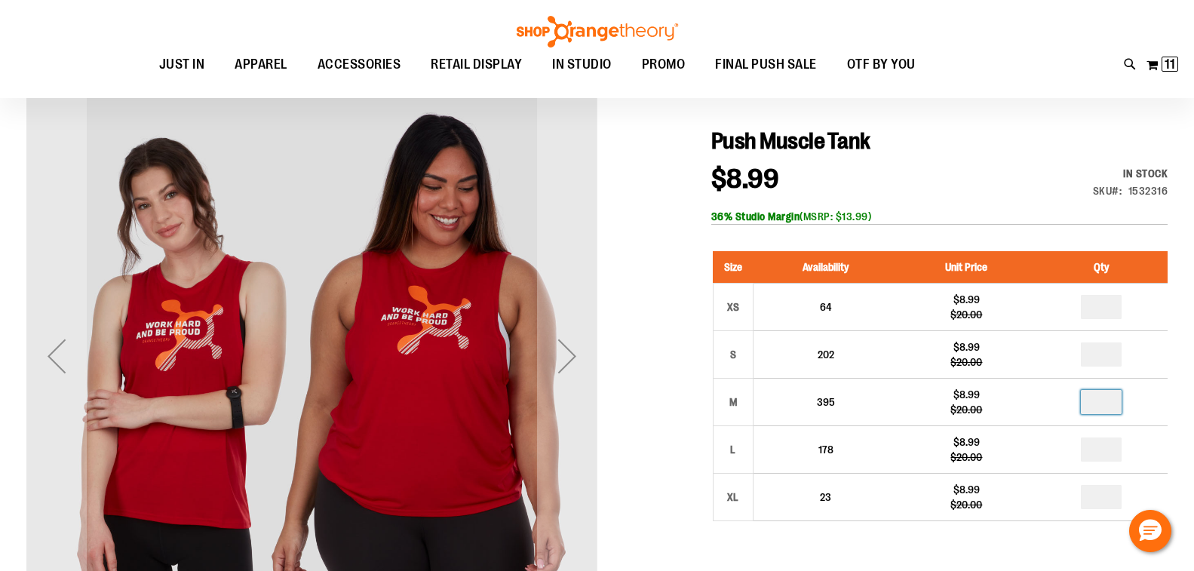
click at [666, 413] on div at bounding box center [596, 497] width 1141 height 855
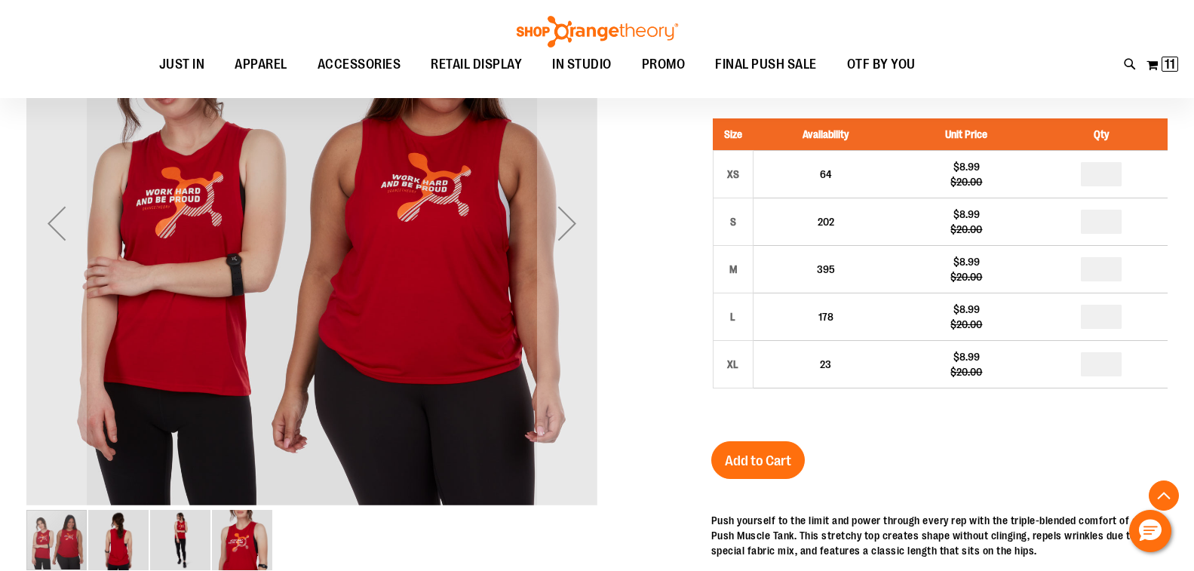
scroll to position [376, 0]
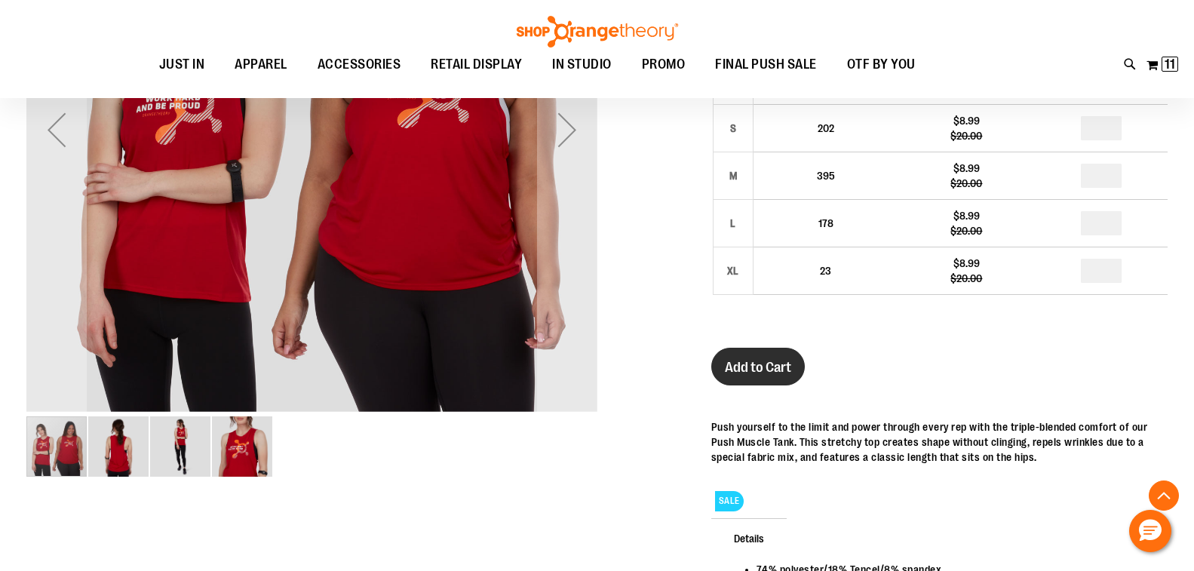
click at [751, 376] on span "Add to Cart" at bounding box center [758, 367] width 66 height 17
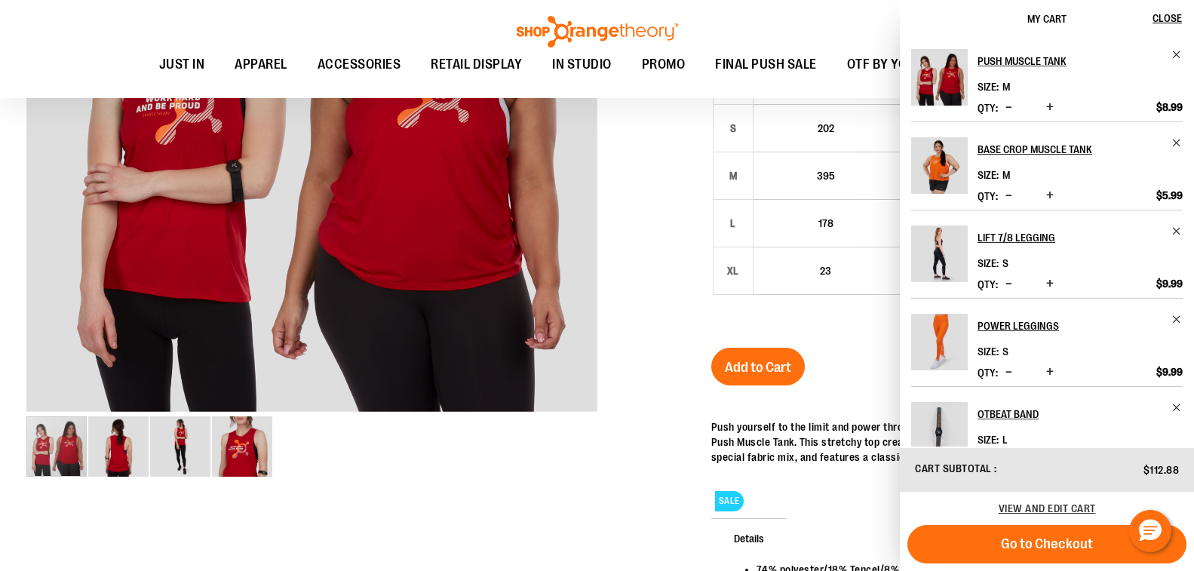
click at [632, 379] on div at bounding box center [596, 271] width 1141 height 855
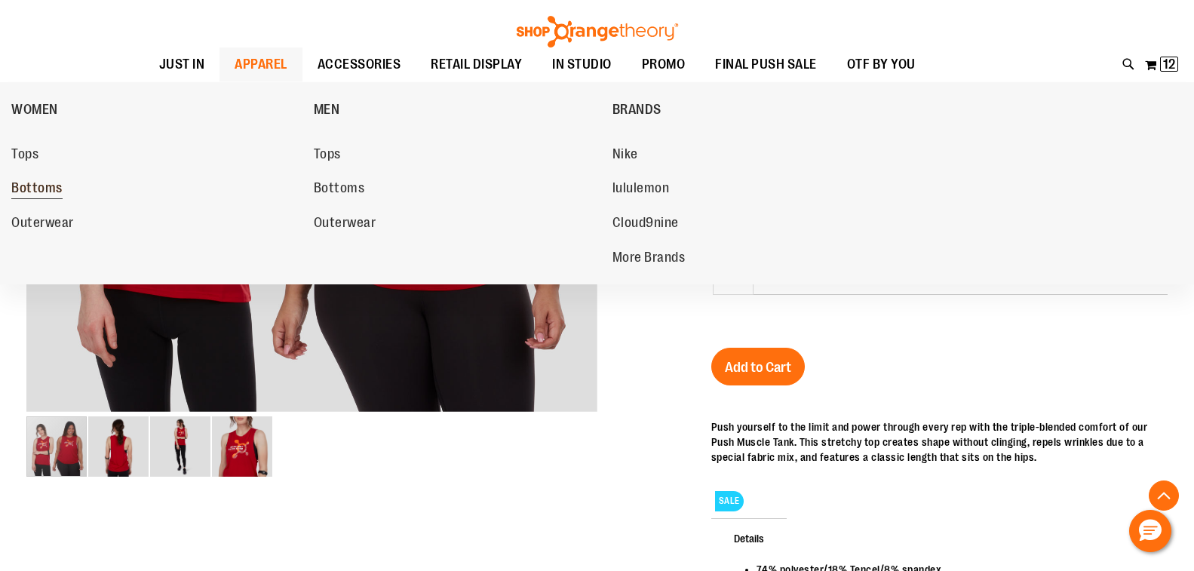
click at [46, 192] on span "Bottoms" at bounding box center [36, 189] width 51 height 19
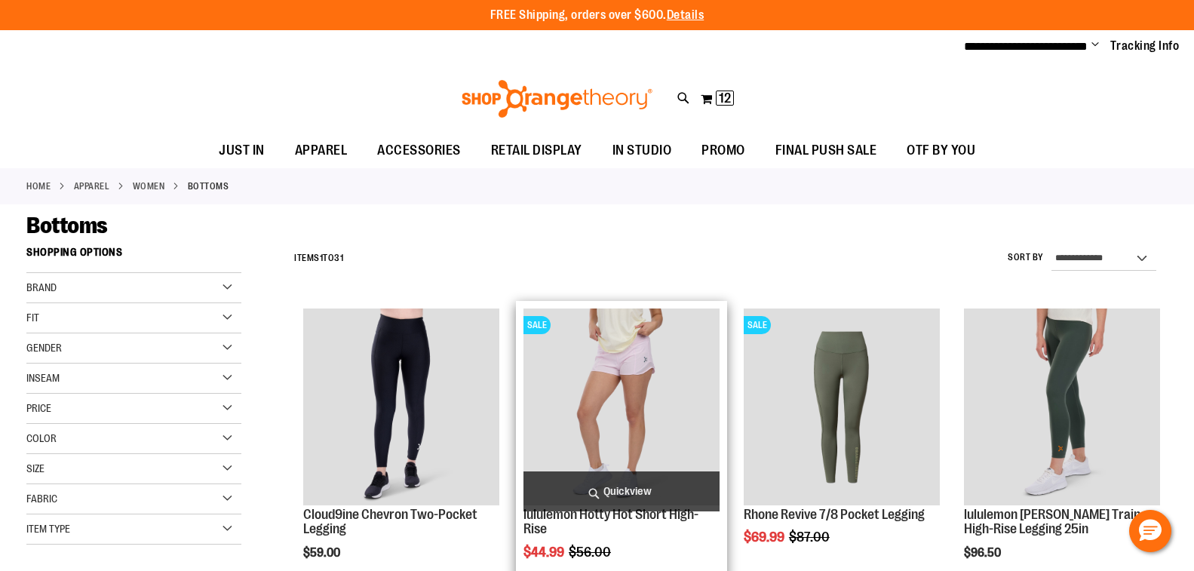
click at [600, 381] on img "product" at bounding box center [622, 407] width 196 height 196
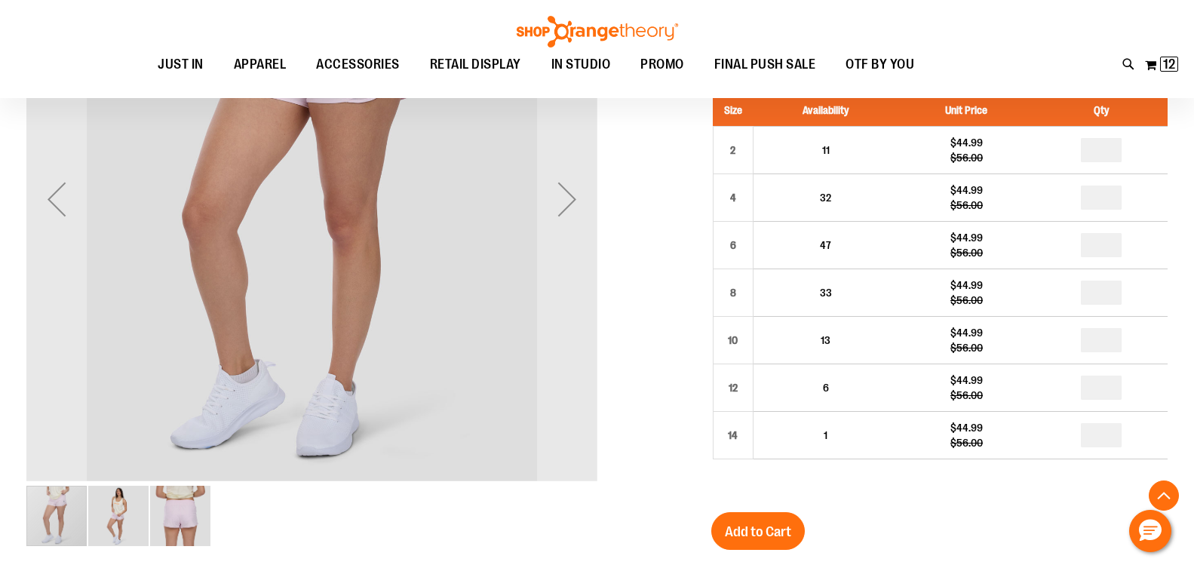
scroll to position [301, 0]
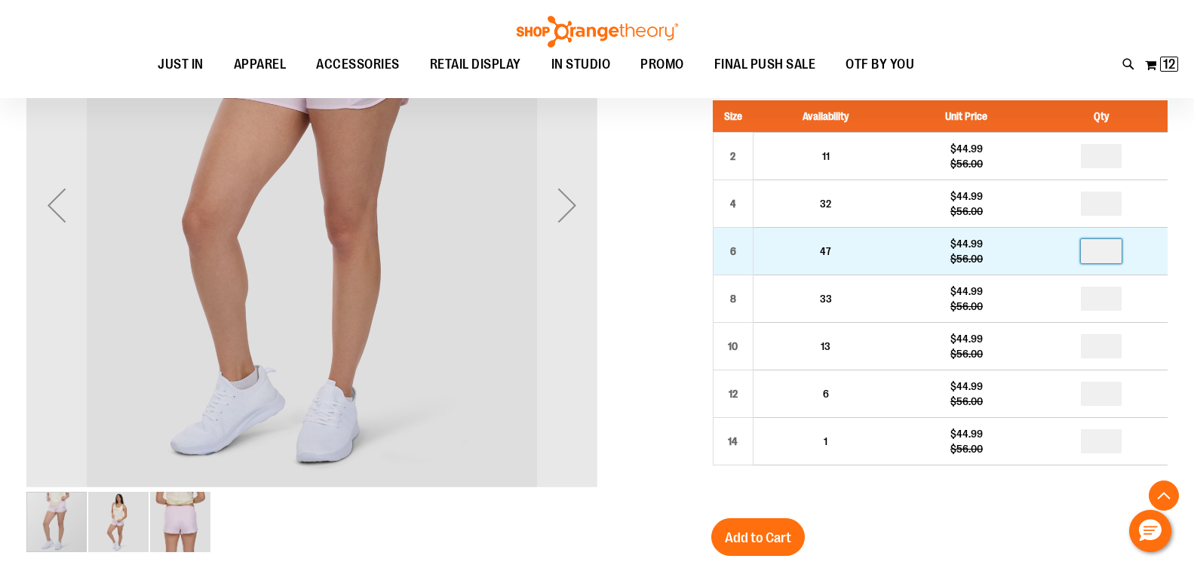
click at [1109, 263] on input "number" at bounding box center [1101, 251] width 41 height 24
type input "*"
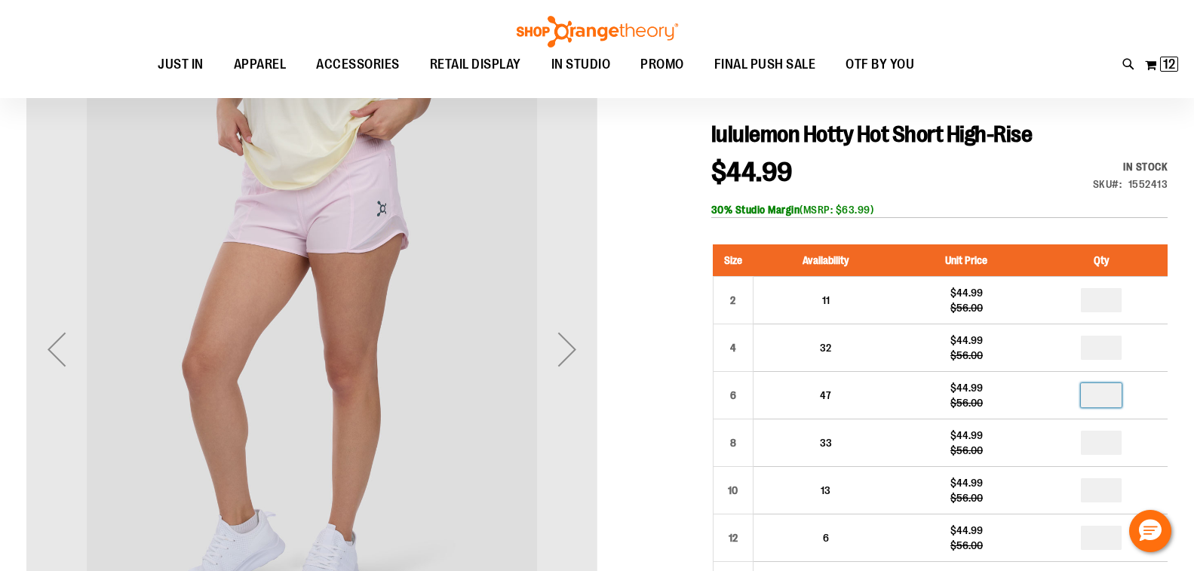
scroll to position [150, 0]
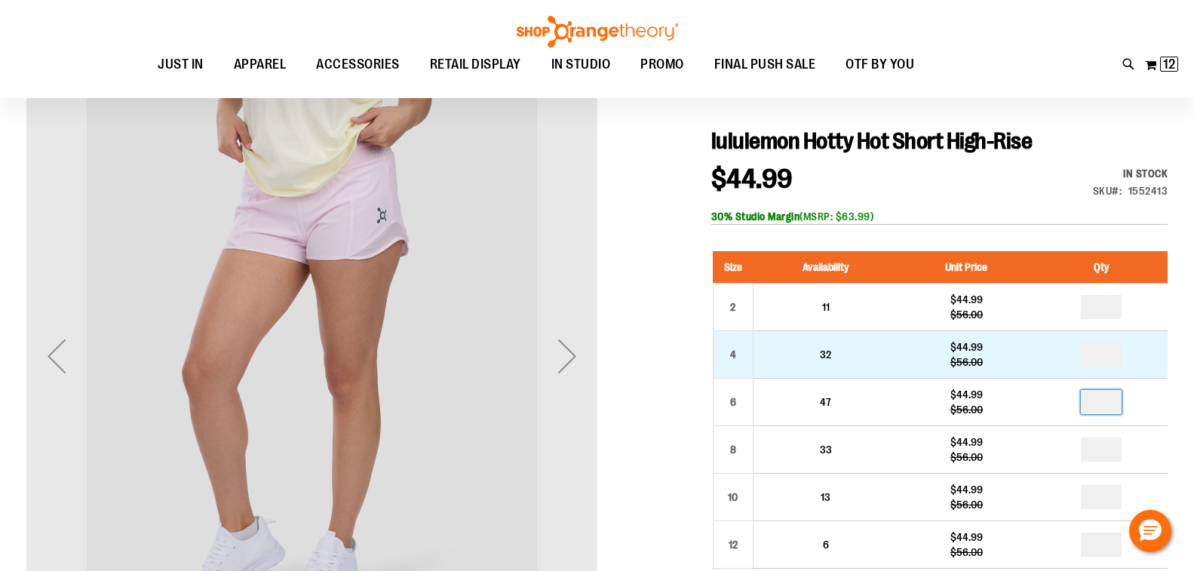
type input "*"
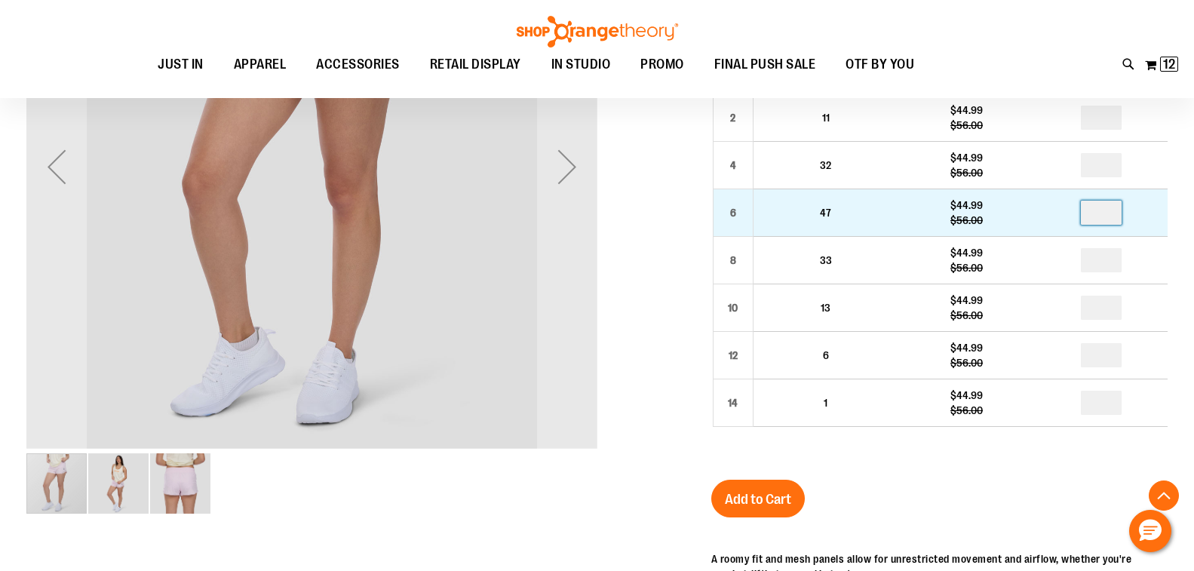
scroll to position [376, 0]
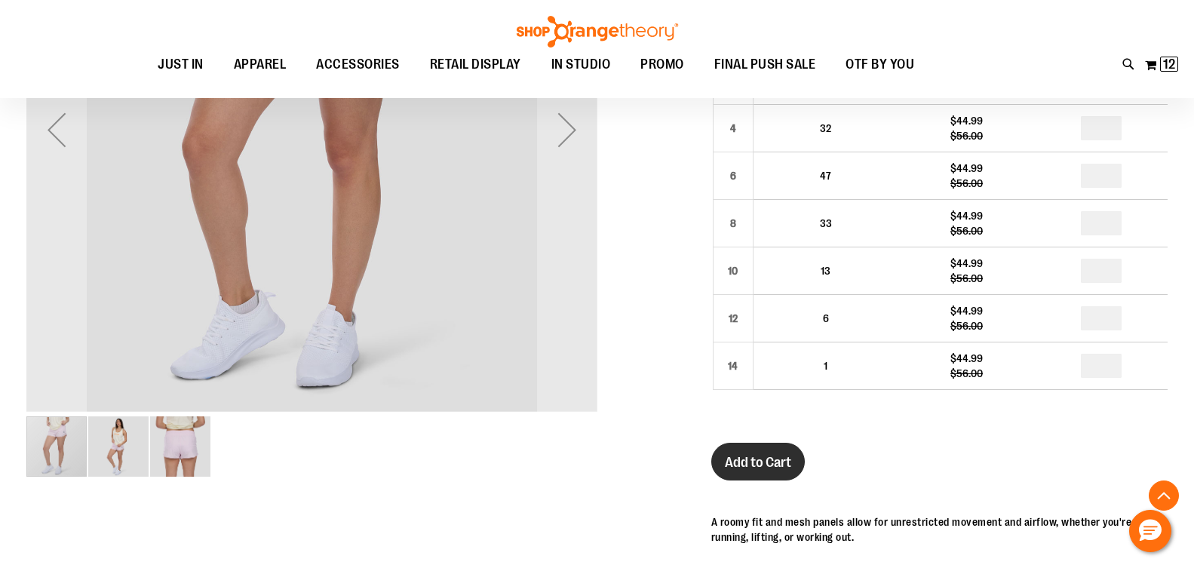
click at [764, 471] on span "Add to Cart" at bounding box center [758, 462] width 66 height 17
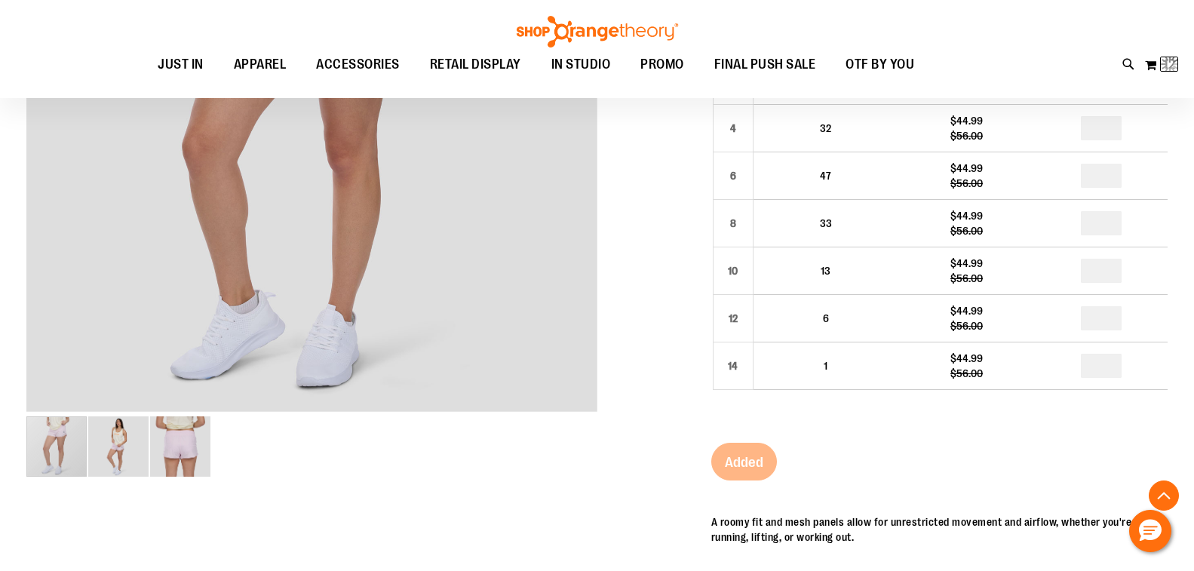
click at [666, 277] on div at bounding box center [596, 405] width 1141 height 1123
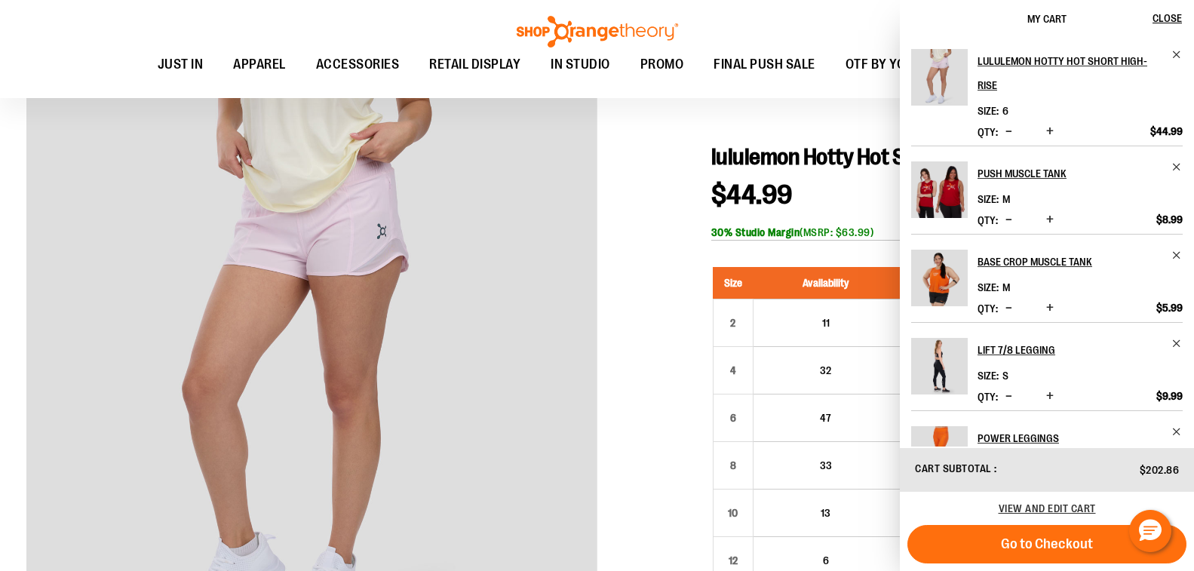
scroll to position [0, 0]
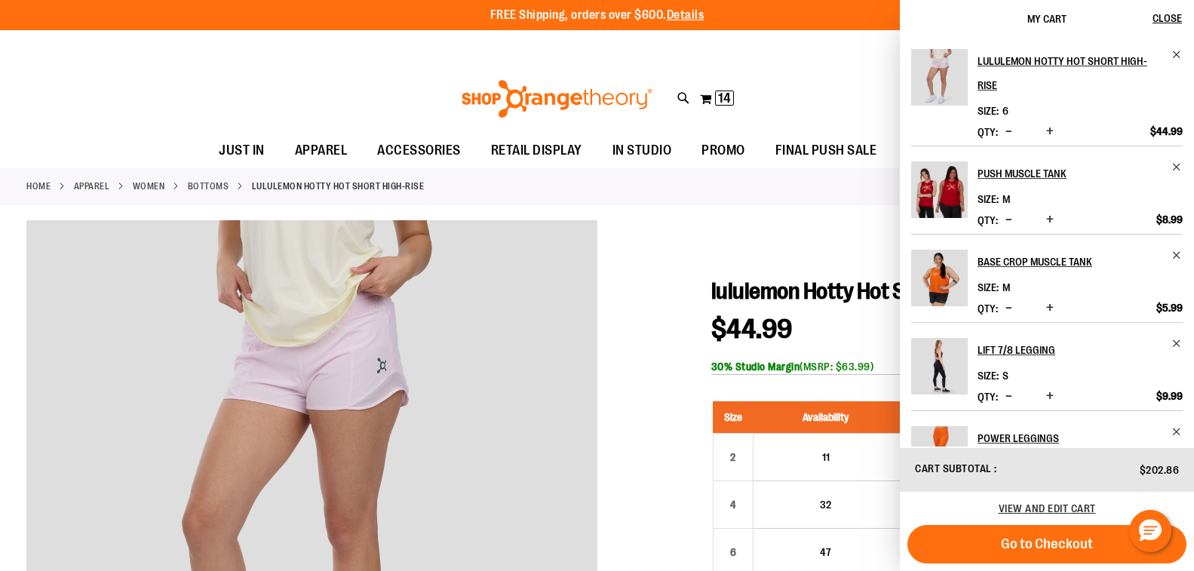
click at [214, 185] on link "Bottoms" at bounding box center [208, 187] width 41 height 14
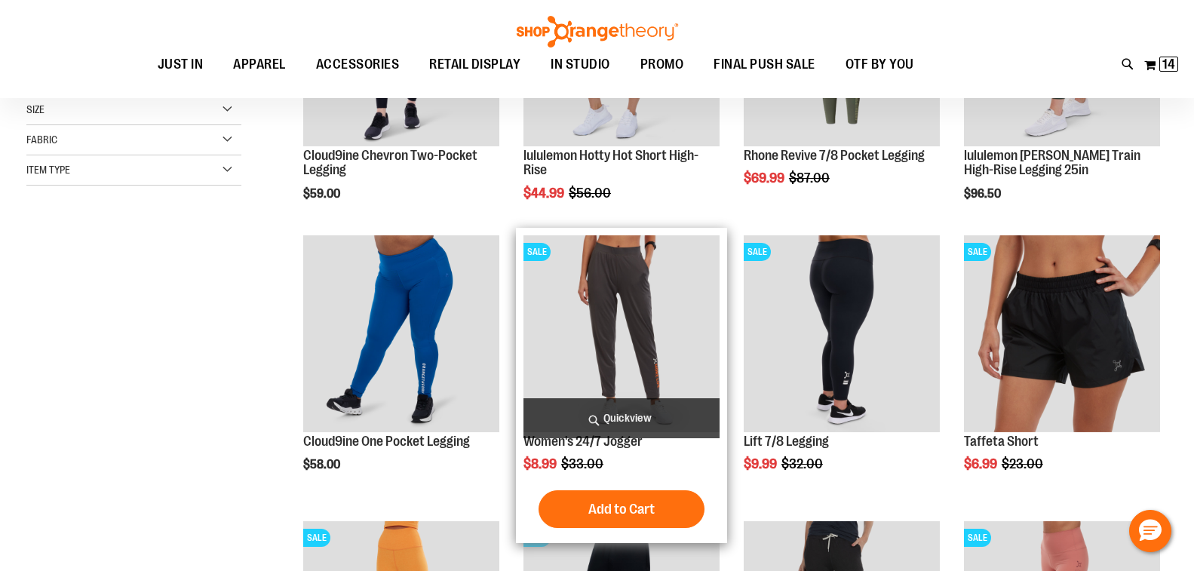
scroll to position [208, 0]
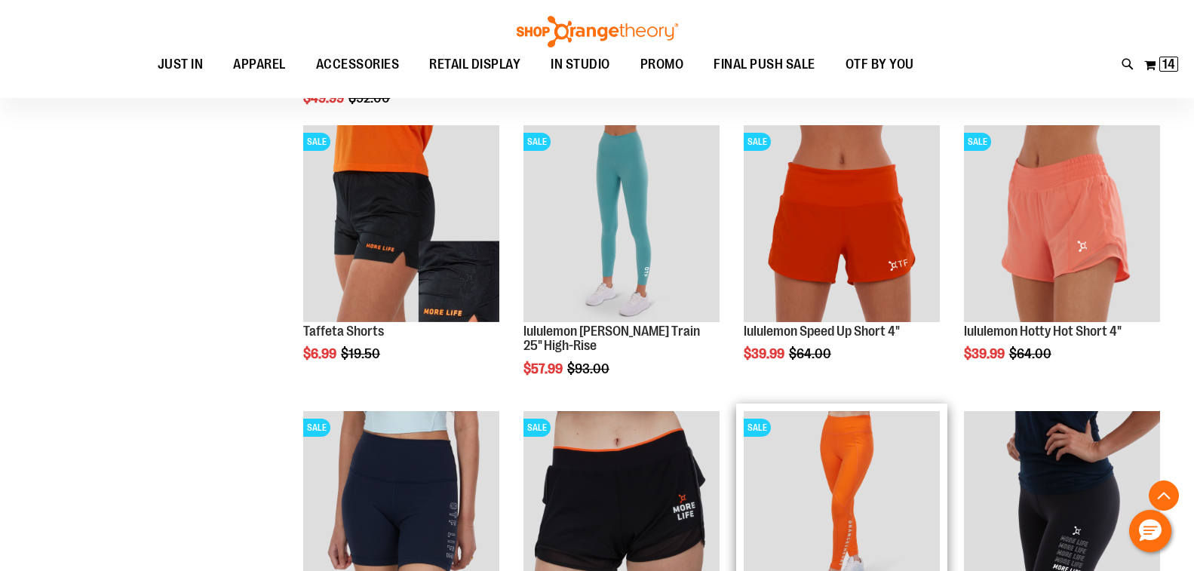
scroll to position [963, 0]
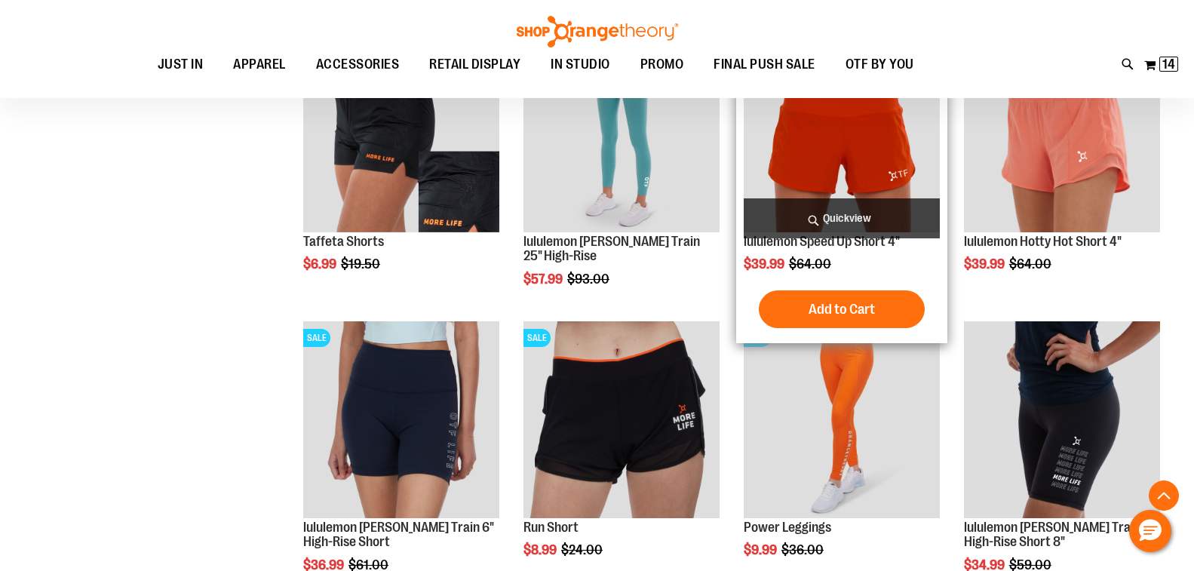
click at [837, 176] on img "product" at bounding box center [842, 133] width 196 height 196
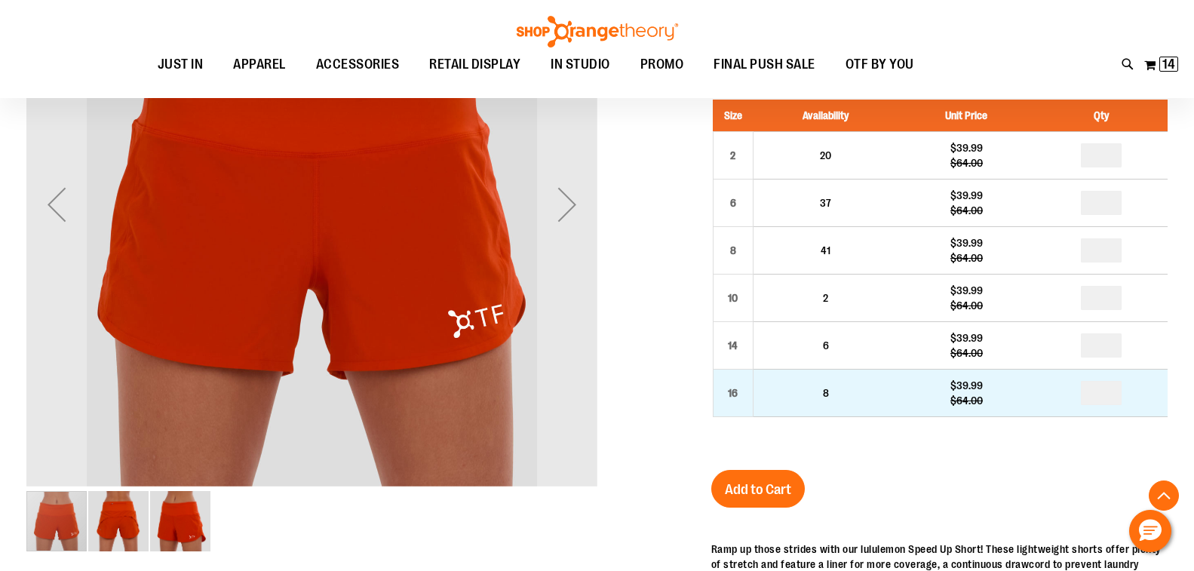
scroll to position [301, 0]
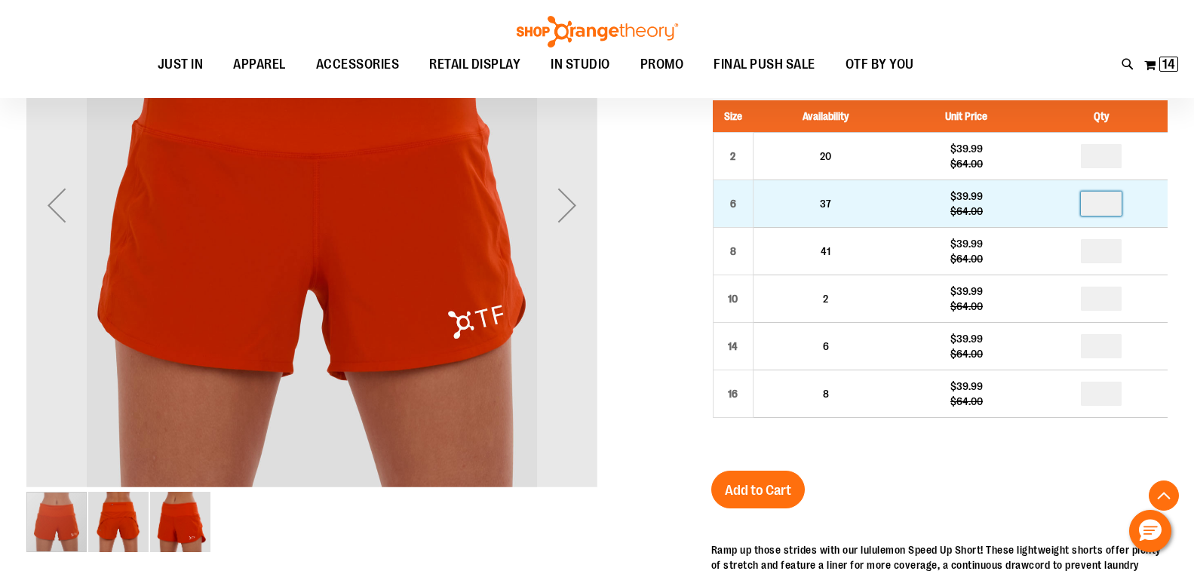
click at [1104, 216] on input "number" at bounding box center [1101, 204] width 41 height 24
type input "*"
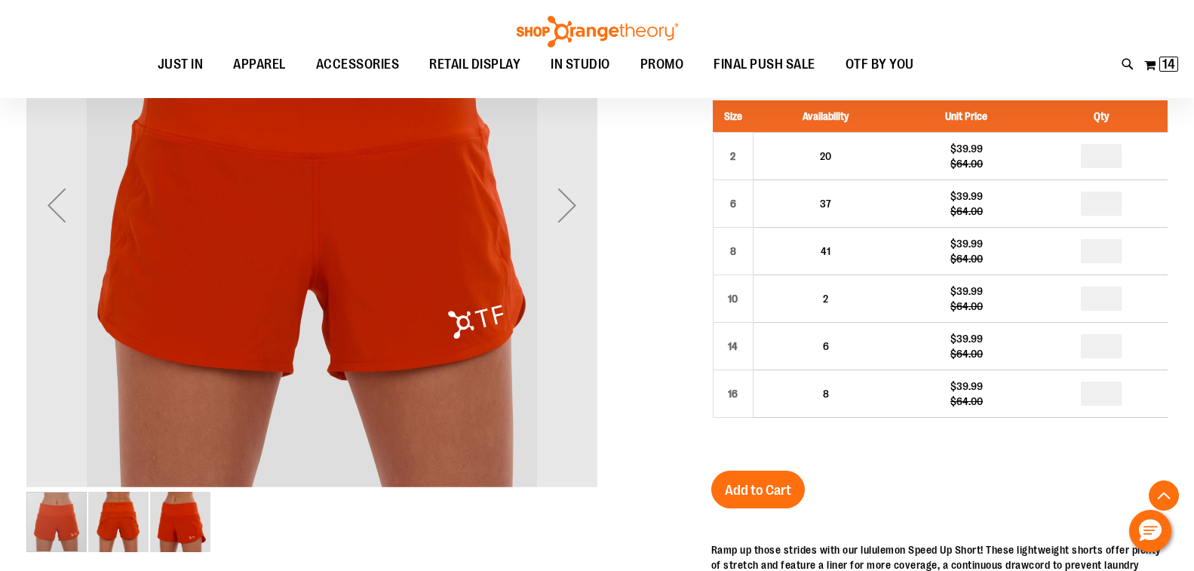
click at [727, 499] on span "Add to Cart" at bounding box center [758, 490] width 66 height 17
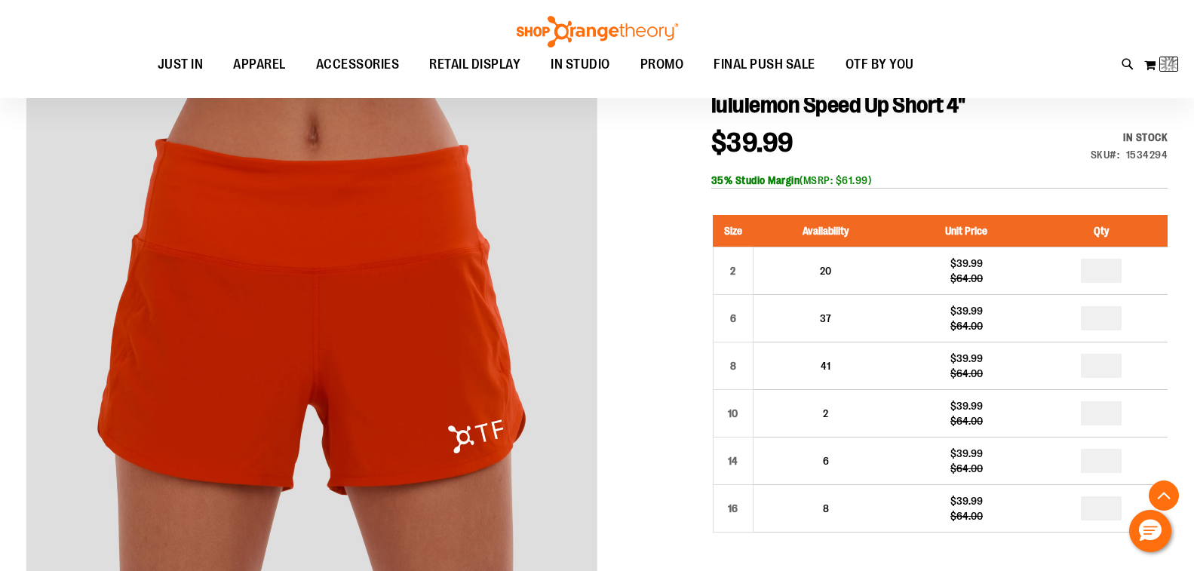
scroll to position [0, 0]
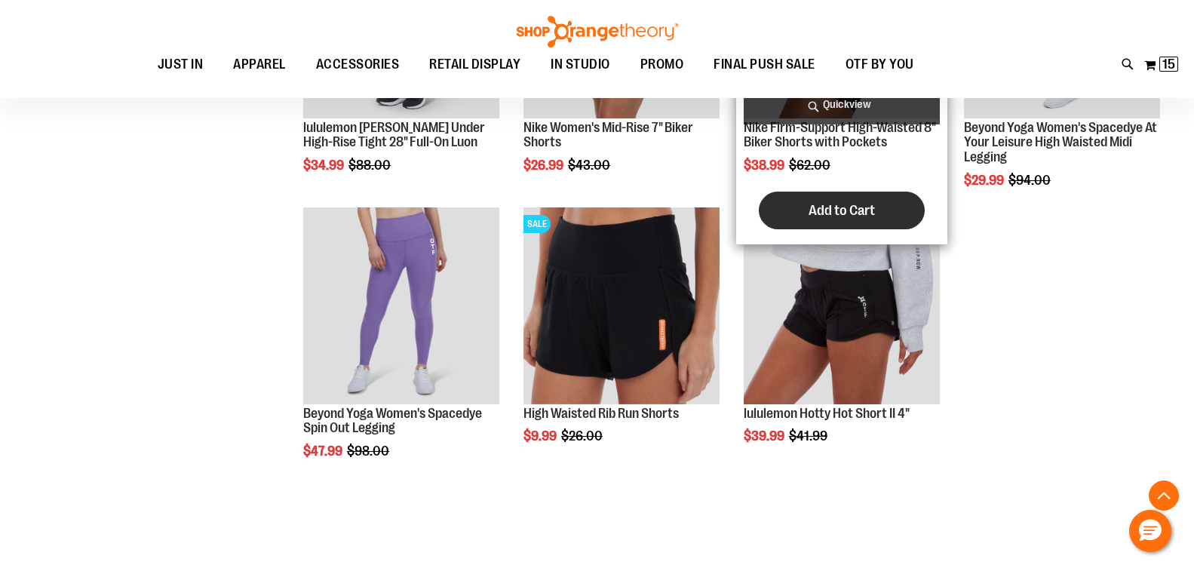
scroll to position [1264, 0]
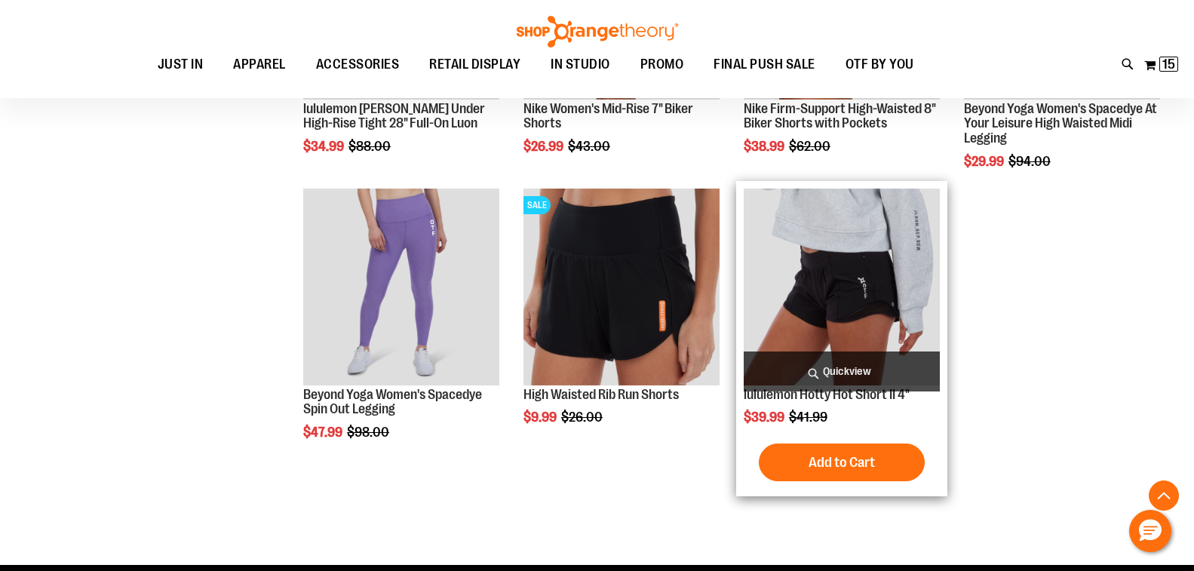
click at [828, 303] on img "product" at bounding box center [842, 287] width 196 height 196
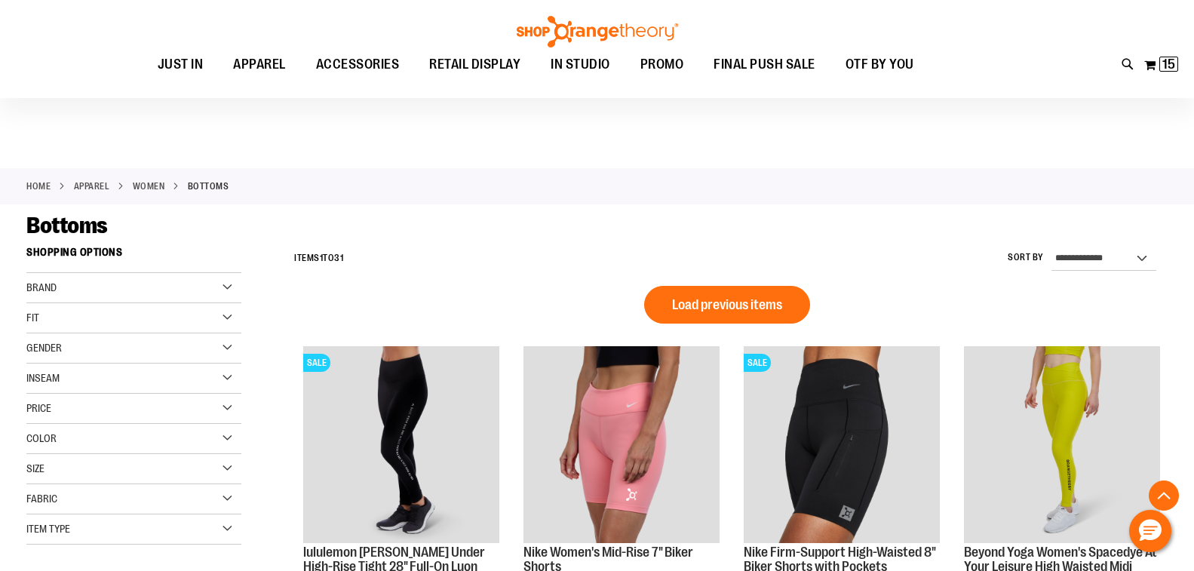
scroll to position [774, 0]
